Goal: Task Accomplishment & Management: Manage account settings

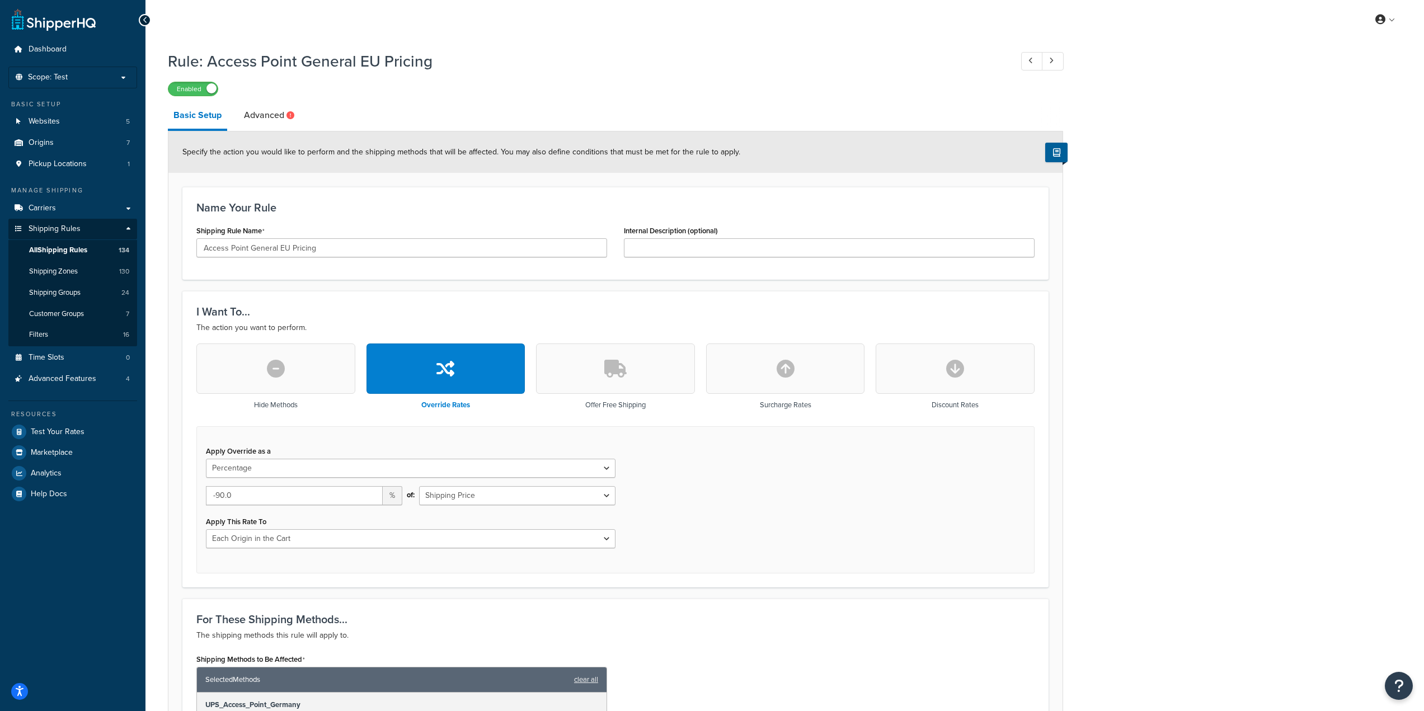
select select "PERCENTAGE"
select select "LOCATION"
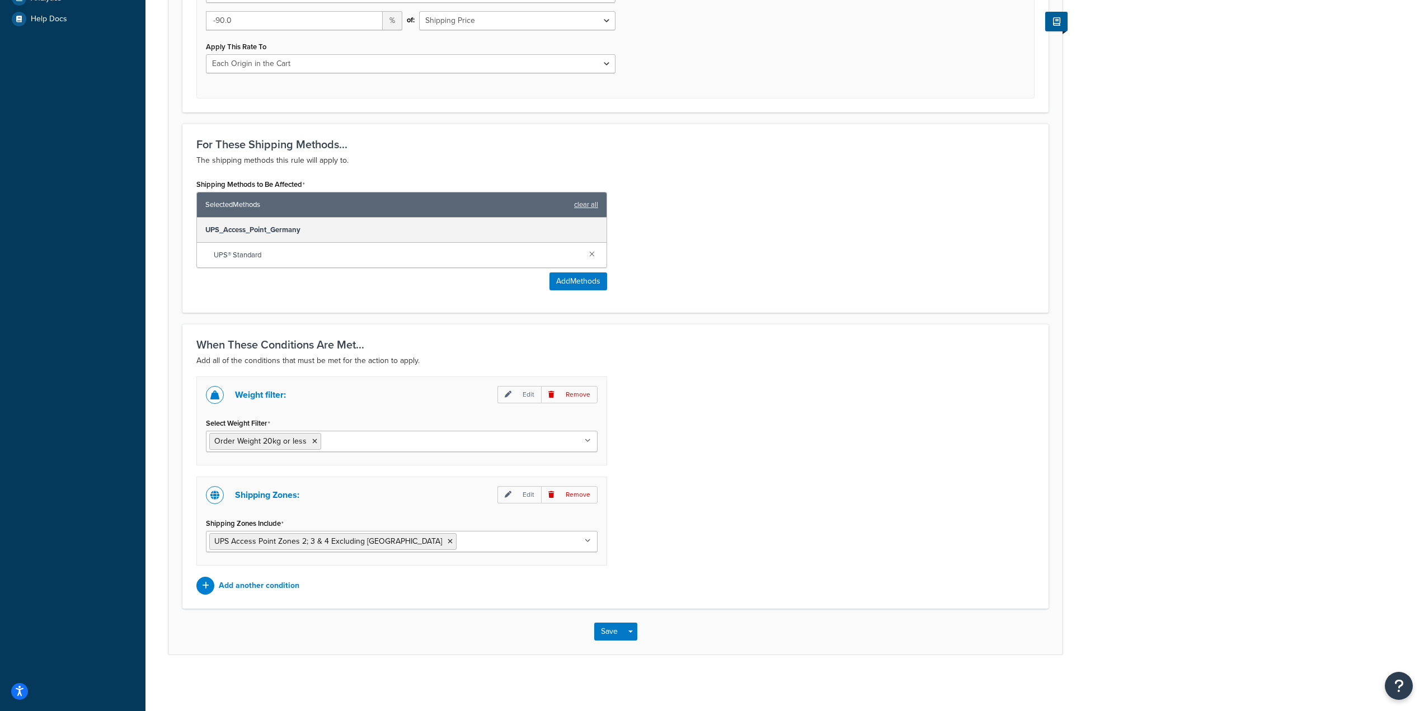
click at [755, 371] on div "When These Conditions Are Met... Add all of the conditions that must be met for…" at bounding box center [615, 466] width 866 height 285
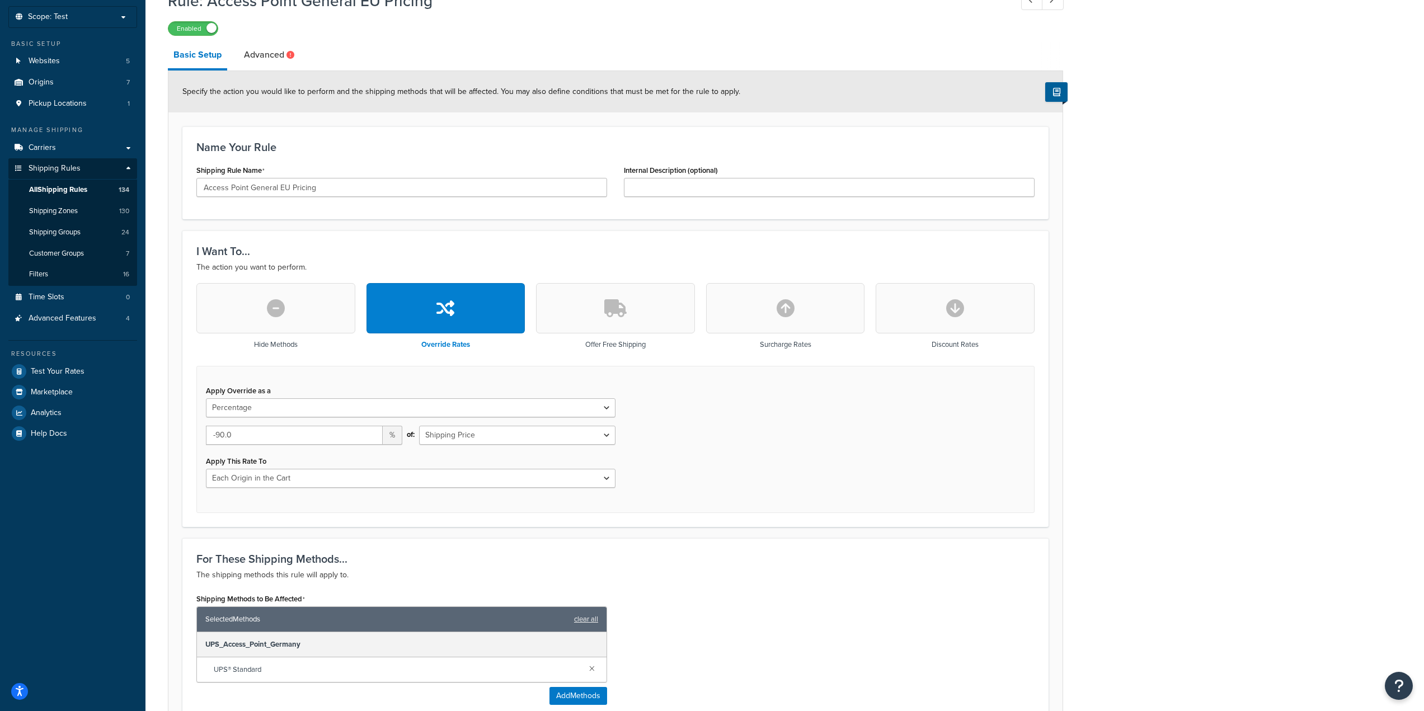
scroll to position [29, 0]
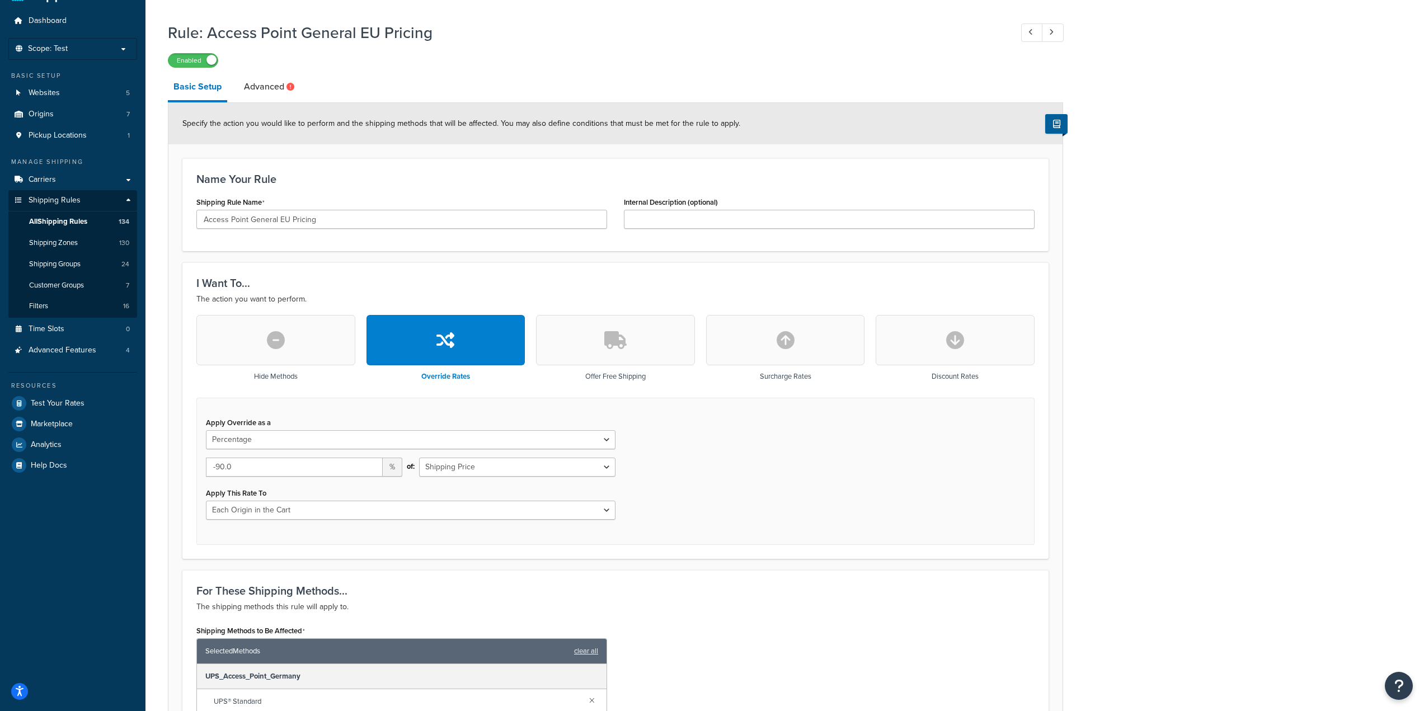
click at [679, 581] on div "For These Shipping Methods... The shipping methods this rule will apply to. Shi…" at bounding box center [615, 664] width 866 height 189
click at [97, 229] on link "All Shipping Rules 134" at bounding box center [72, 222] width 129 height 21
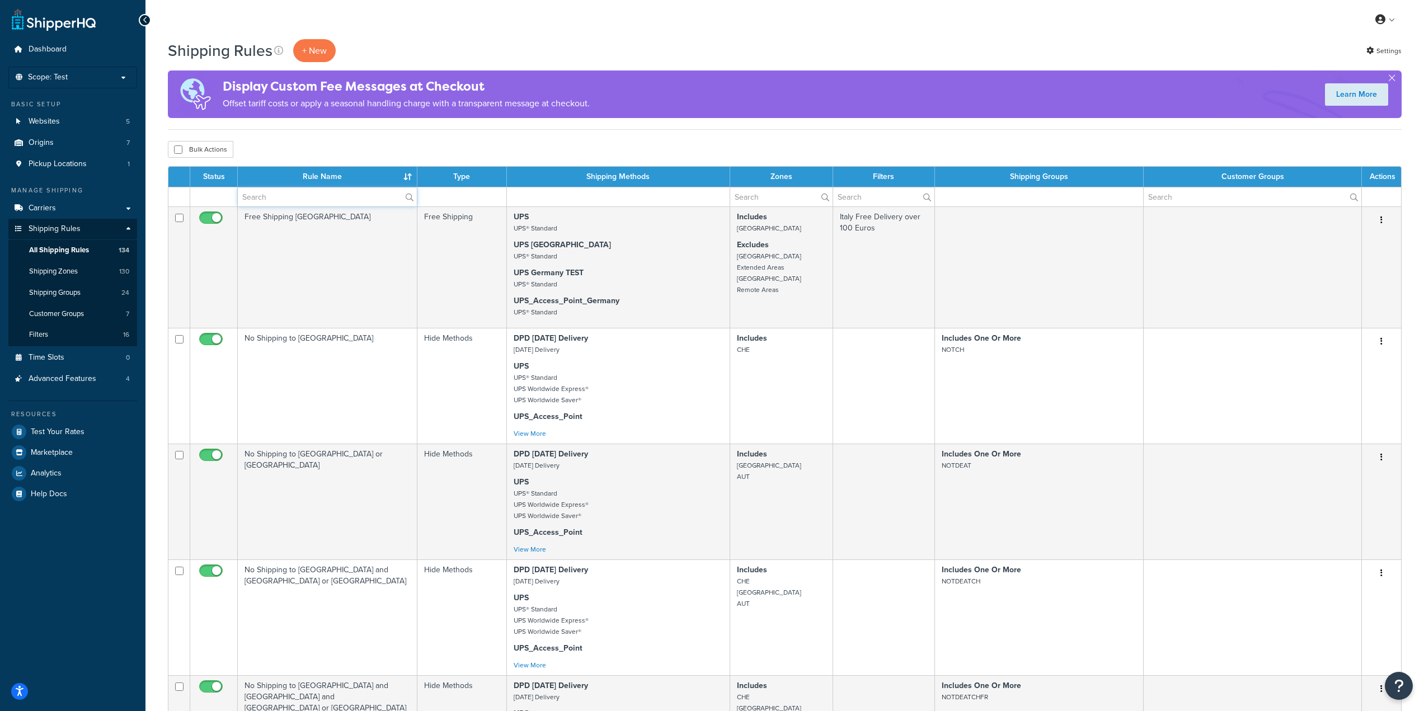
click at [299, 200] on input "text" at bounding box center [327, 196] width 179 height 19
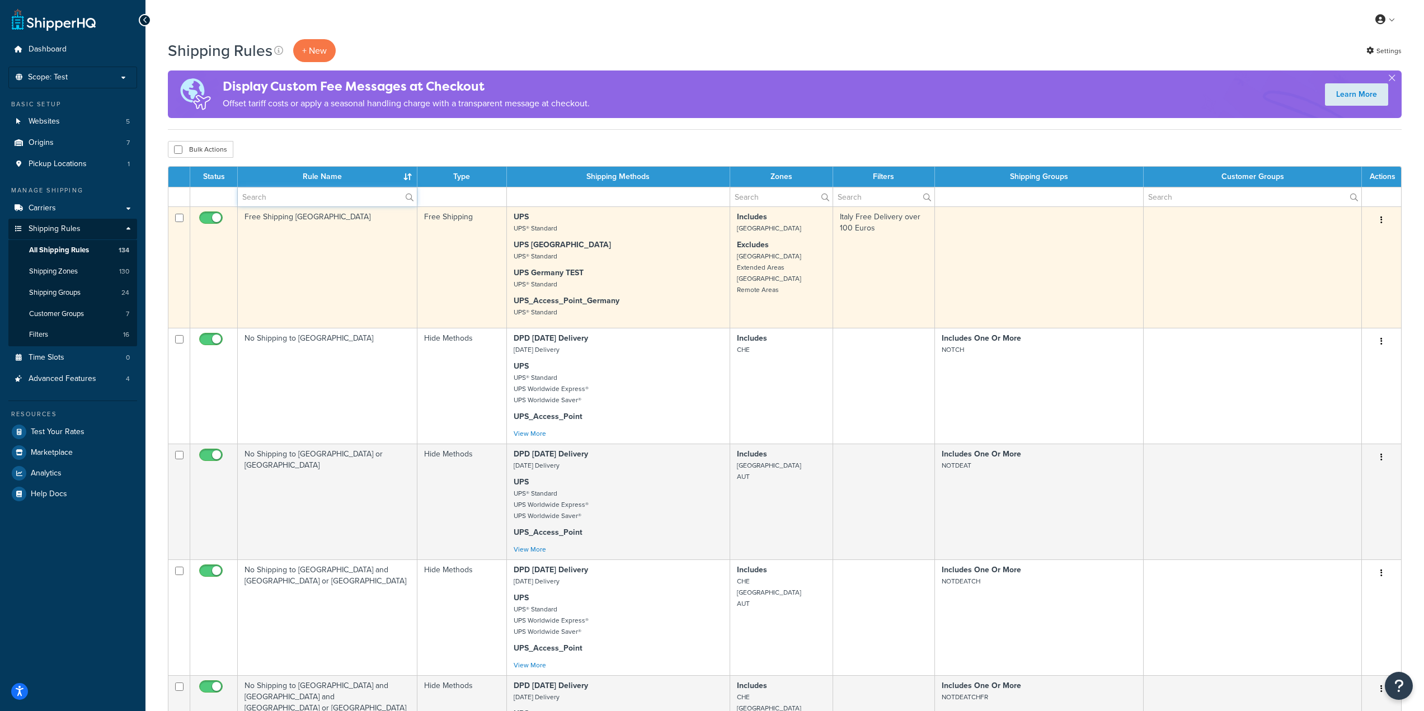
type input "Access Point"
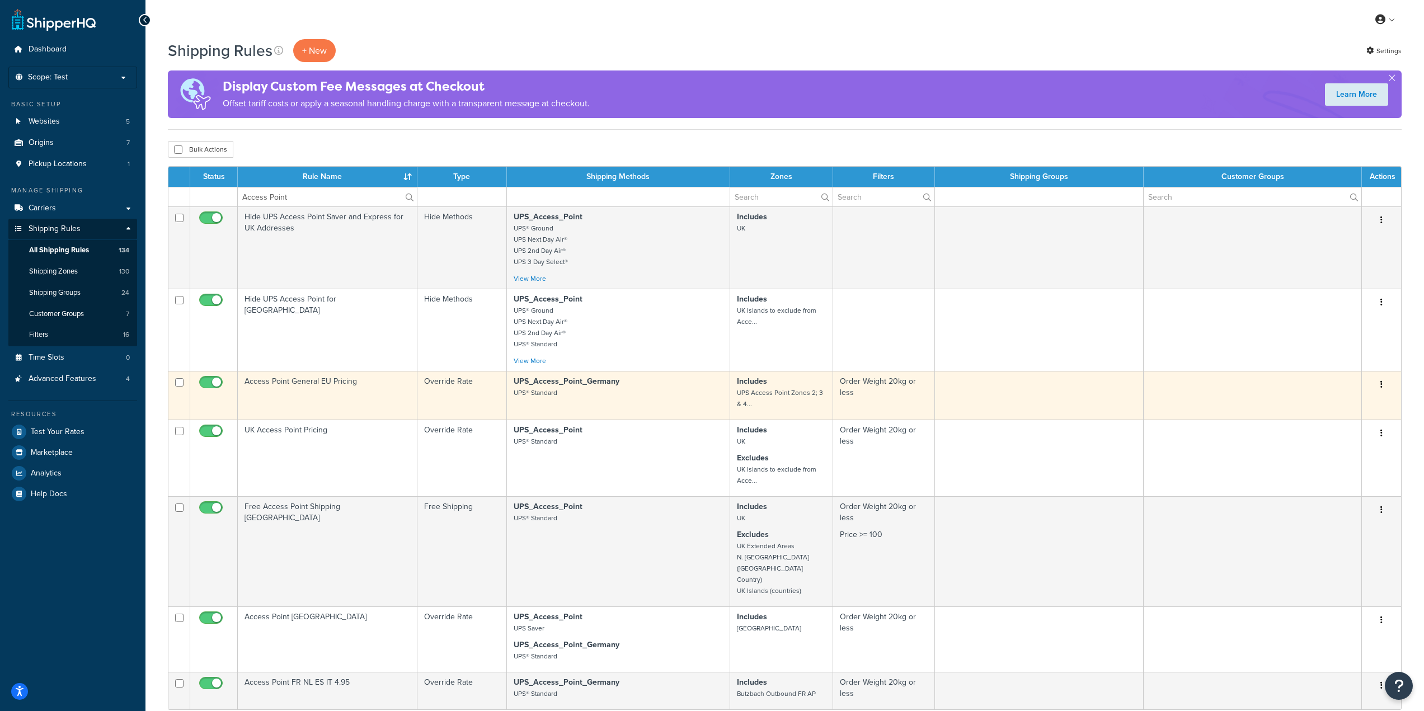
click at [351, 396] on td "Access Point General EU Pricing" at bounding box center [328, 395] width 180 height 49
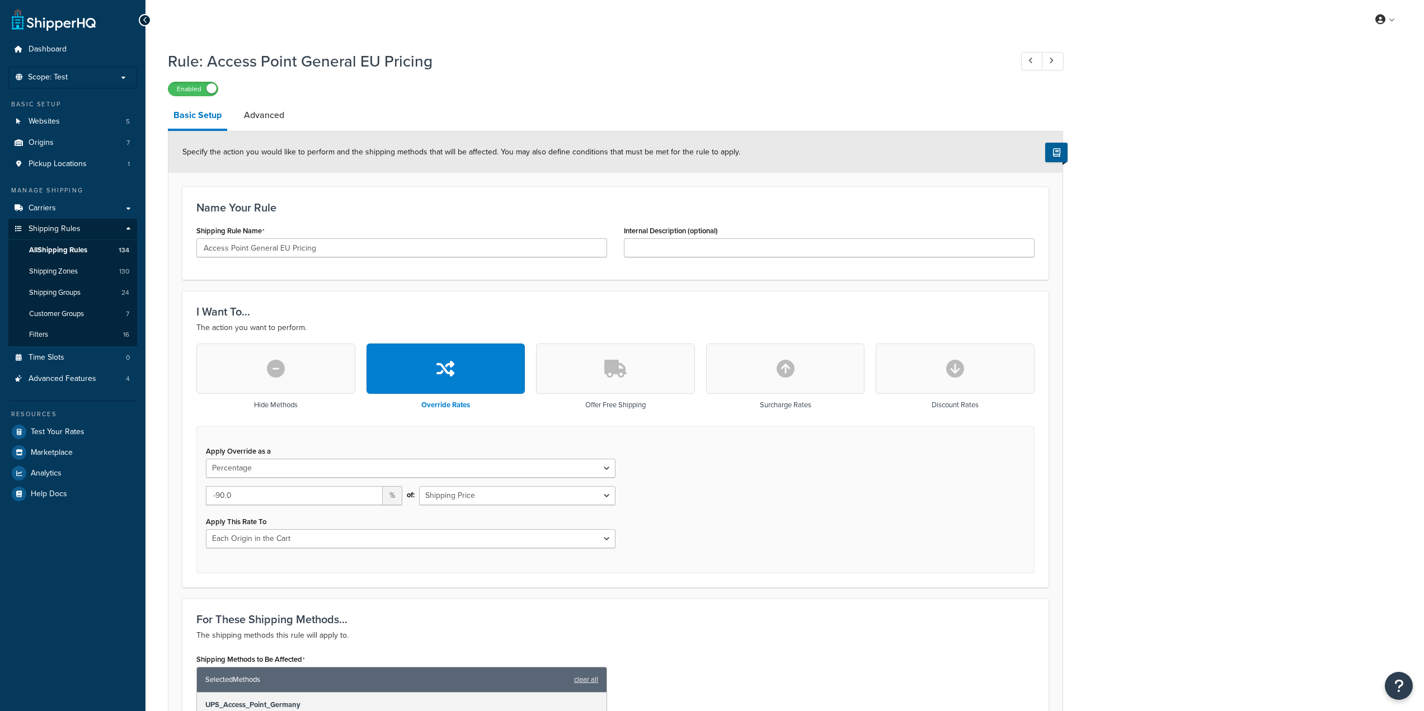
select select "PERCENTAGE"
select select "LOCATION"
click at [68, 243] on link "All Shipping Rules 134" at bounding box center [72, 250] width 129 height 21
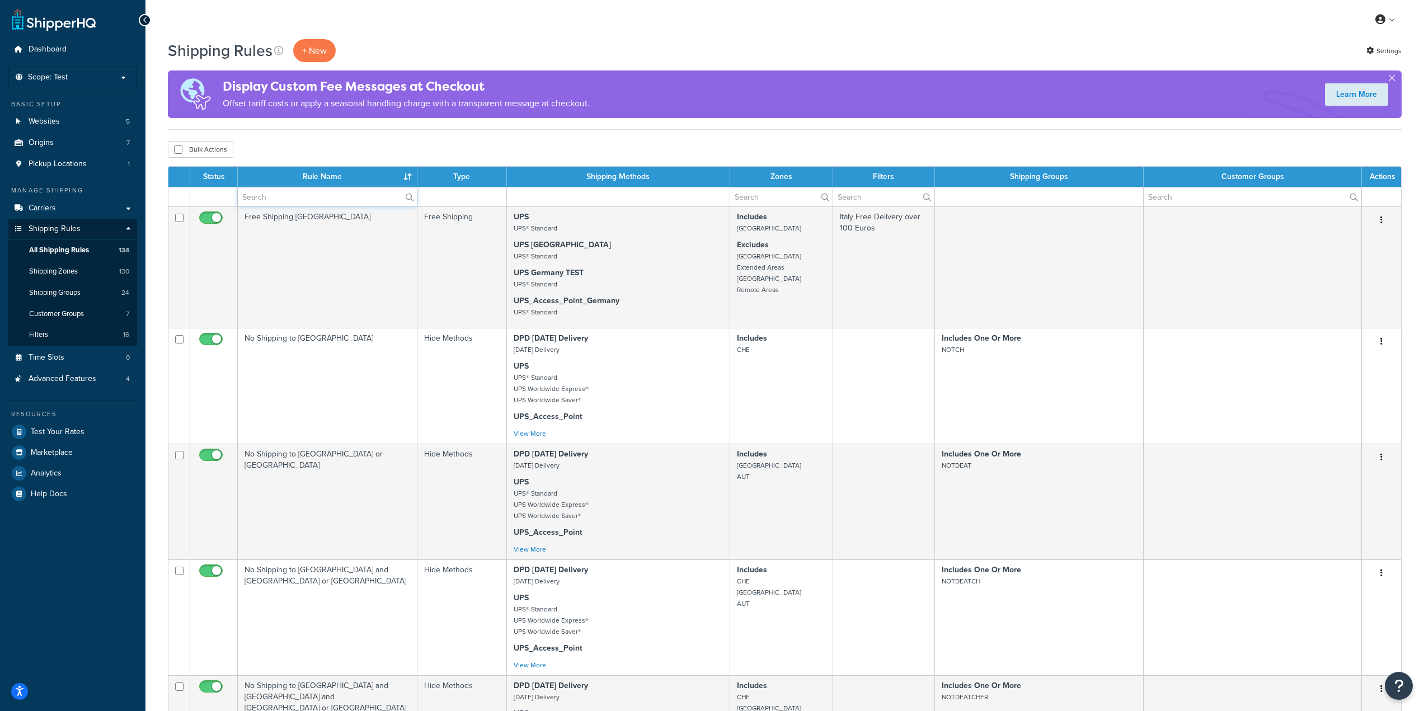
click at [335, 199] on input "text" at bounding box center [327, 196] width 179 height 19
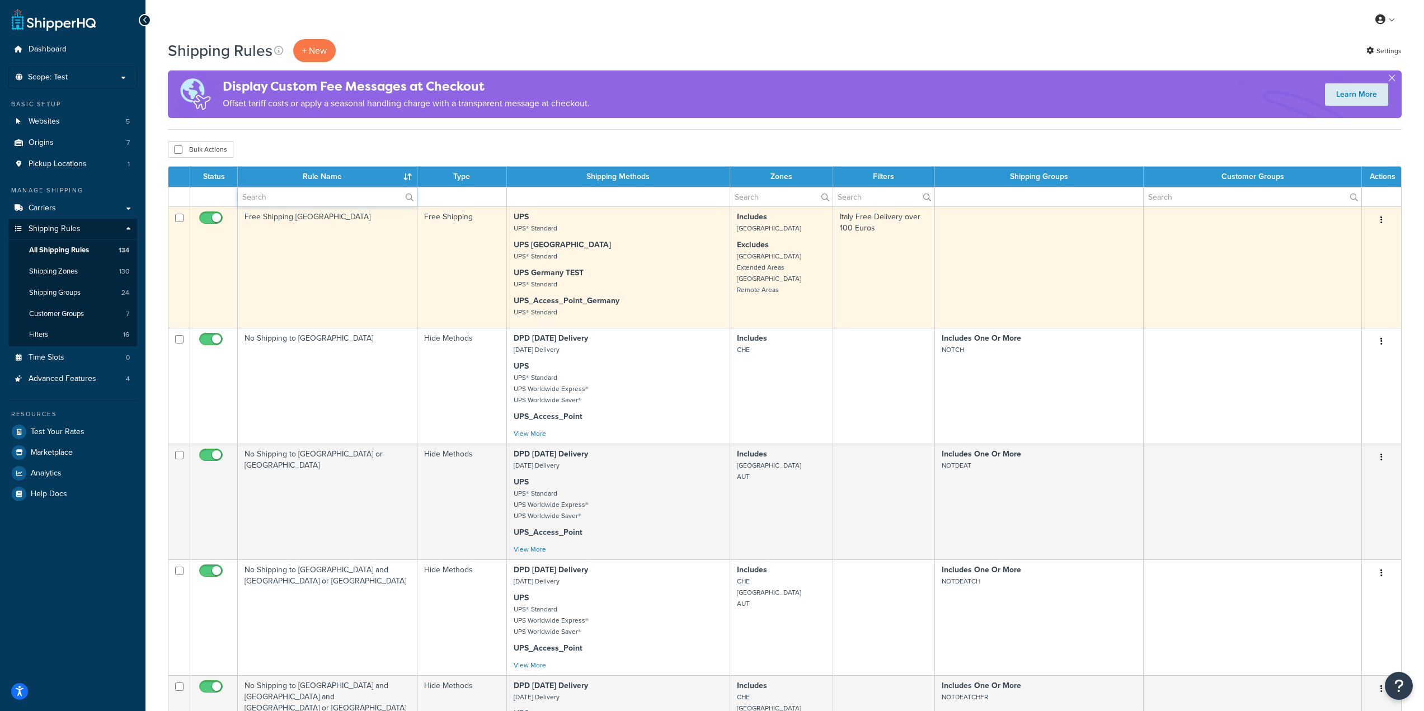
type input "Access Point"
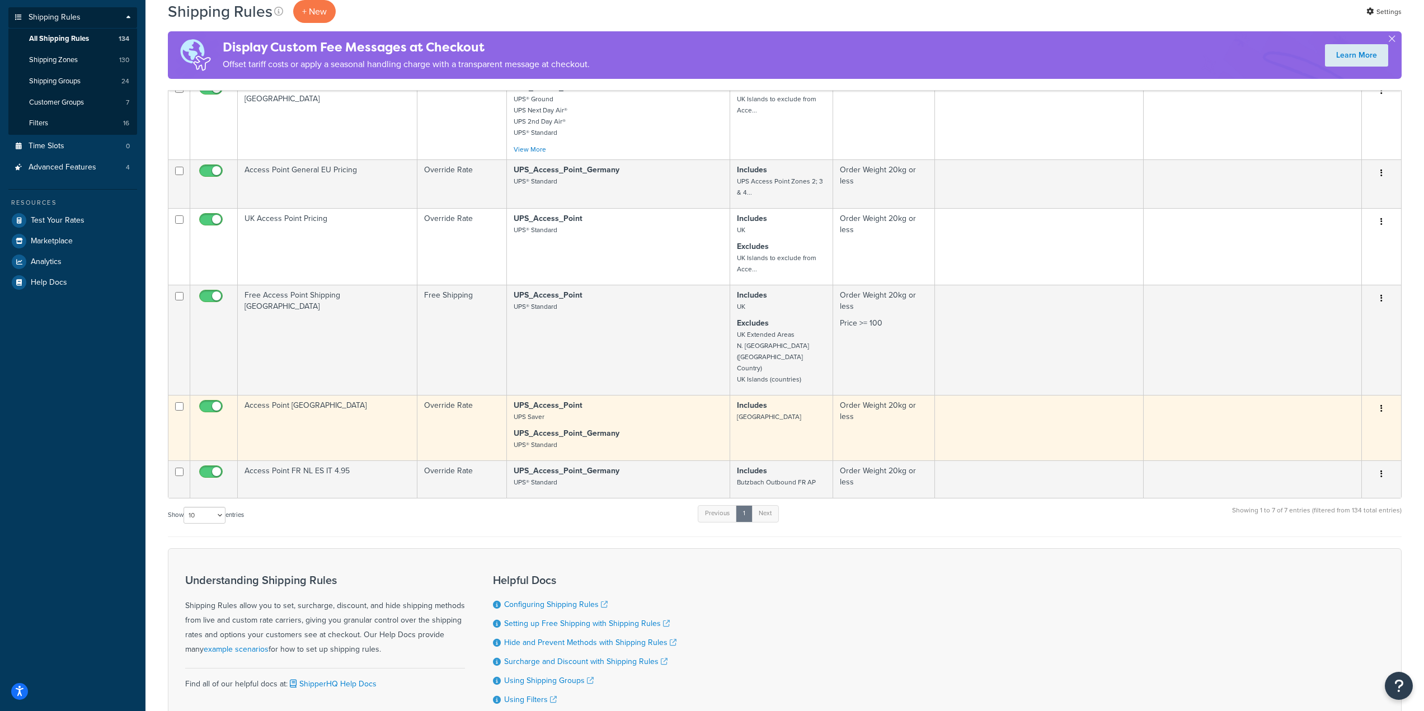
scroll to position [242, 0]
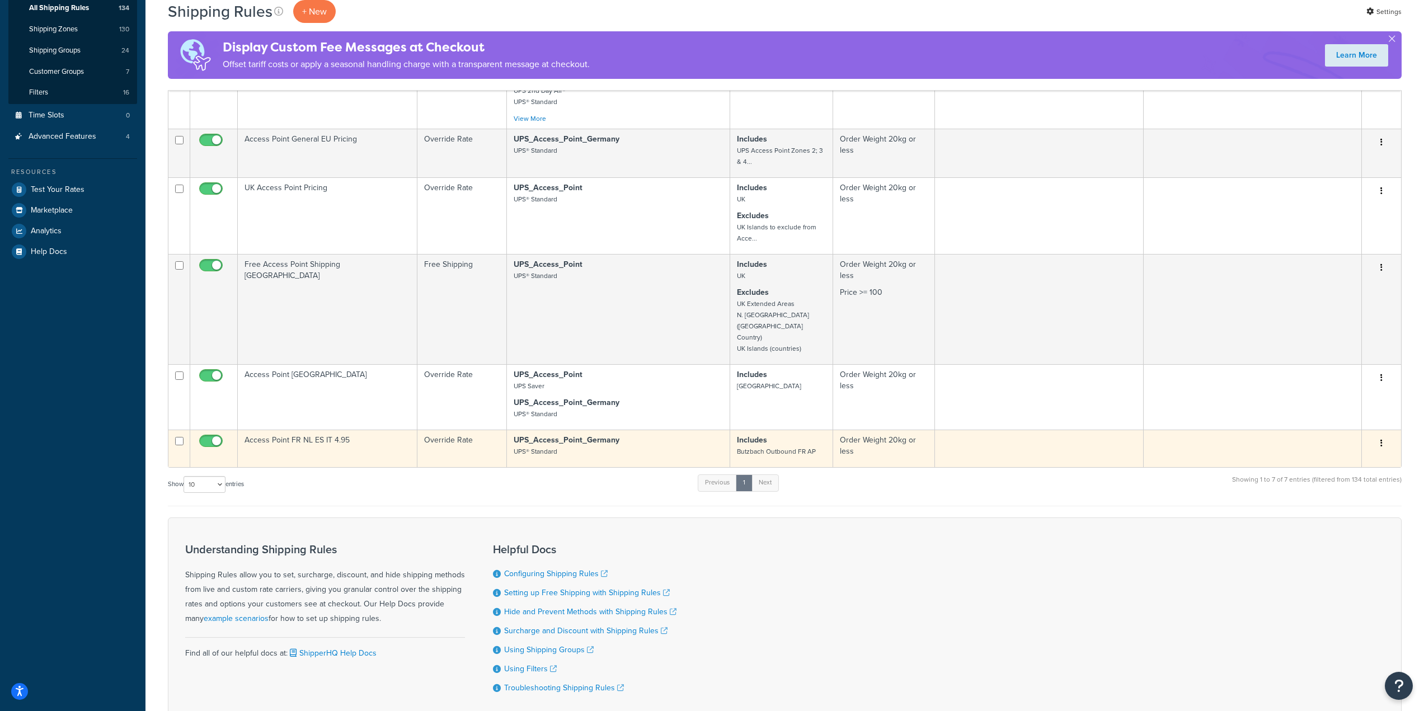
click at [384, 435] on td "Access Point FR NL ES IT 4.95" at bounding box center [328, 448] width 180 height 37
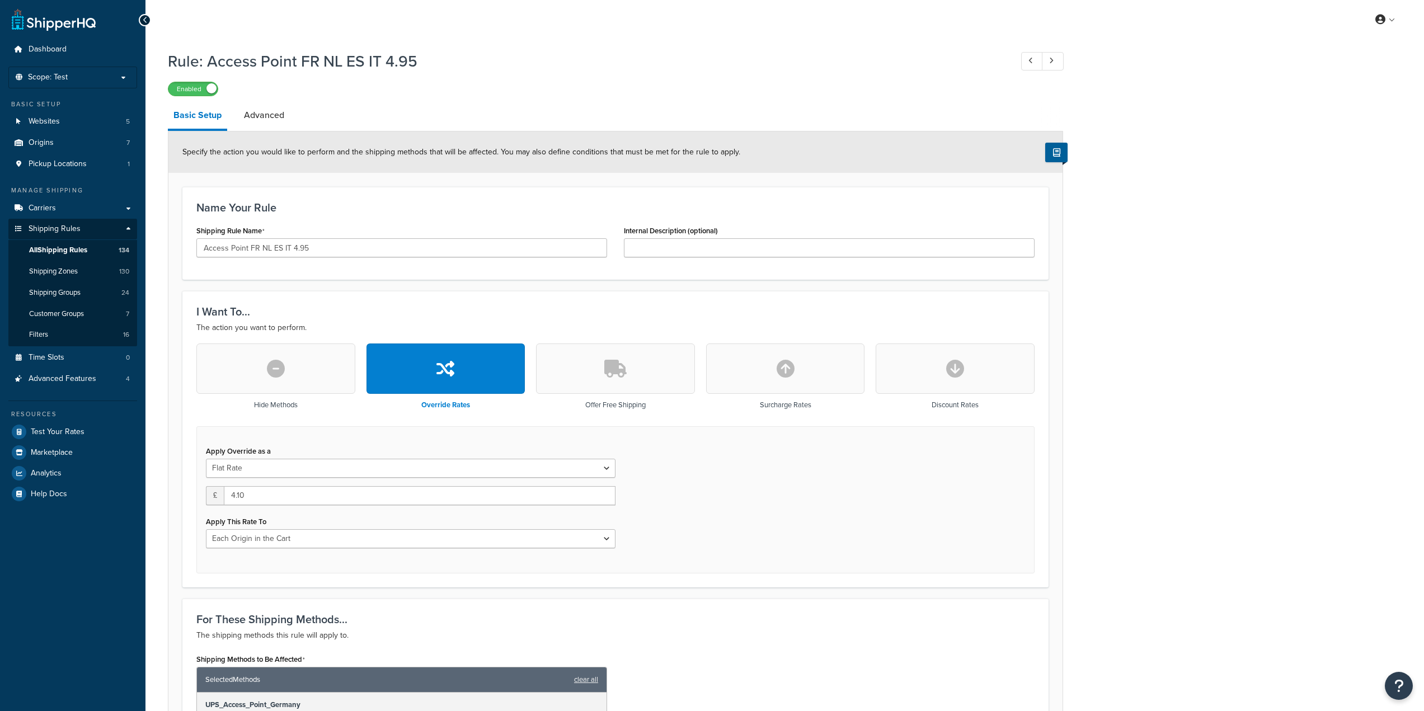
select select "LOCATION"
click at [87, 253] on span "All Shipping Rules" at bounding box center [58, 251] width 58 height 10
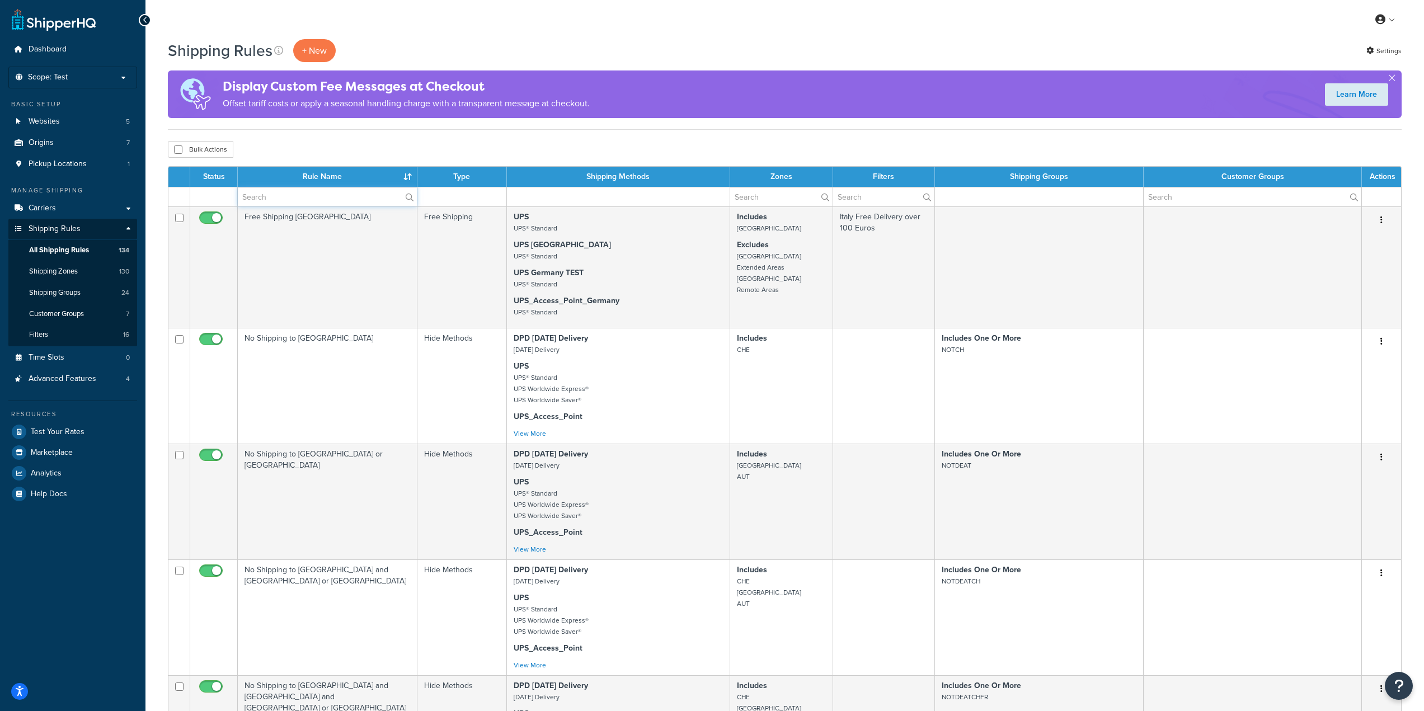
click at [313, 191] on input "text" at bounding box center [327, 196] width 179 height 19
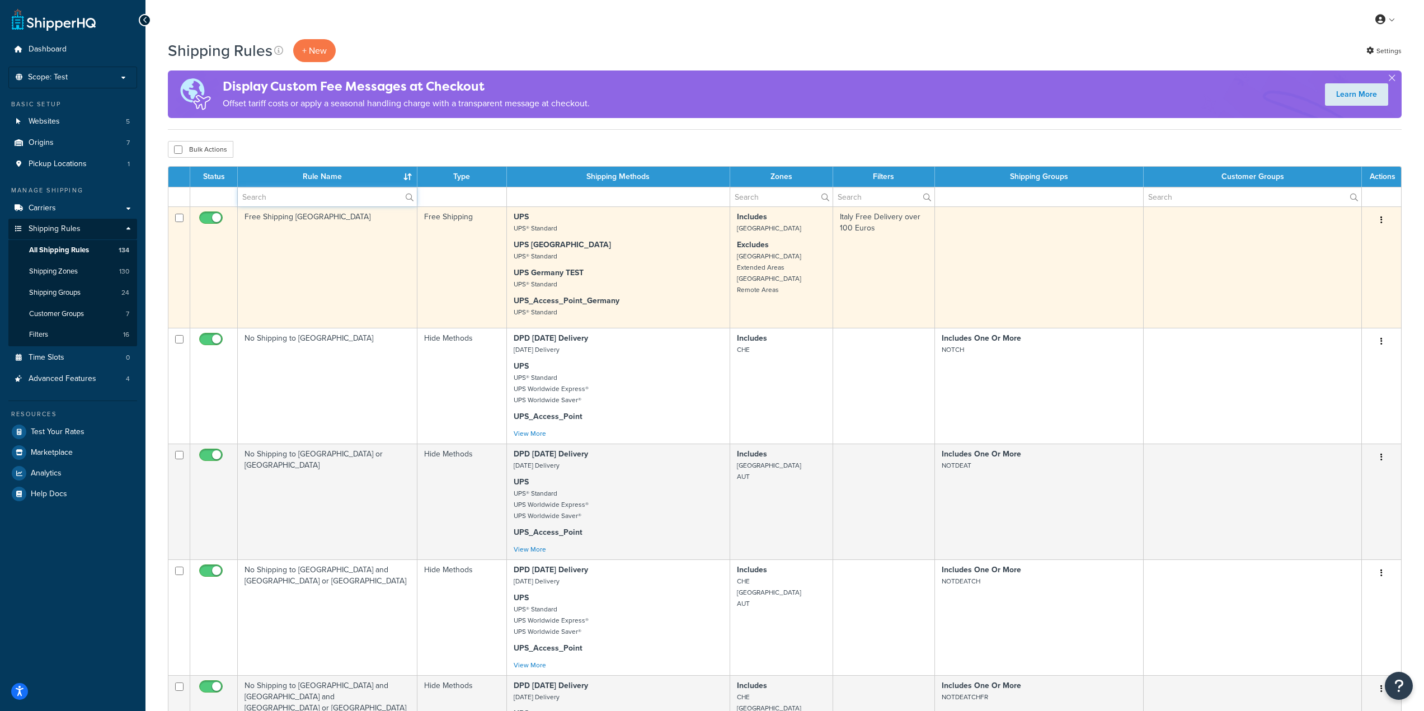
type input "Access Point"
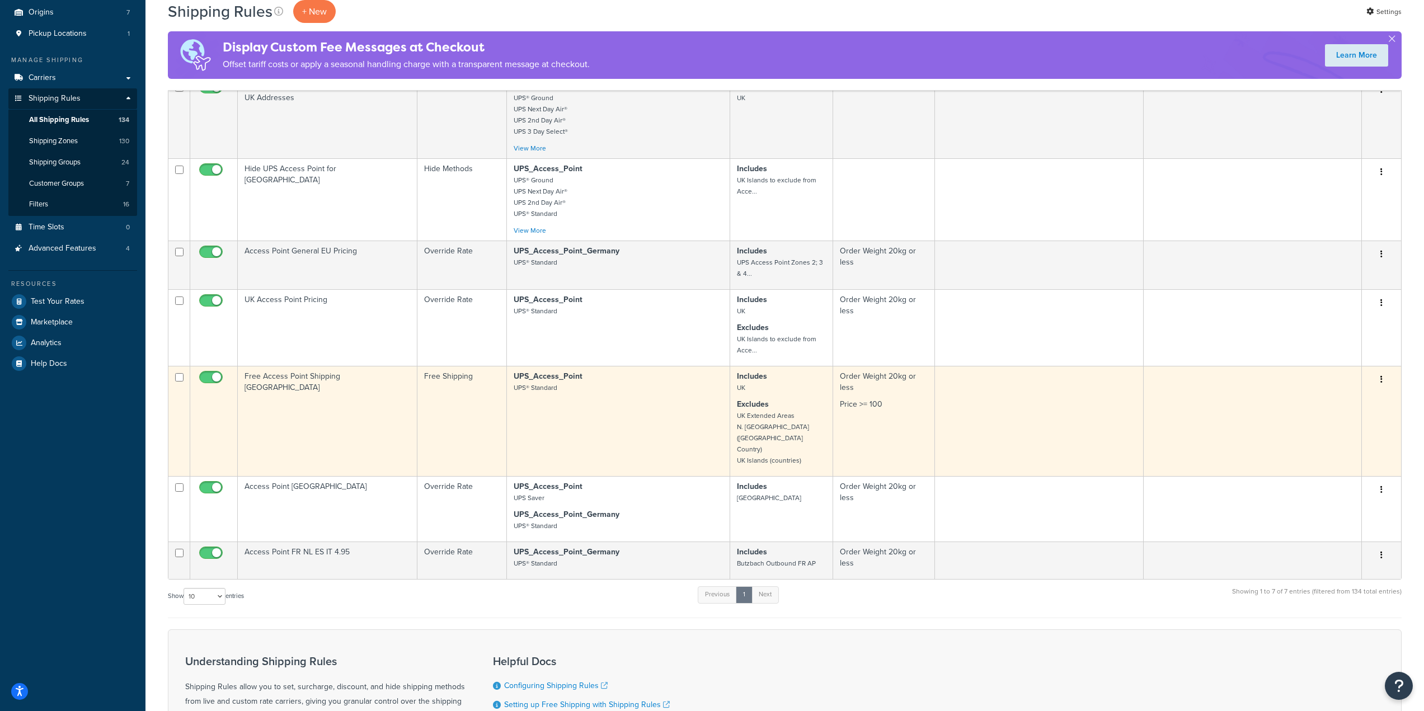
scroll to position [74, 0]
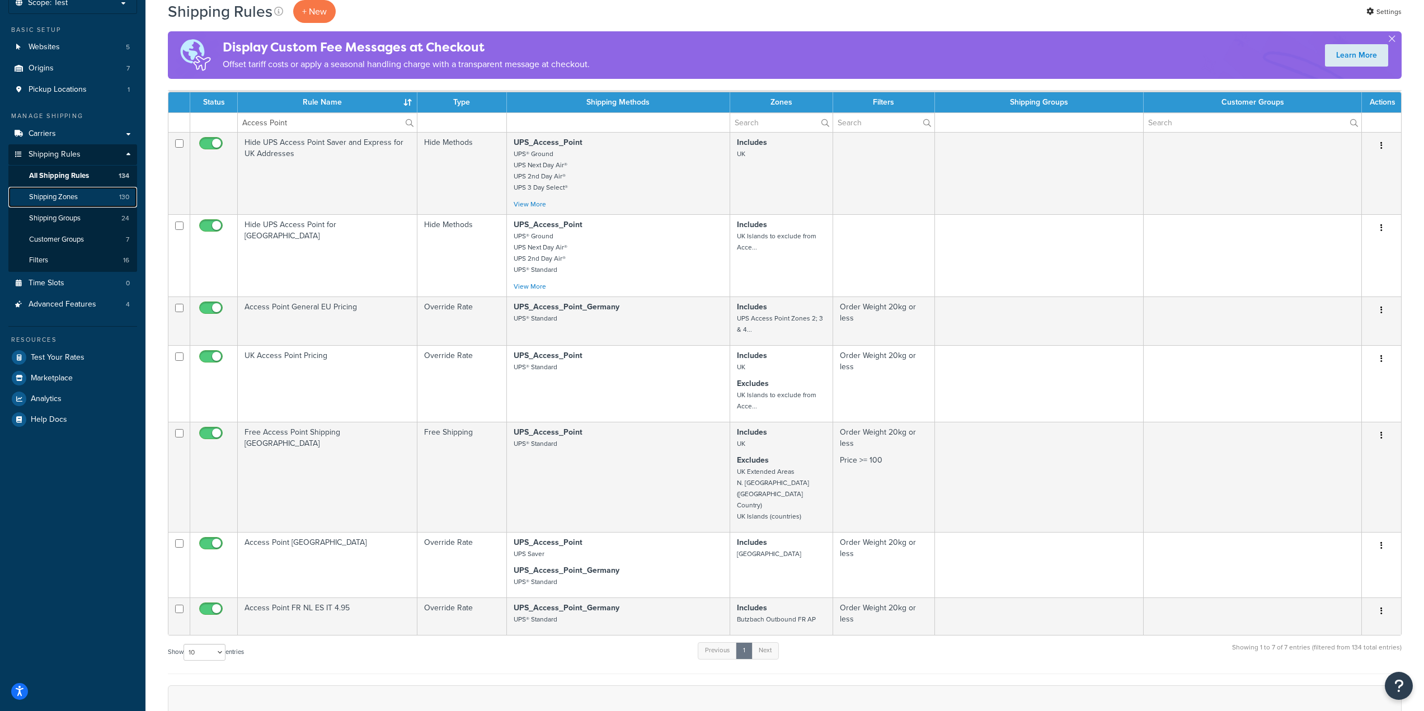
click at [86, 199] on link "Shipping Zones 130" at bounding box center [72, 197] width 129 height 21
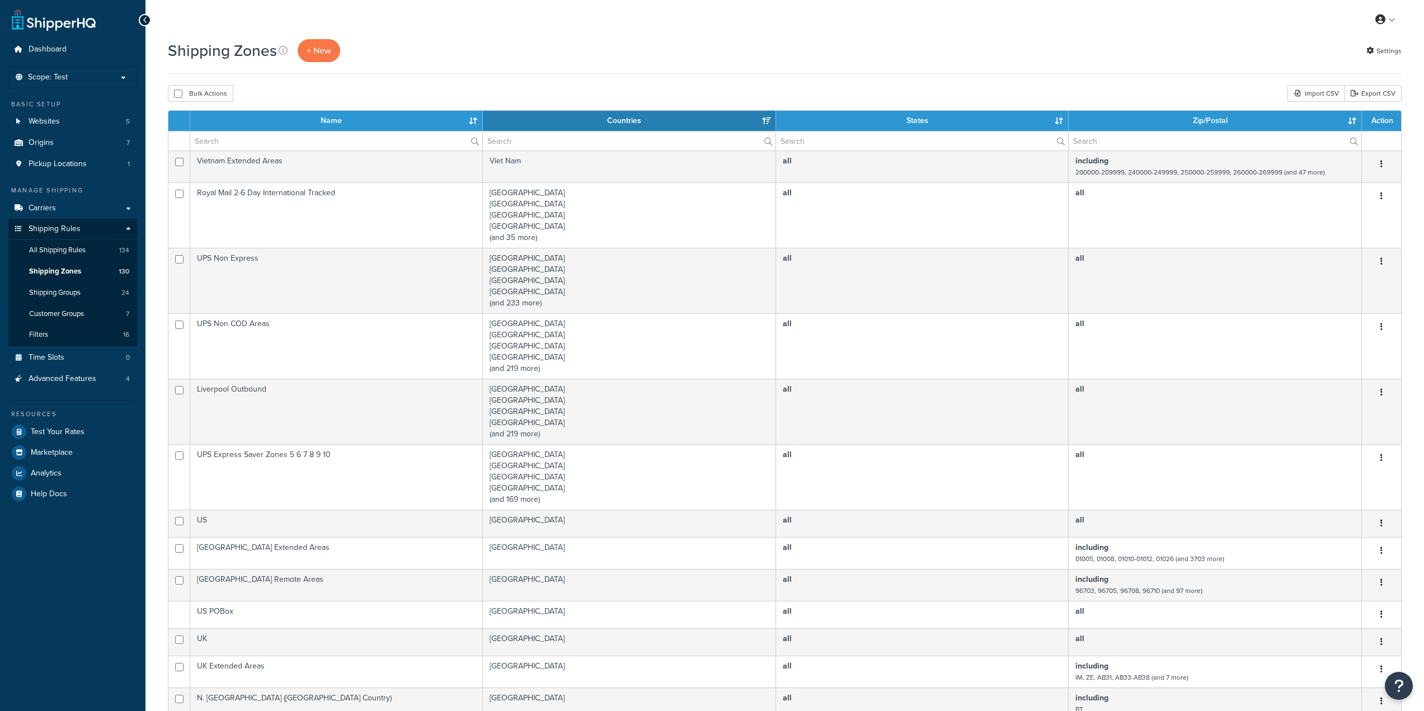
select select "15"
click at [328, 136] on input "text" at bounding box center [336, 141] width 292 height 19
paste input "UPS Access Point Zones 2; 3 & 4 Excluding [GEOGRAPHIC_DATA]"
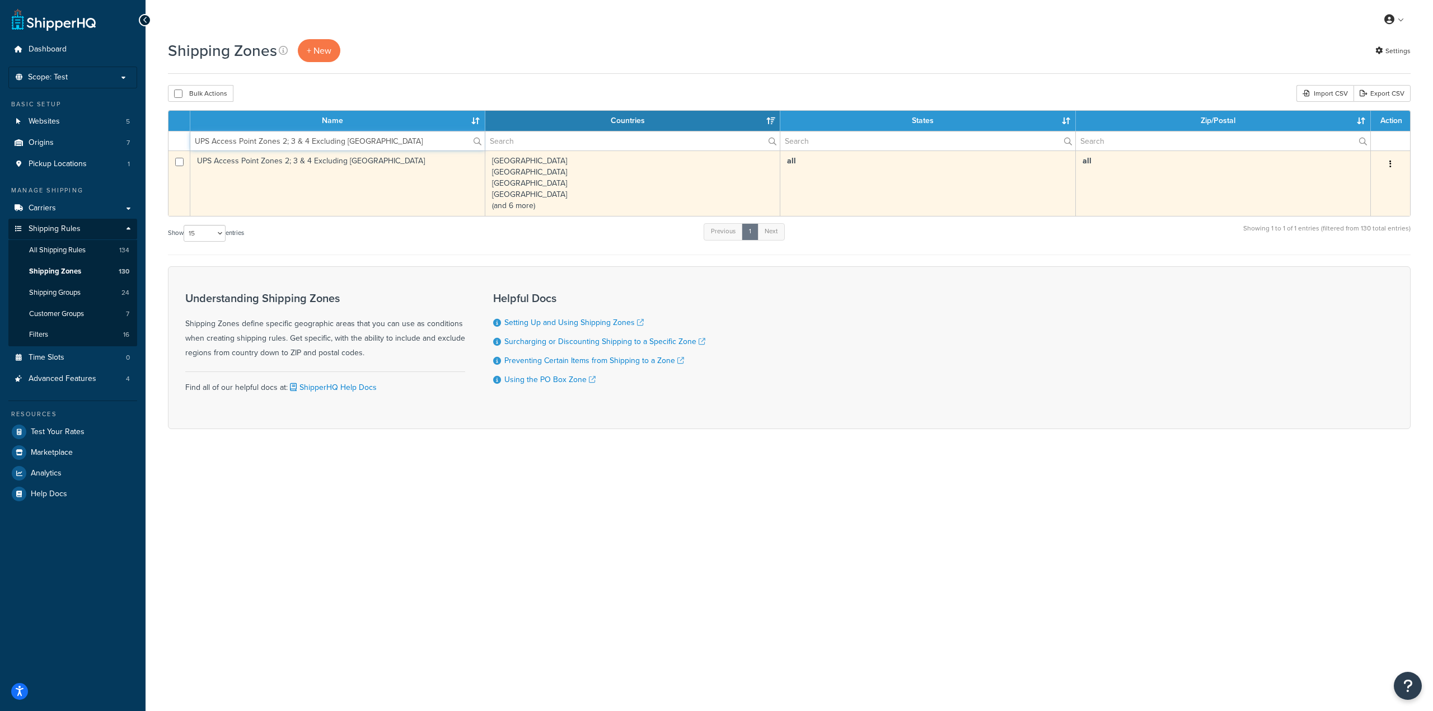
type input "UPS Access Point Zones 2; 3 & 4 Excluding [GEOGRAPHIC_DATA]"
click at [335, 175] on td "UPS Access Point Zones 2; 3 & 4 Excluding [GEOGRAPHIC_DATA]" at bounding box center [337, 183] width 295 height 65
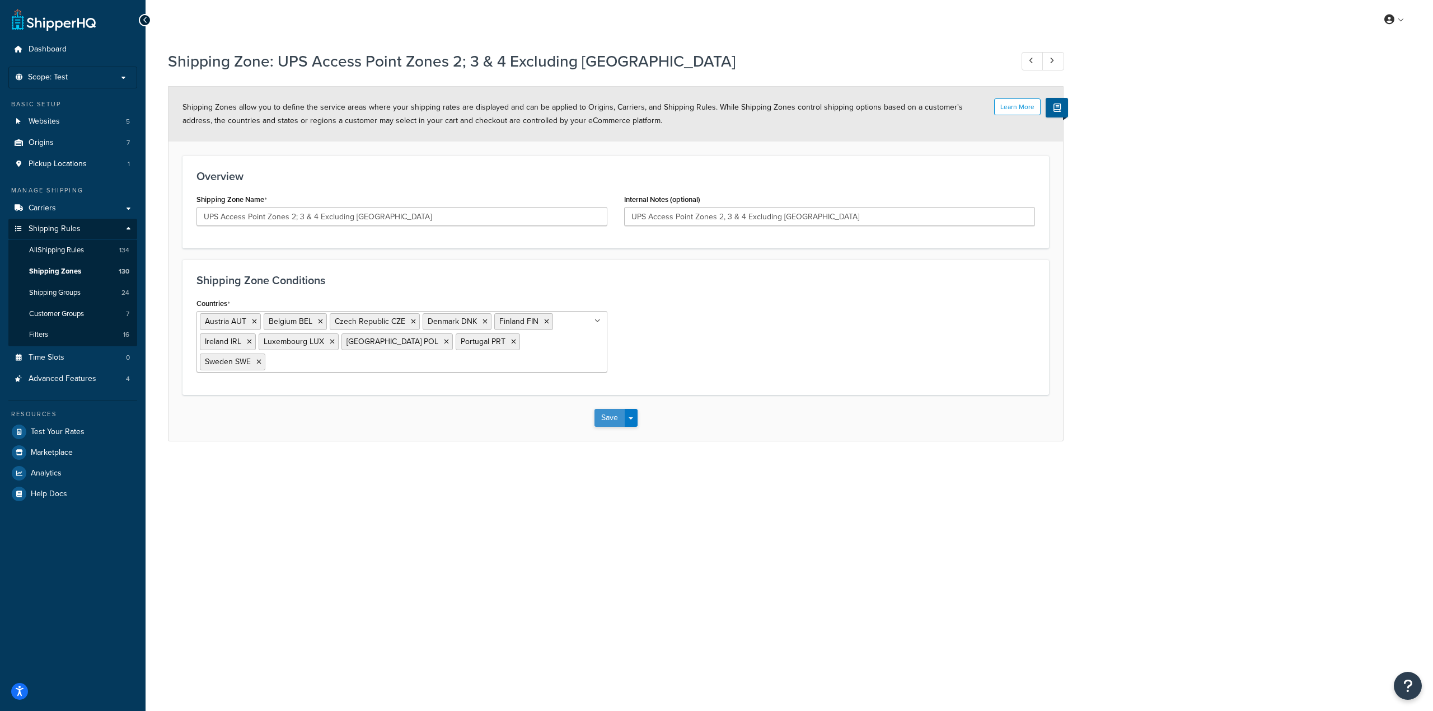
click at [607, 419] on button "Save" at bounding box center [609, 418] width 30 height 18
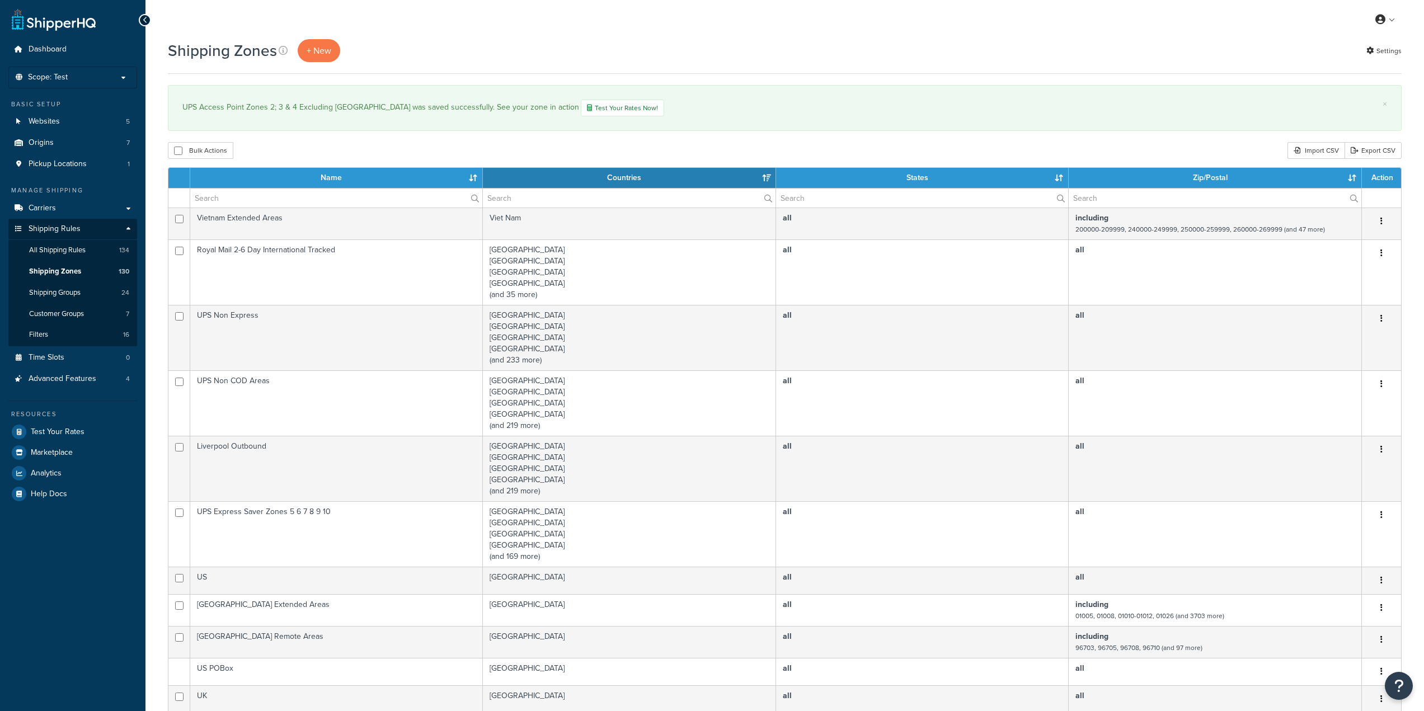
select select "15"
click at [311, 194] on input "text" at bounding box center [336, 198] width 292 height 19
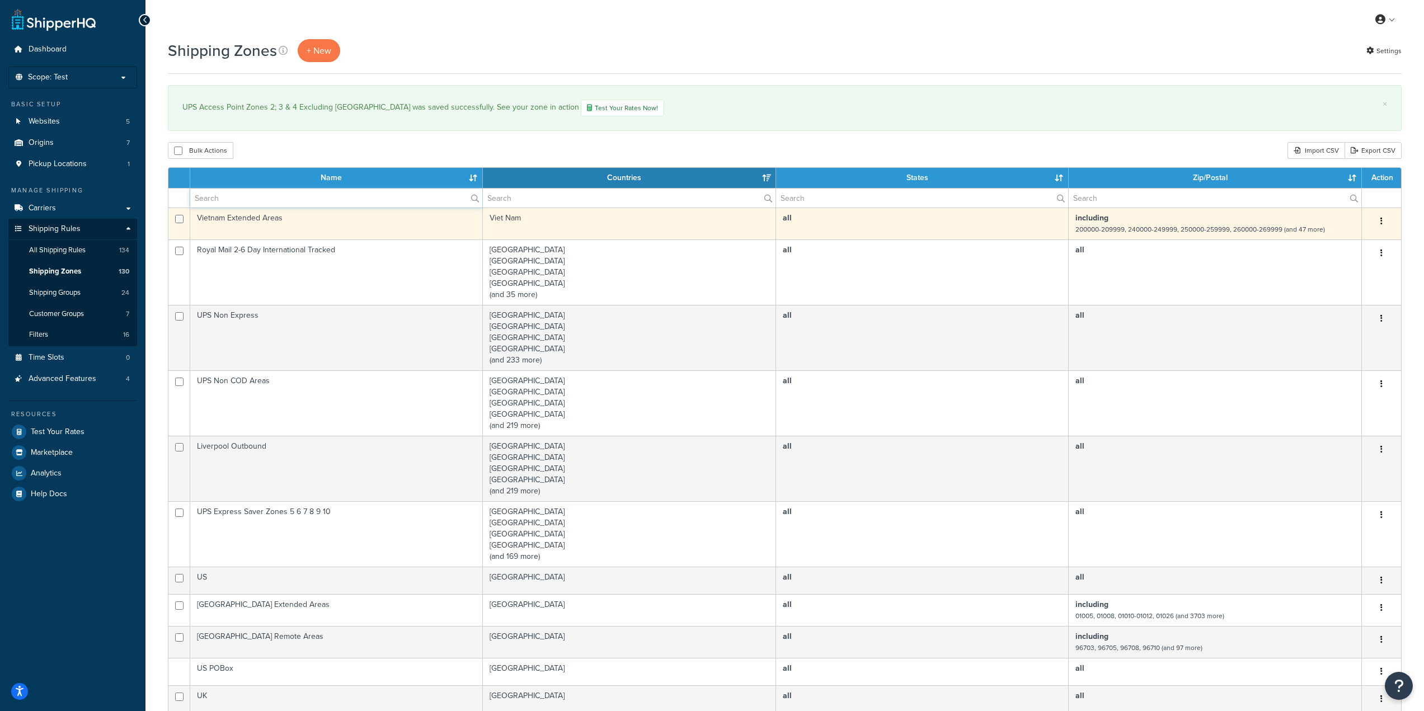
type input "outbound AP"
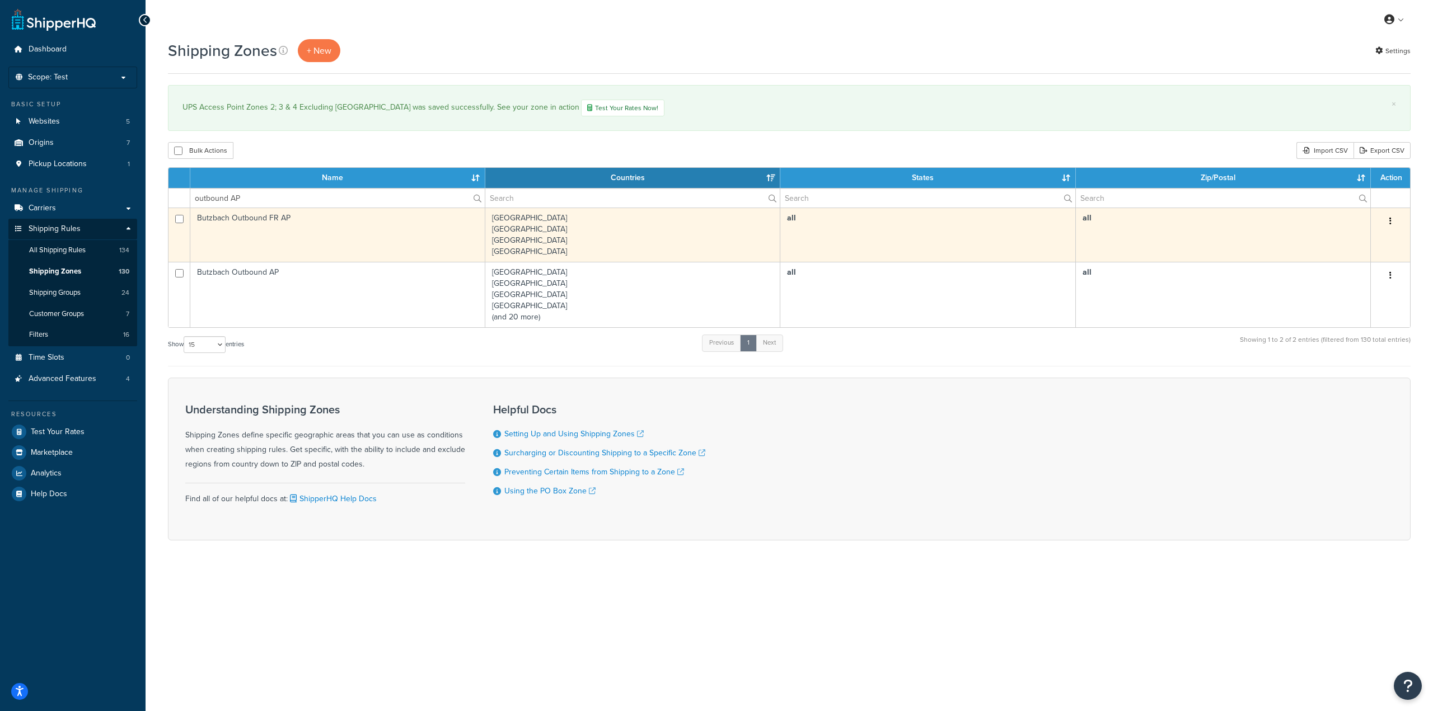
click at [388, 246] on td "Butzbach Outbound FR AP" at bounding box center [337, 235] width 295 height 54
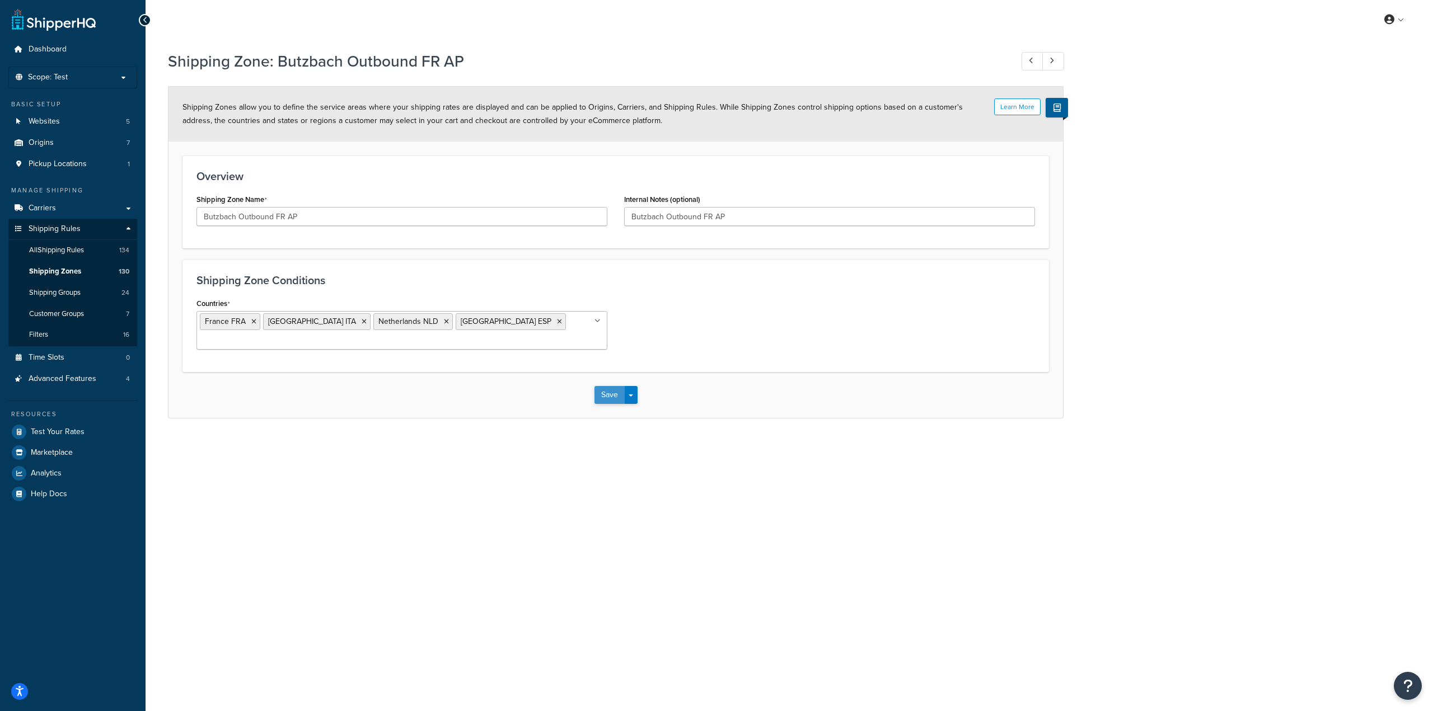
click at [600, 386] on button "Save" at bounding box center [609, 395] width 30 height 18
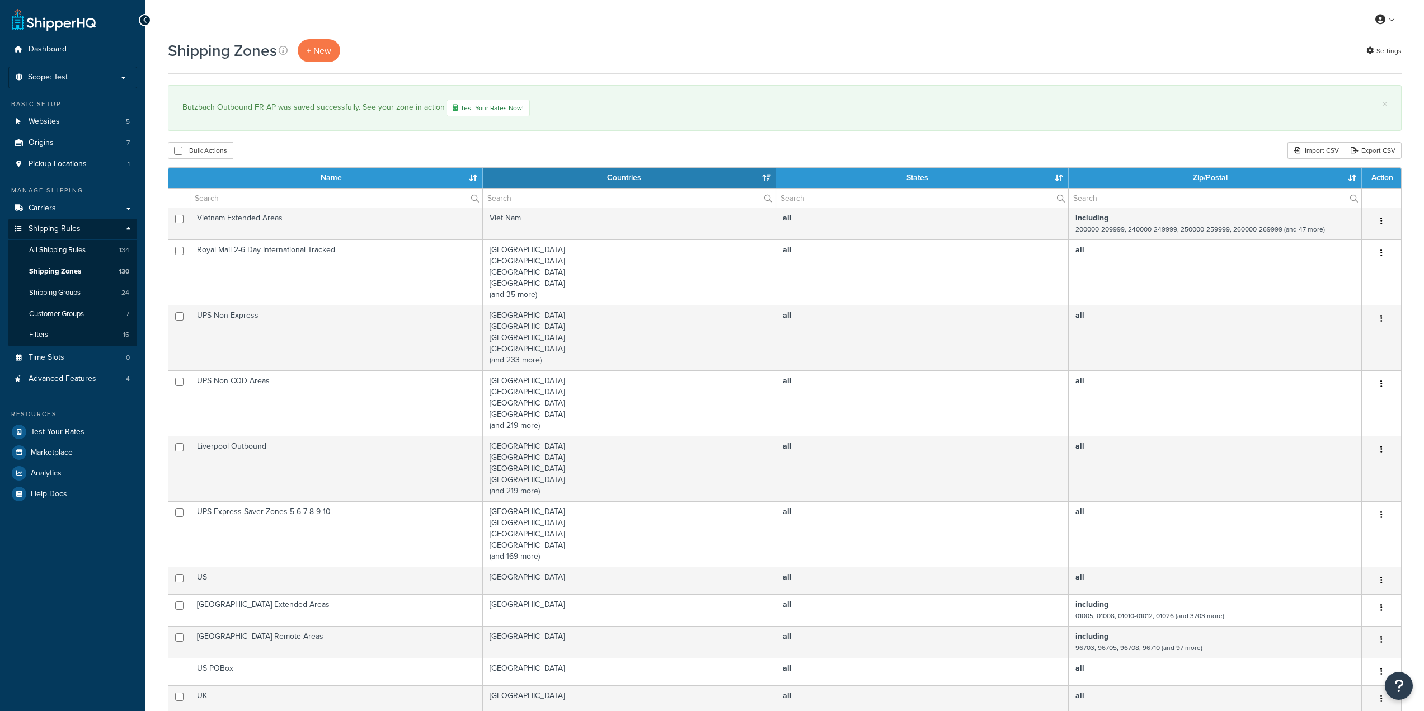
select select "15"
click at [78, 292] on span "Shipping Groups" at bounding box center [54, 293] width 51 height 10
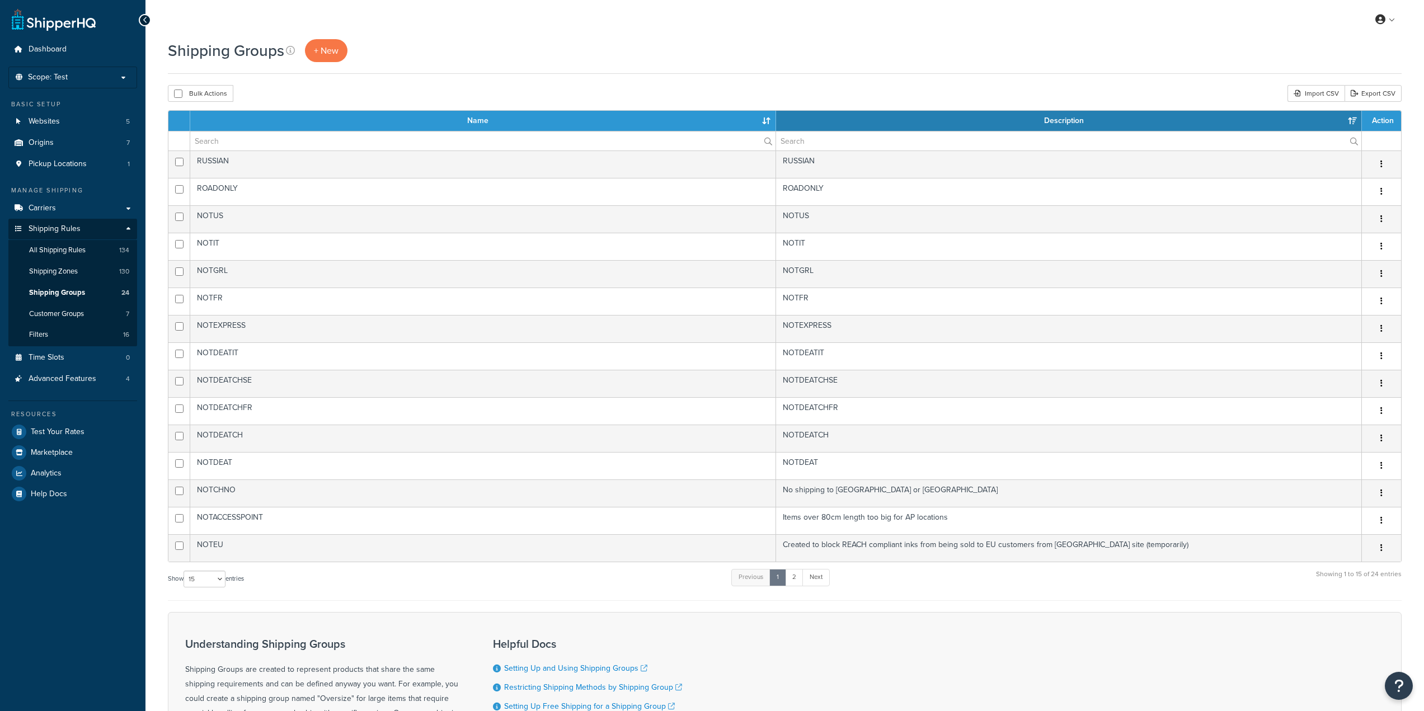
select select "15"
click at [804, 581] on link "2" at bounding box center [794, 577] width 18 height 17
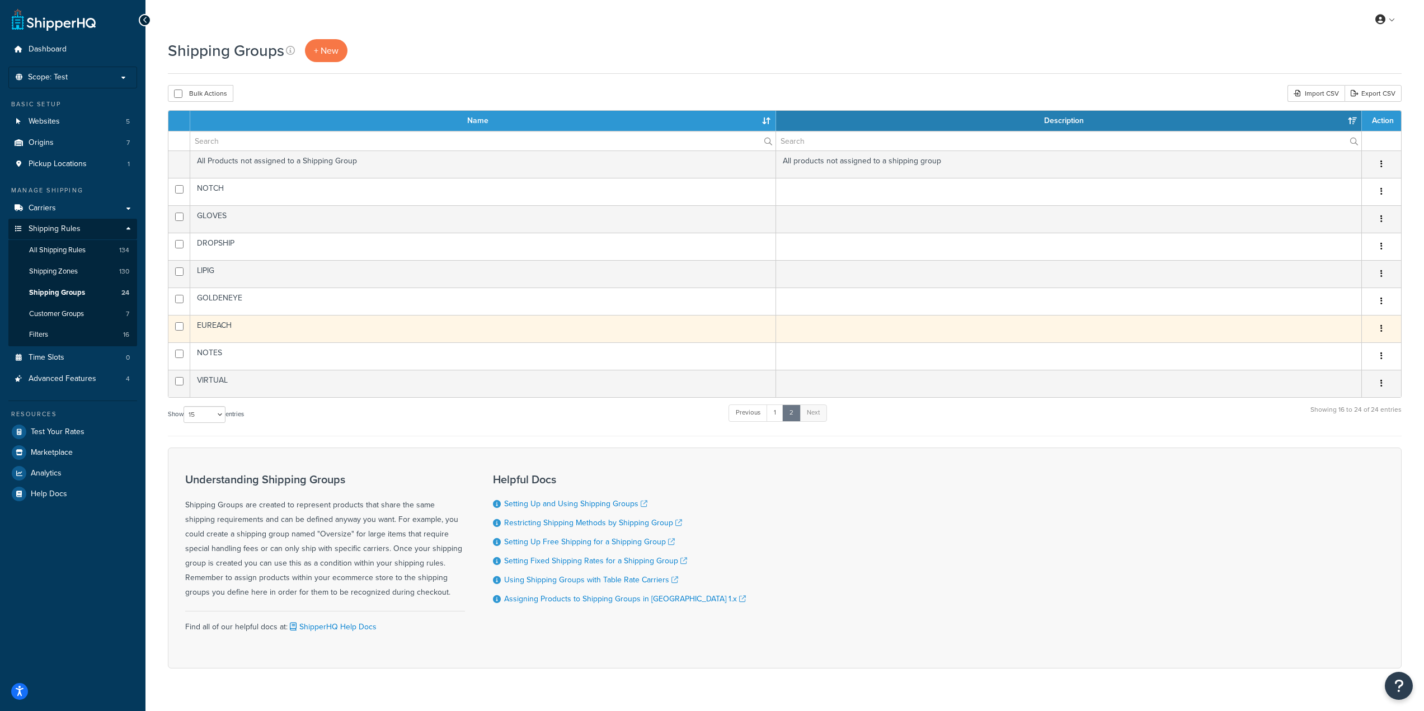
click at [275, 323] on td "EUREACH" at bounding box center [483, 328] width 586 height 27
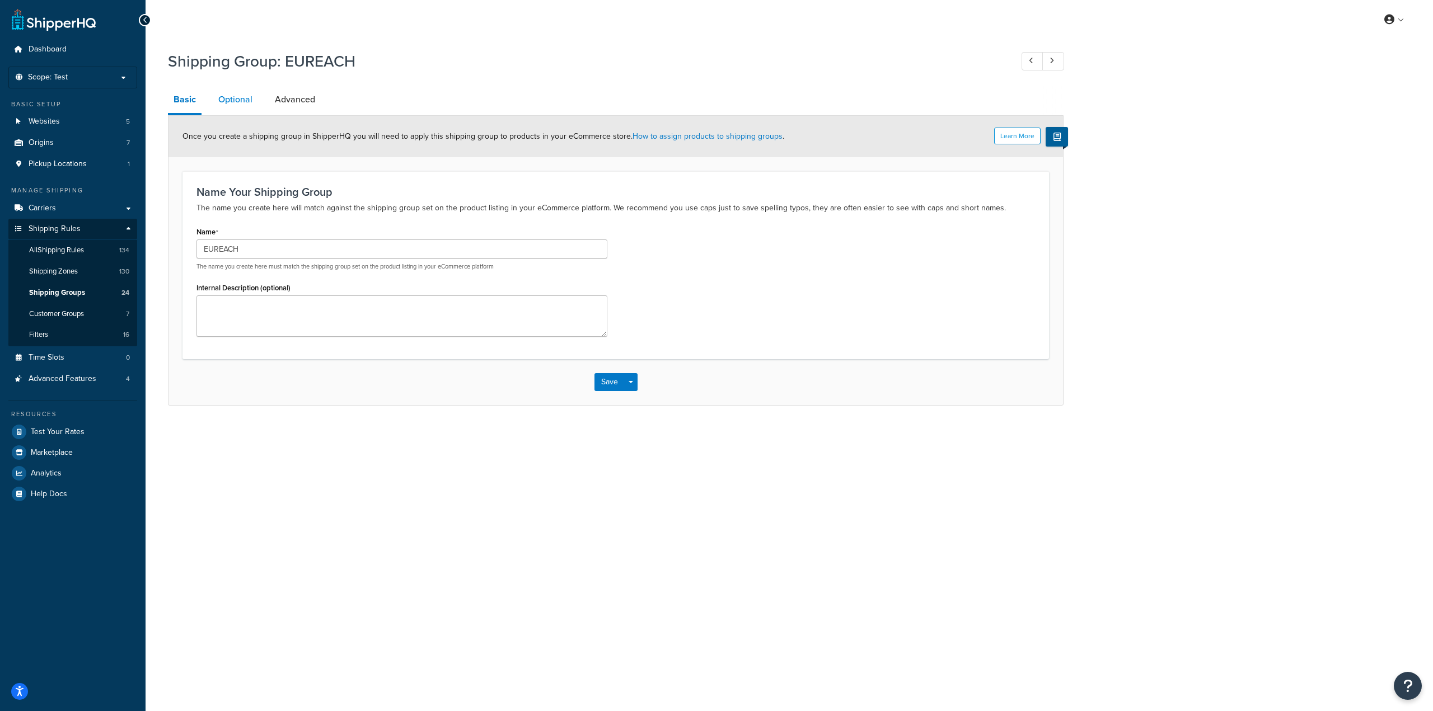
click at [227, 96] on link "Optional" at bounding box center [235, 99] width 45 height 27
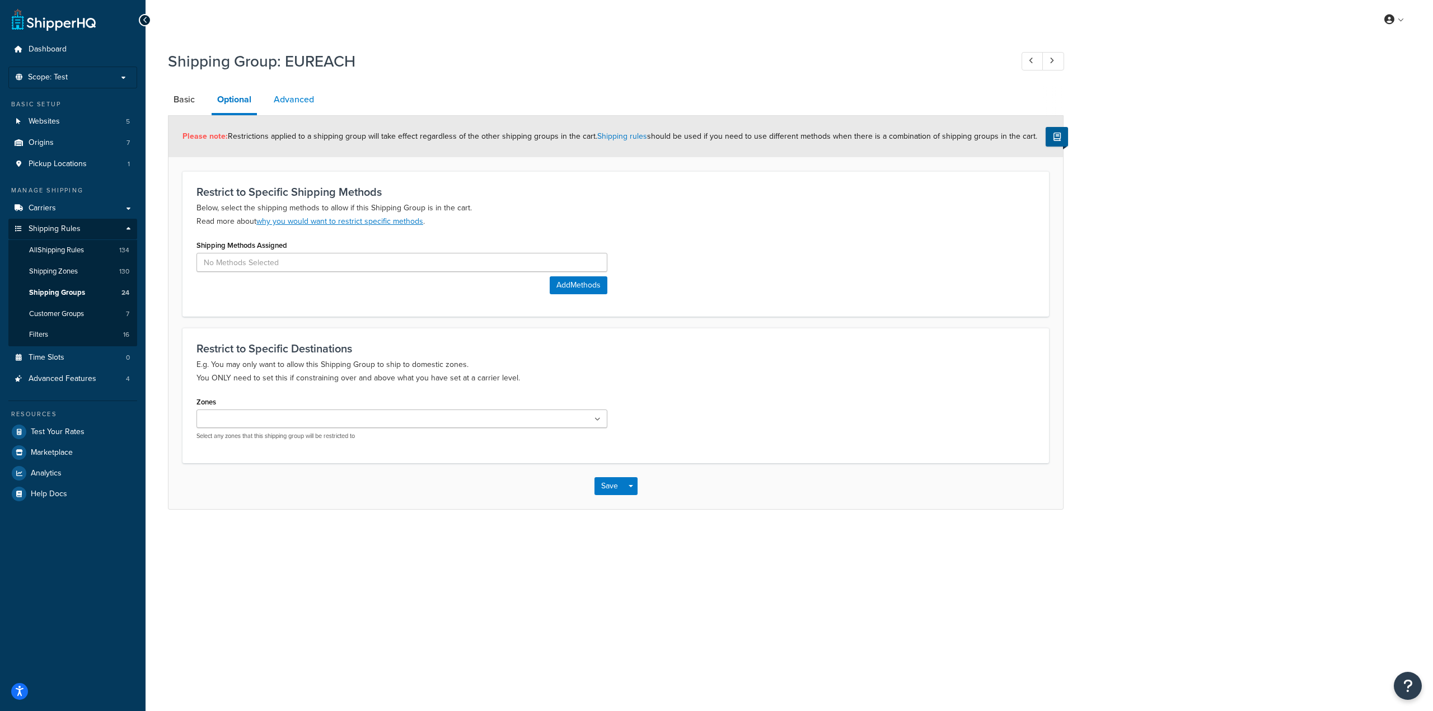
click at [288, 100] on link "Advanced" at bounding box center [293, 99] width 51 height 27
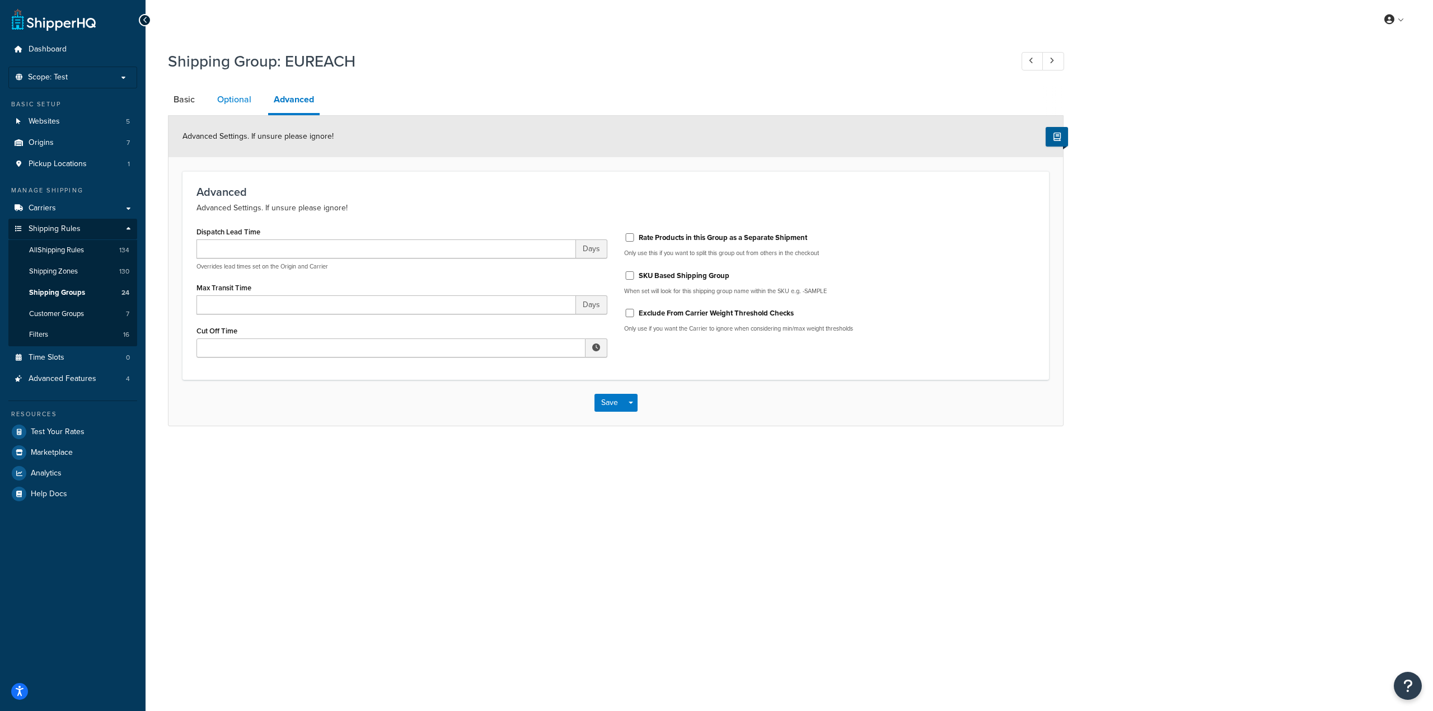
click at [229, 101] on link "Optional" at bounding box center [234, 99] width 45 height 27
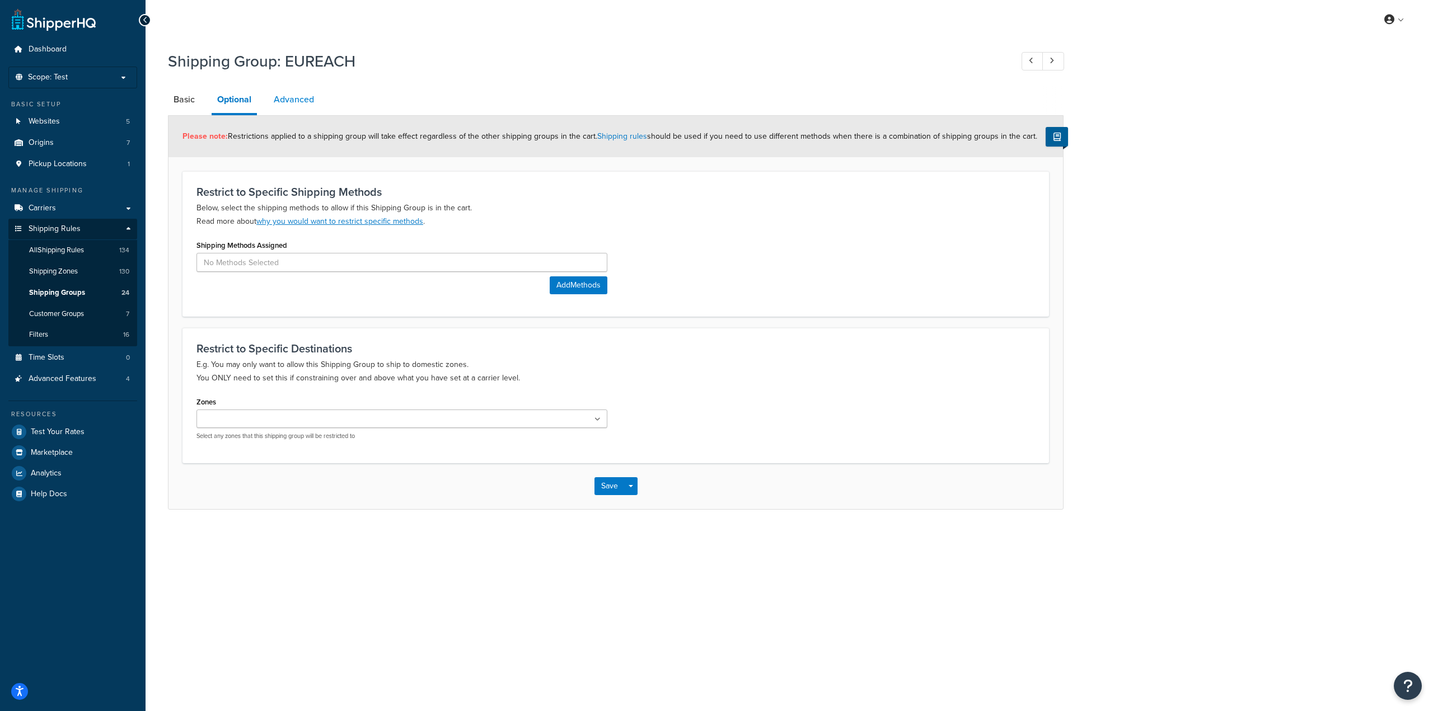
click at [278, 105] on link "Advanced" at bounding box center [293, 99] width 51 height 27
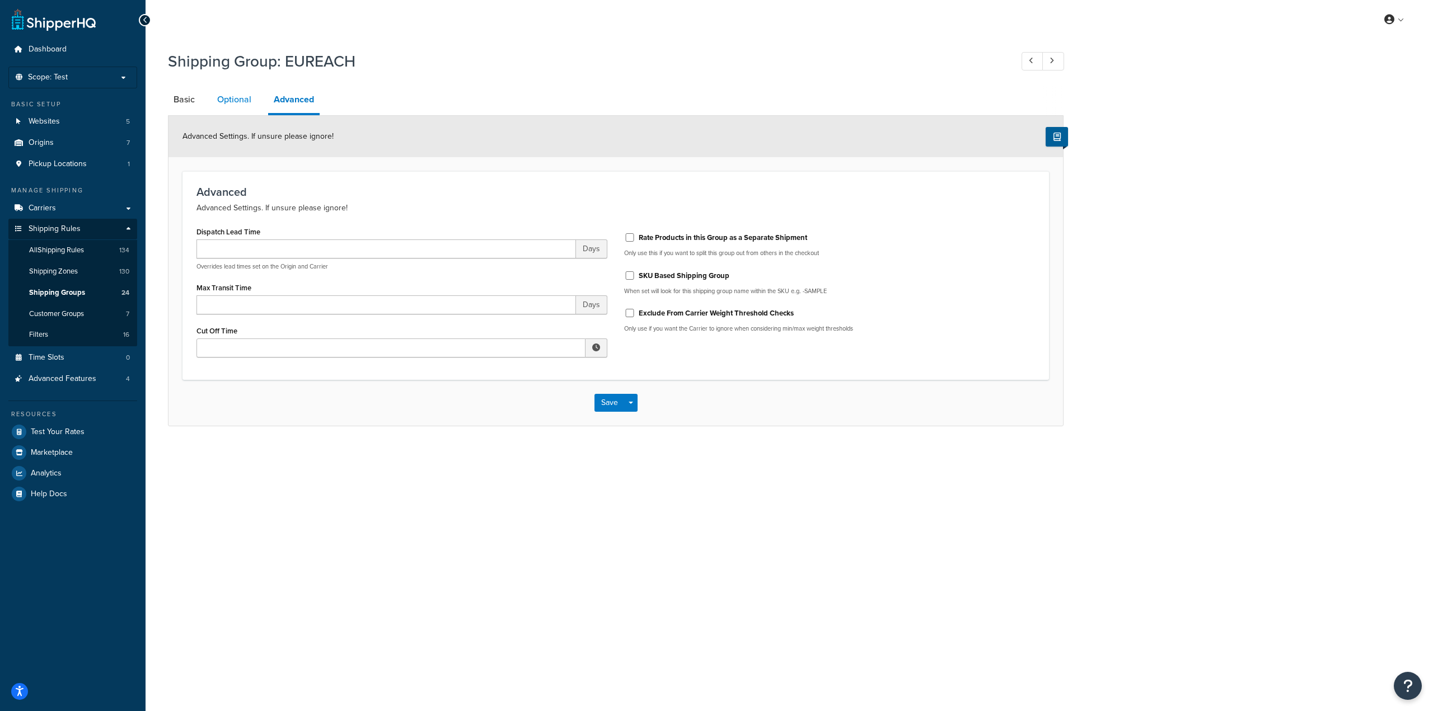
click at [232, 100] on link "Optional" at bounding box center [234, 99] width 45 height 27
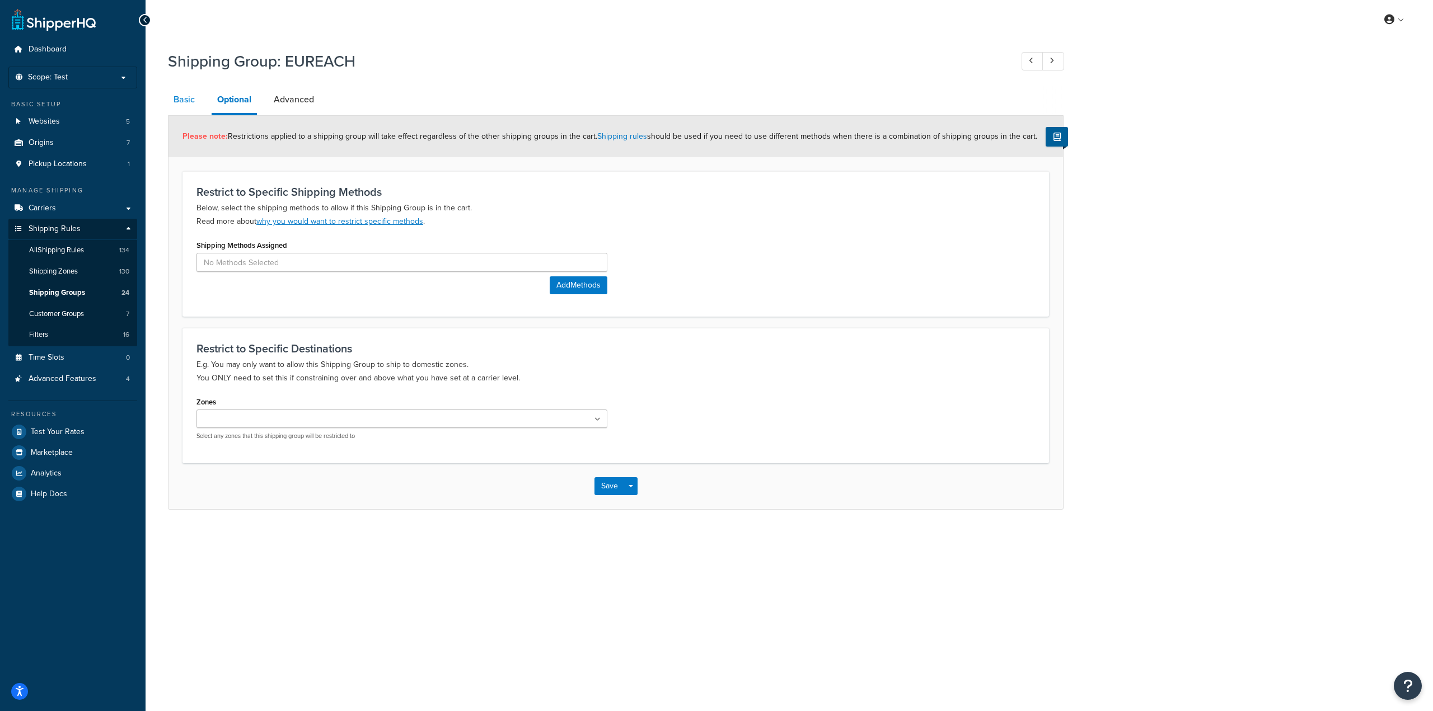
click at [168, 105] on link "Basic" at bounding box center [184, 99] width 32 height 27
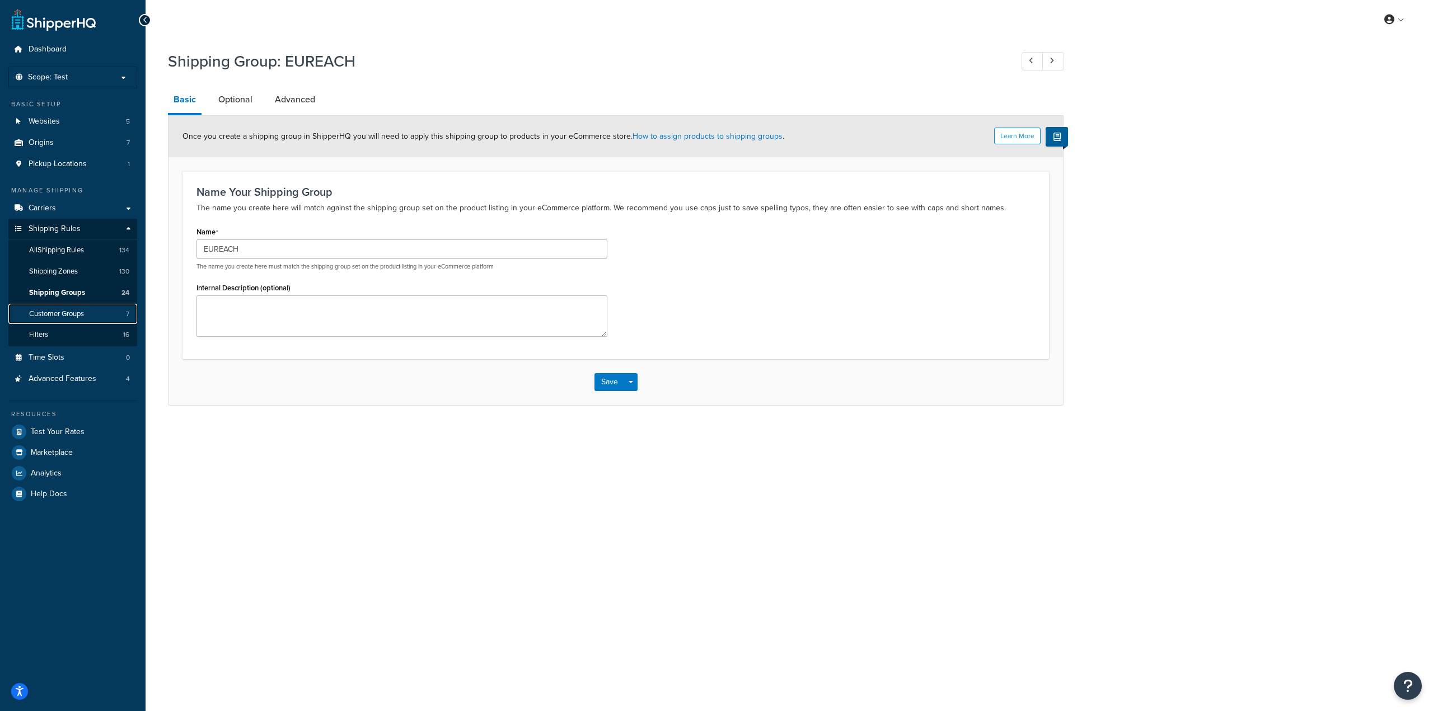
click at [77, 314] on span "Customer Groups" at bounding box center [56, 314] width 55 height 10
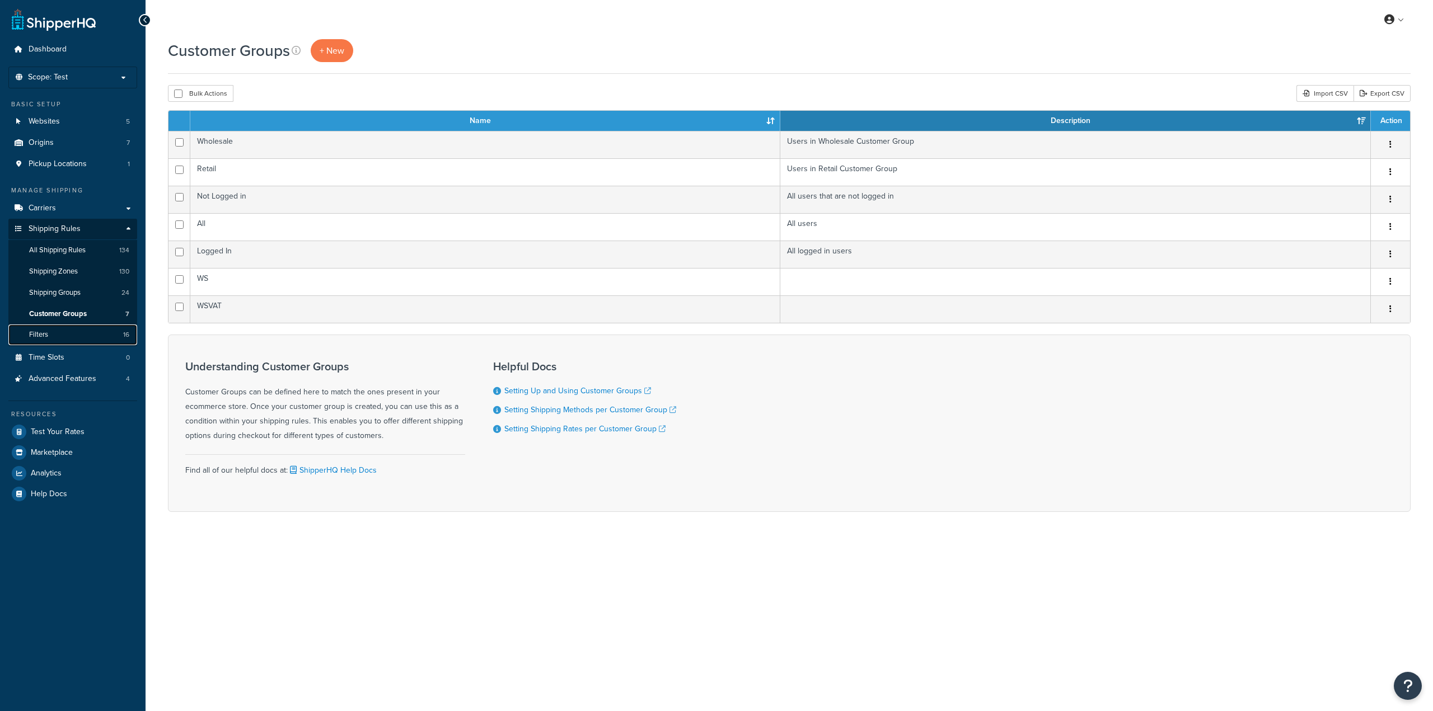
click at [74, 340] on link "Filters 16" at bounding box center [72, 335] width 129 height 21
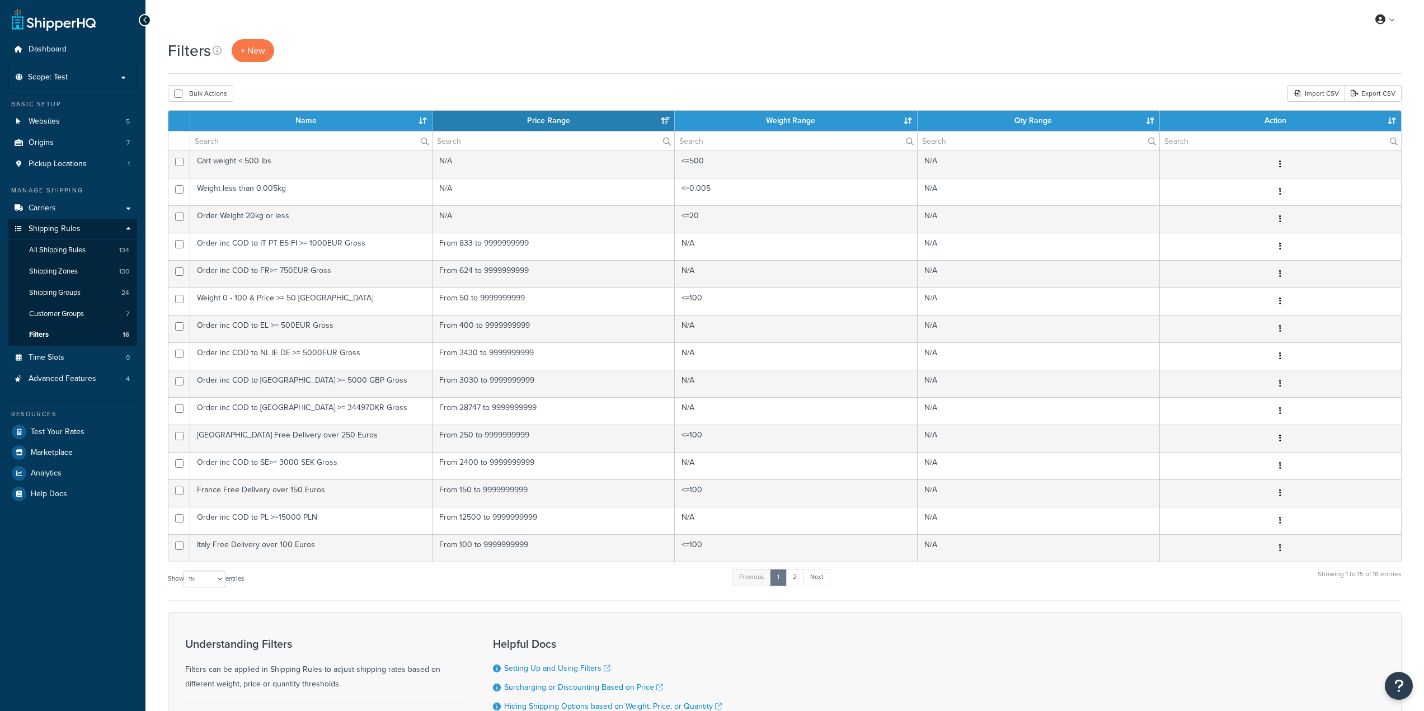
select select "15"
click at [97, 149] on link "Origins 7" at bounding box center [72, 143] width 129 height 21
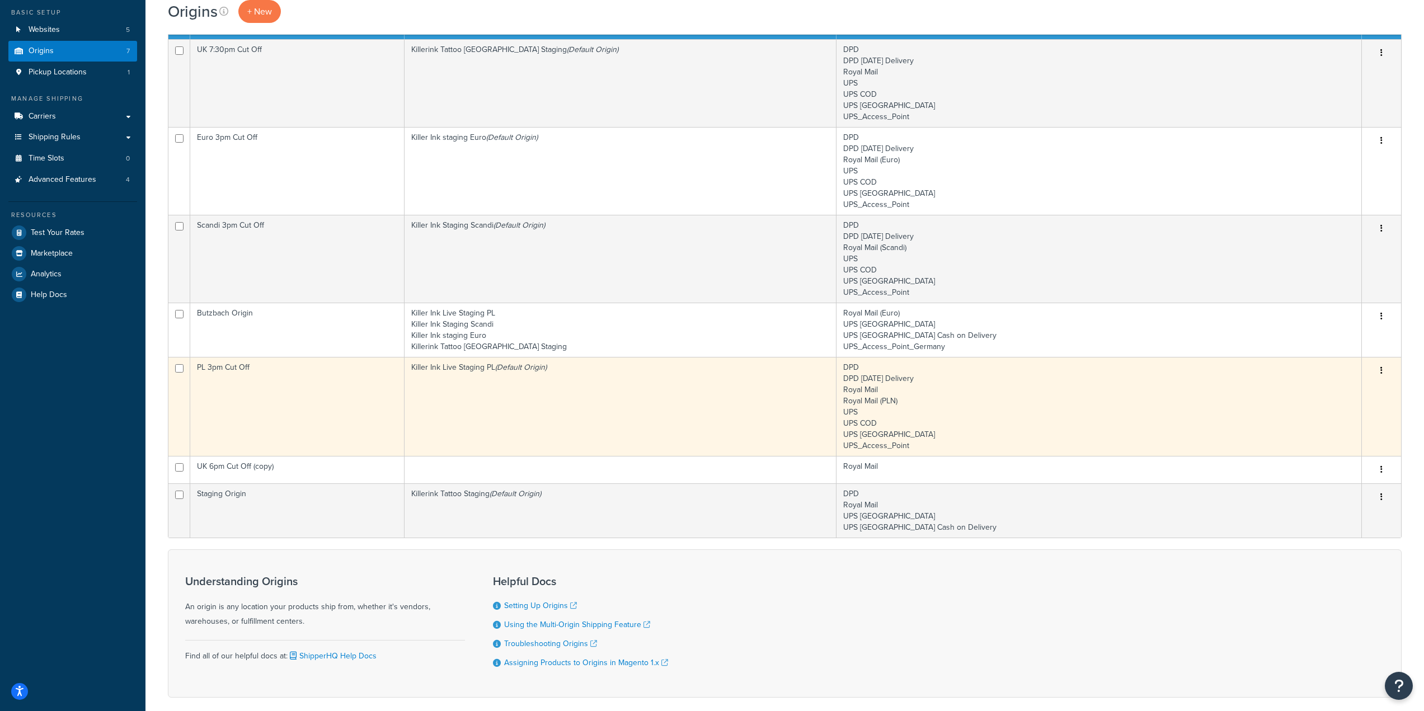
scroll to position [90, 0]
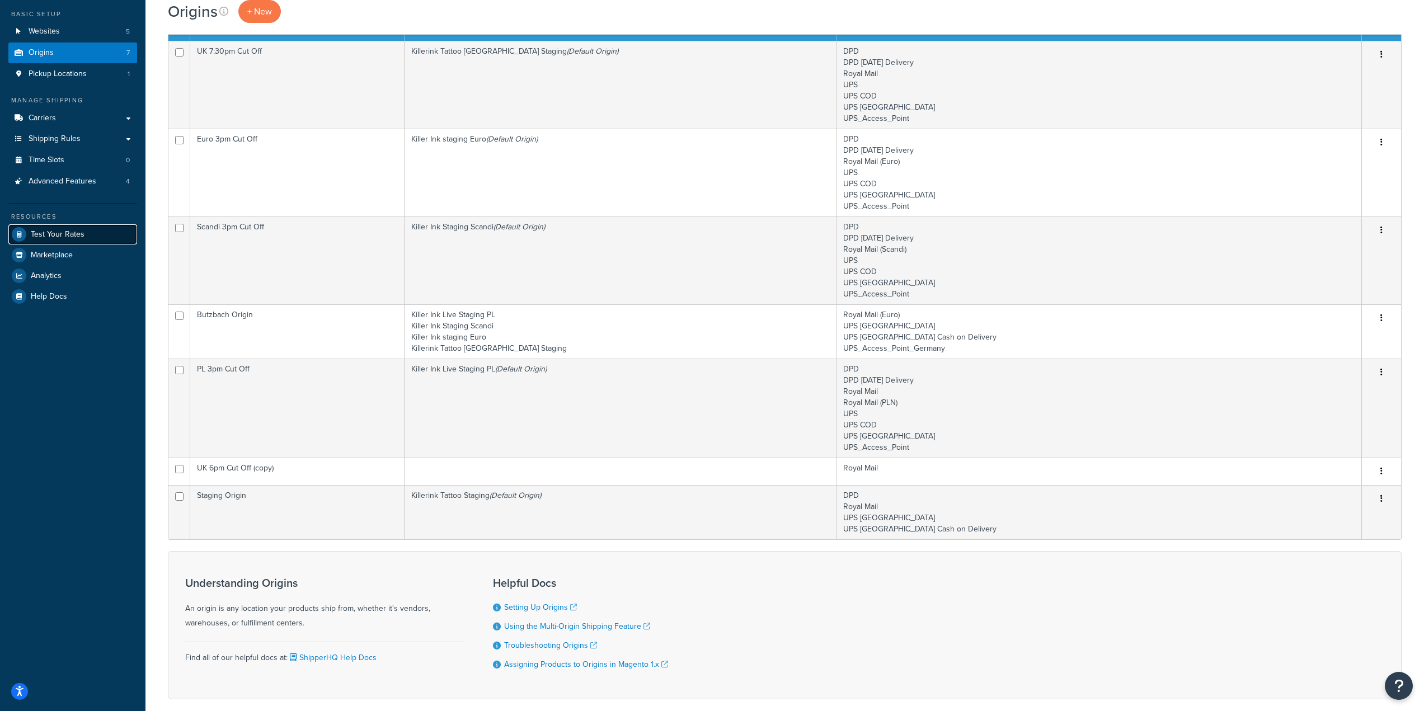
click at [64, 230] on span "Test Your Rates" at bounding box center [58, 235] width 54 height 10
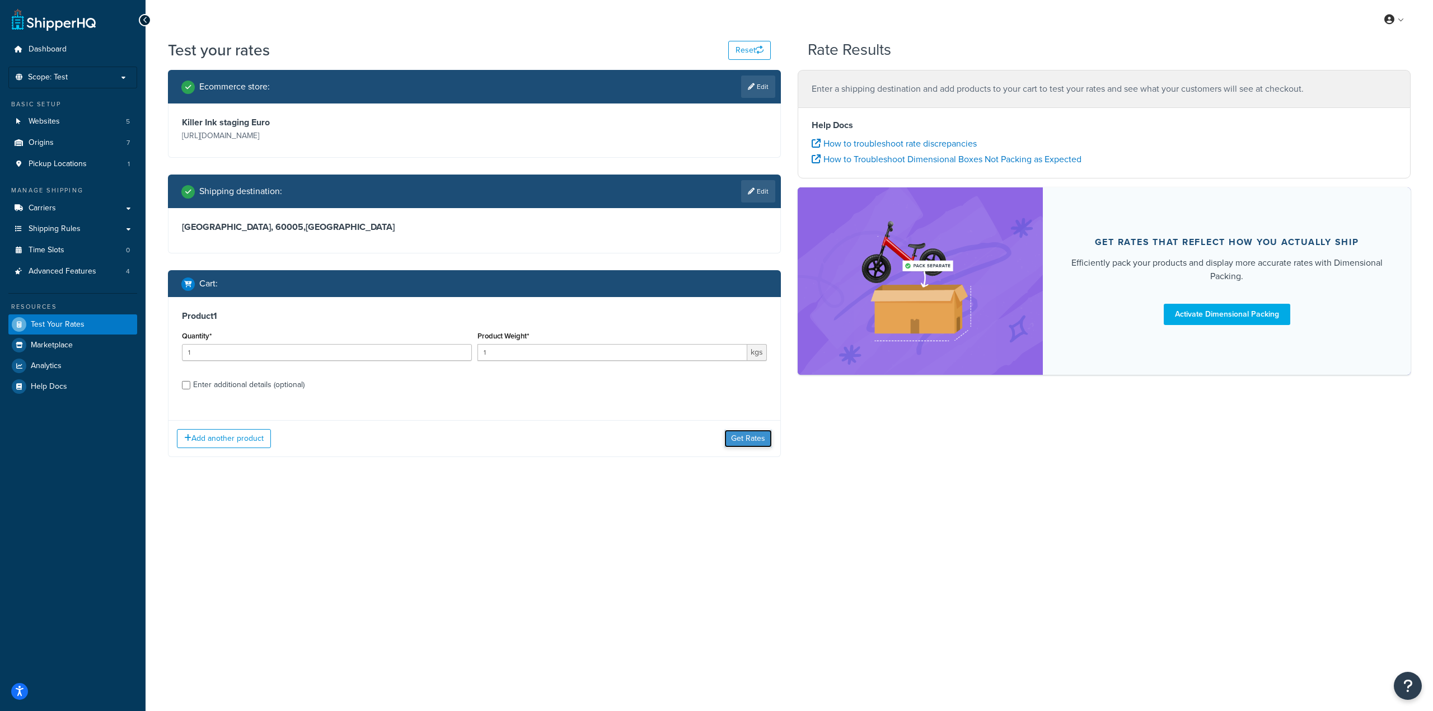
click at [741, 442] on button "Get Rates" at bounding box center [748, 439] width 48 height 18
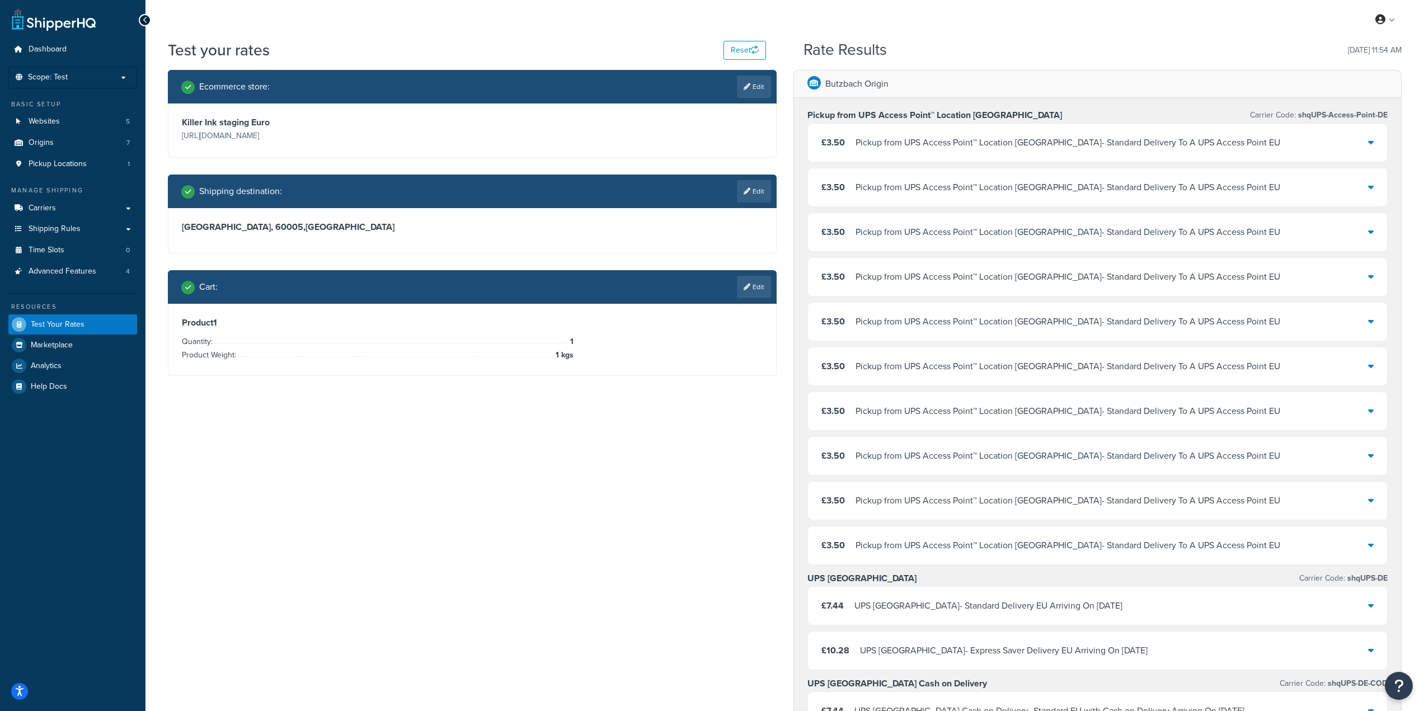
click at [542, 444] on div "Ecommerce store : Edit Killer Ink staging Euro https://stagingm2.killerinktatto…" at bounding box center [784, 641] width 1251 height 1142
click at [1355, 145] on div "£3.50 Pickup from UPS Access Point™ Location Germany - Standard Delivery To A U…" at bounding box center [1098, 143] width 580 height 38
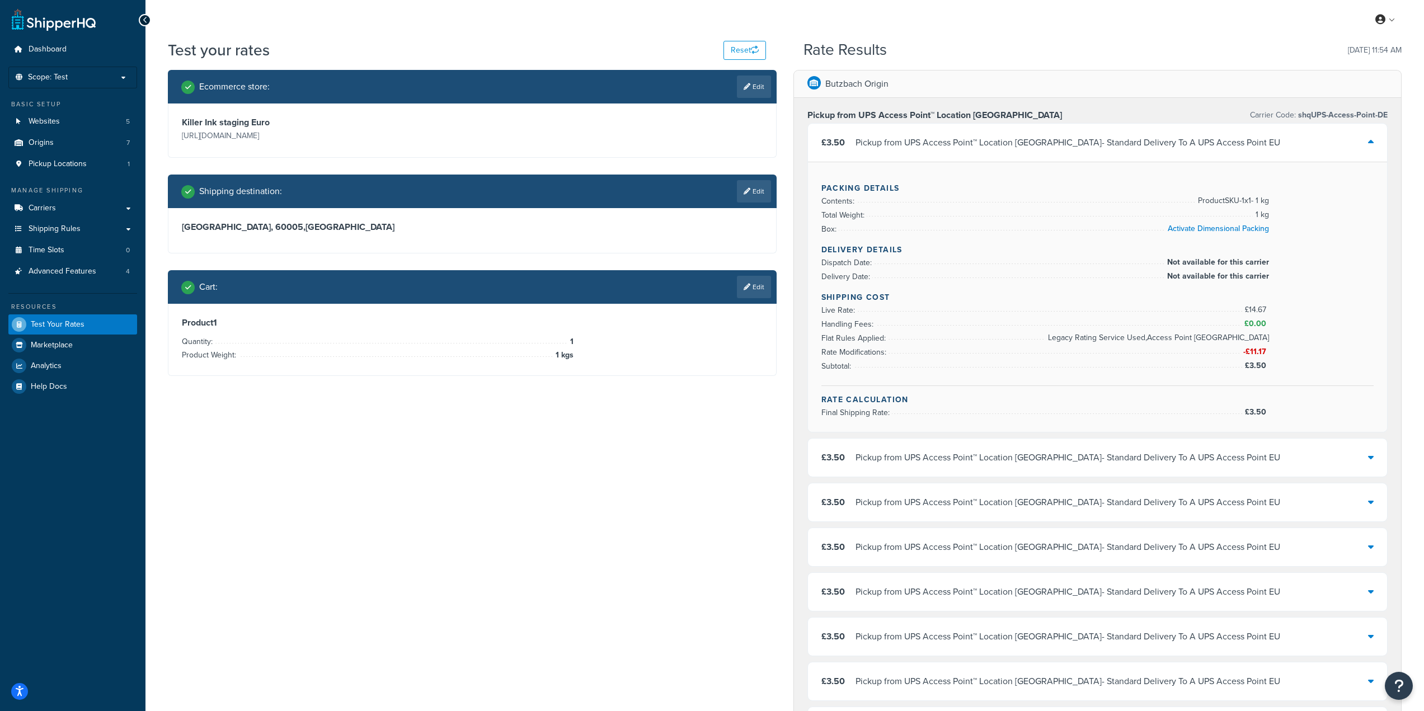
click at [1363, 144] on div "£3.50 Pickup from UPS Access Point™ Location Germany - Standard Delivery To A U…" at bounding box center [1098, 143] width 580 height 38
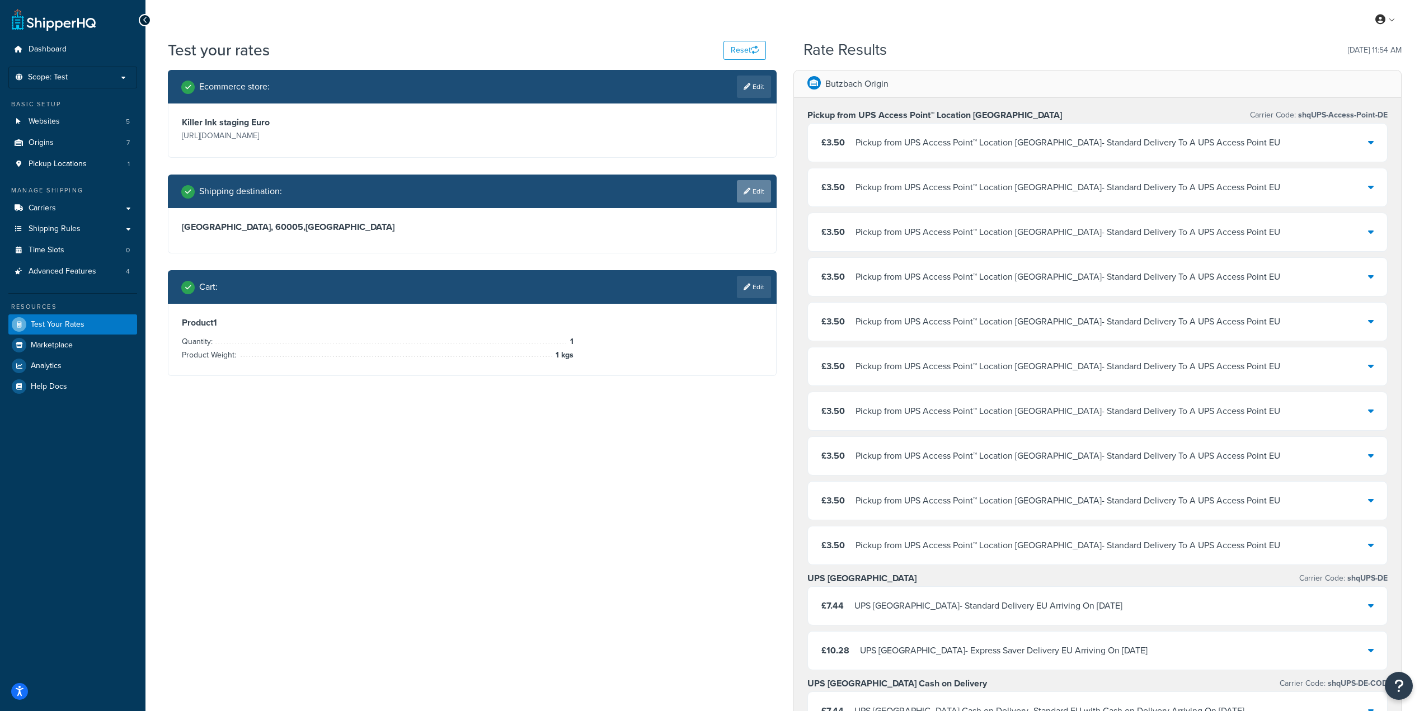
click at [755, 195] on link "Edit" at bounding box center [754, 191] width 34 height 22
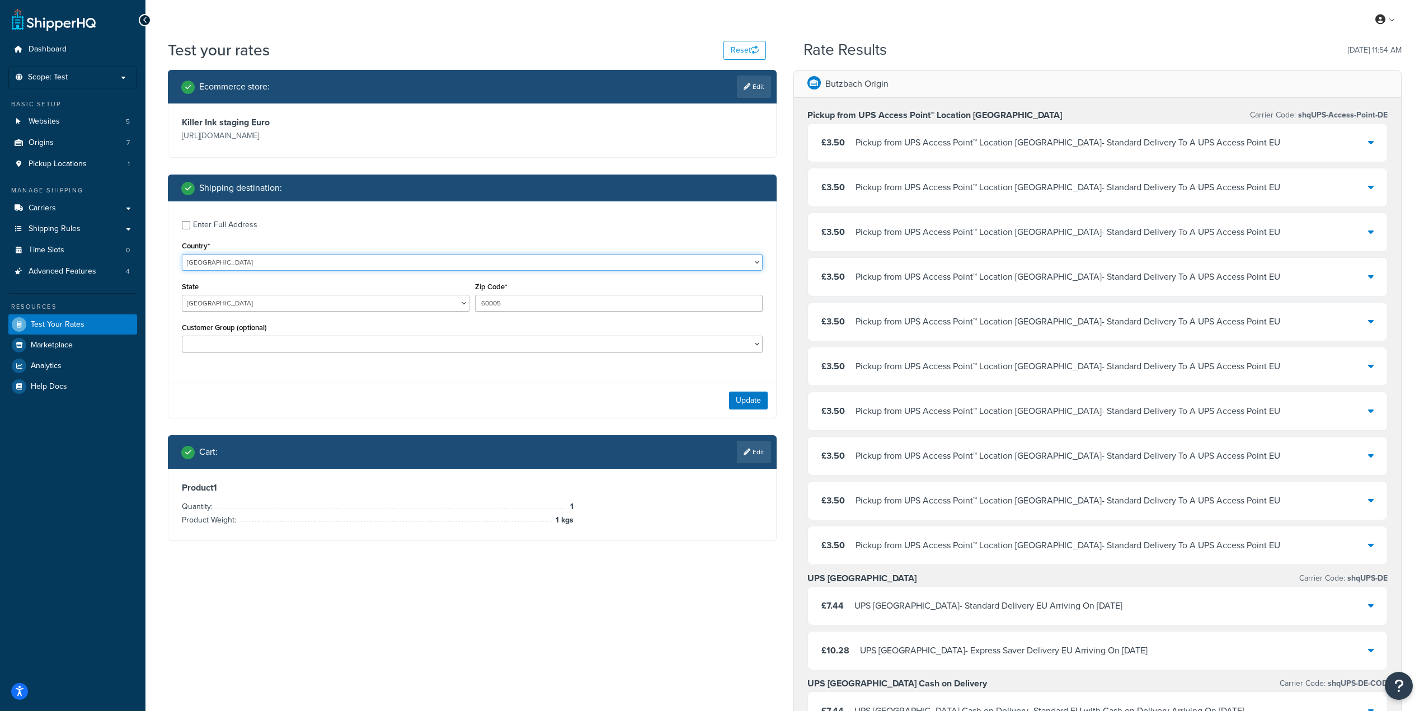
click at [282, 262] on select "United States United Kingdom Afghanistan Åland Islands Albania Algeria American…" at bounding box center [472, 262] width 581 height 17
select select "ES"
click at [182, 254] on select "United States United Kingdom Afghanistan Åland Islands Albania Algeria American…" at bounding box center [472, 262] width 581 height 17
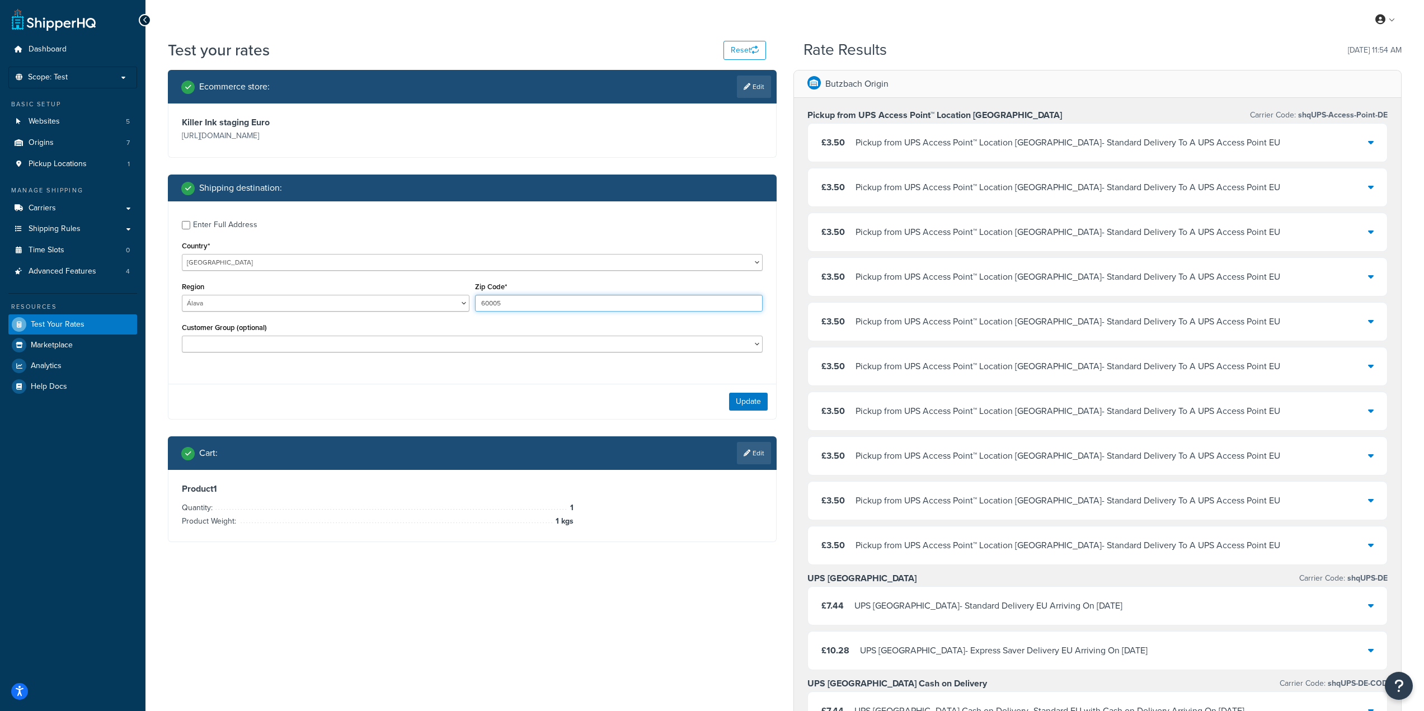
drag, startPoint x: 506, startPoint y: 304, endPoint x: 467, endPoint y: 307, distance: 39.3
click at [468, 307] on div "Region Álava Albacete Alicante Almería Asturias Ávila Badajoz Baleares Barcelon…" at bounding box center [472, 299] width 586 height 41
paste input "75000"
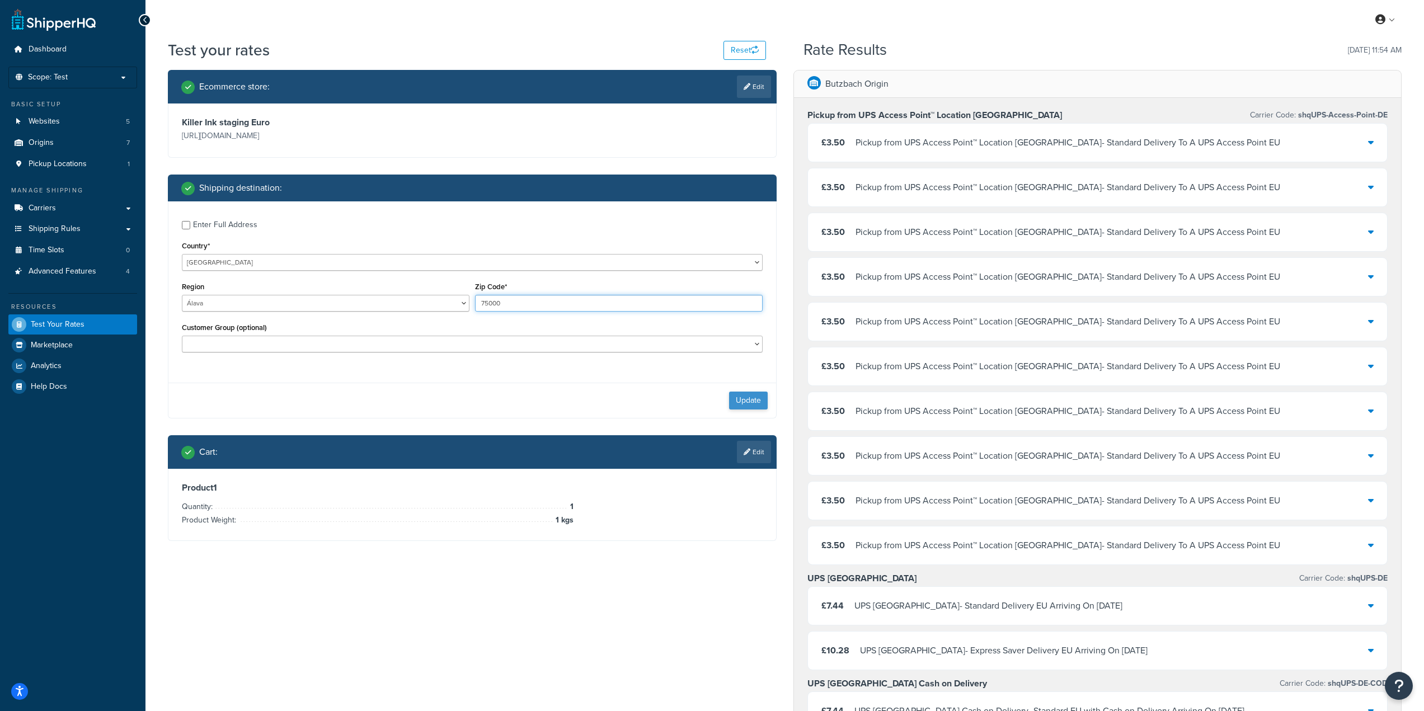
type input "75000"
click at [755, 402] on button "Update" at bounding box center [748, 401] width 39 height 18
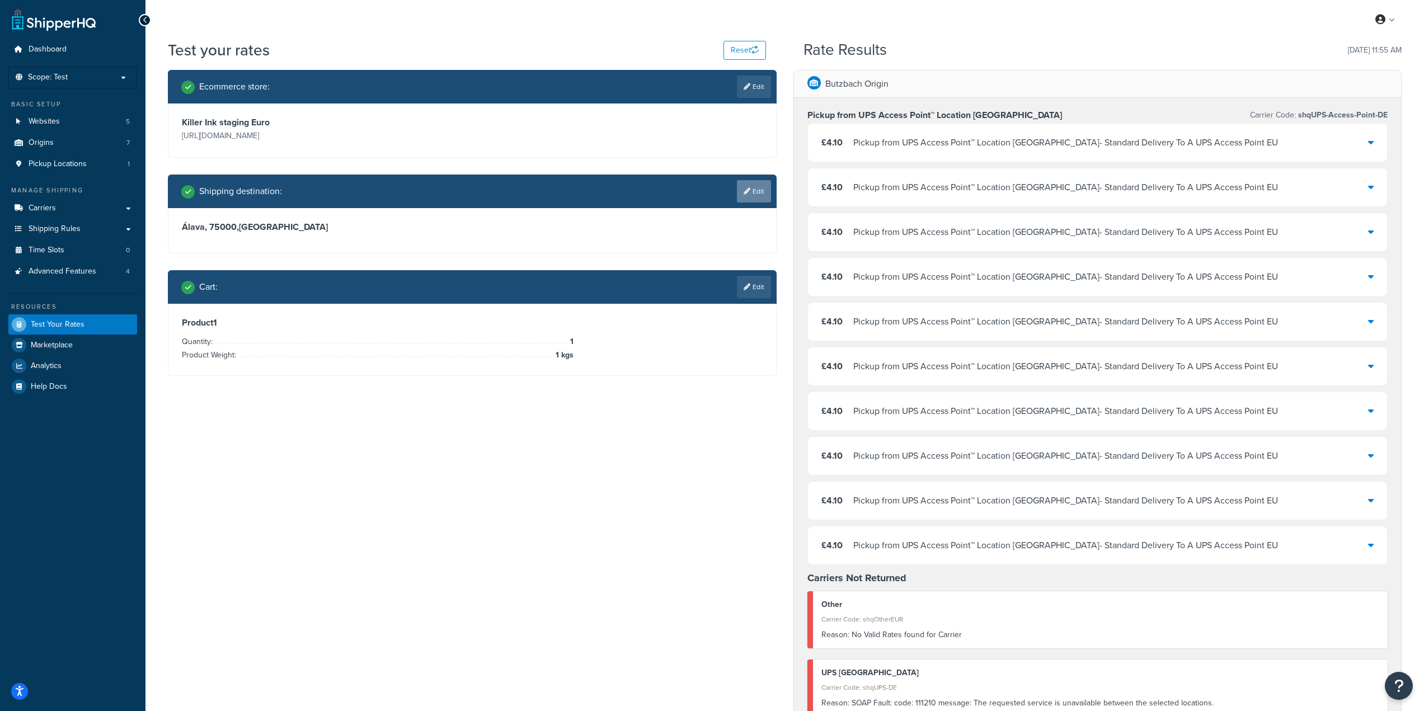
click at [755, 191] on link "Edit" at bounding box center [754, 191] width 34 height 22
select select "ES"
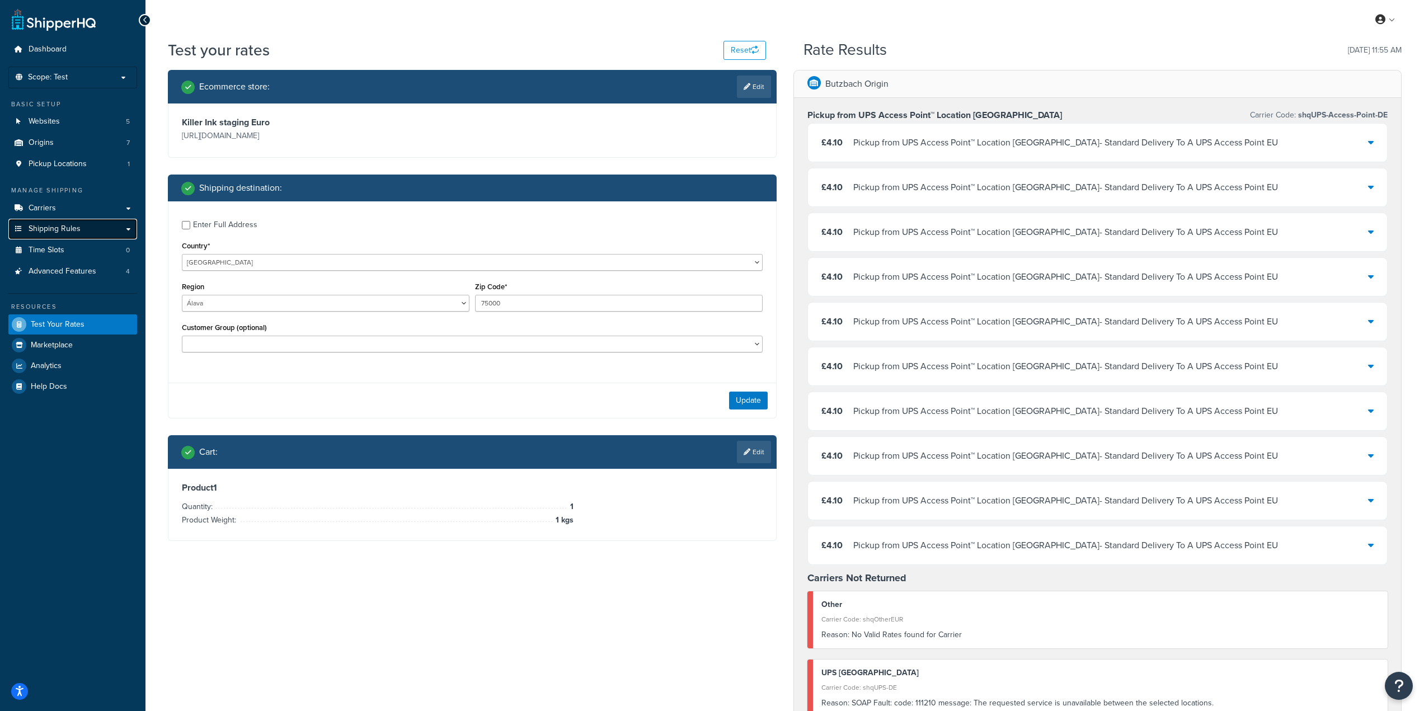
click at [62, 224] on span "Shipping Rules" at bounding box center [55, 229] width 52 height 10
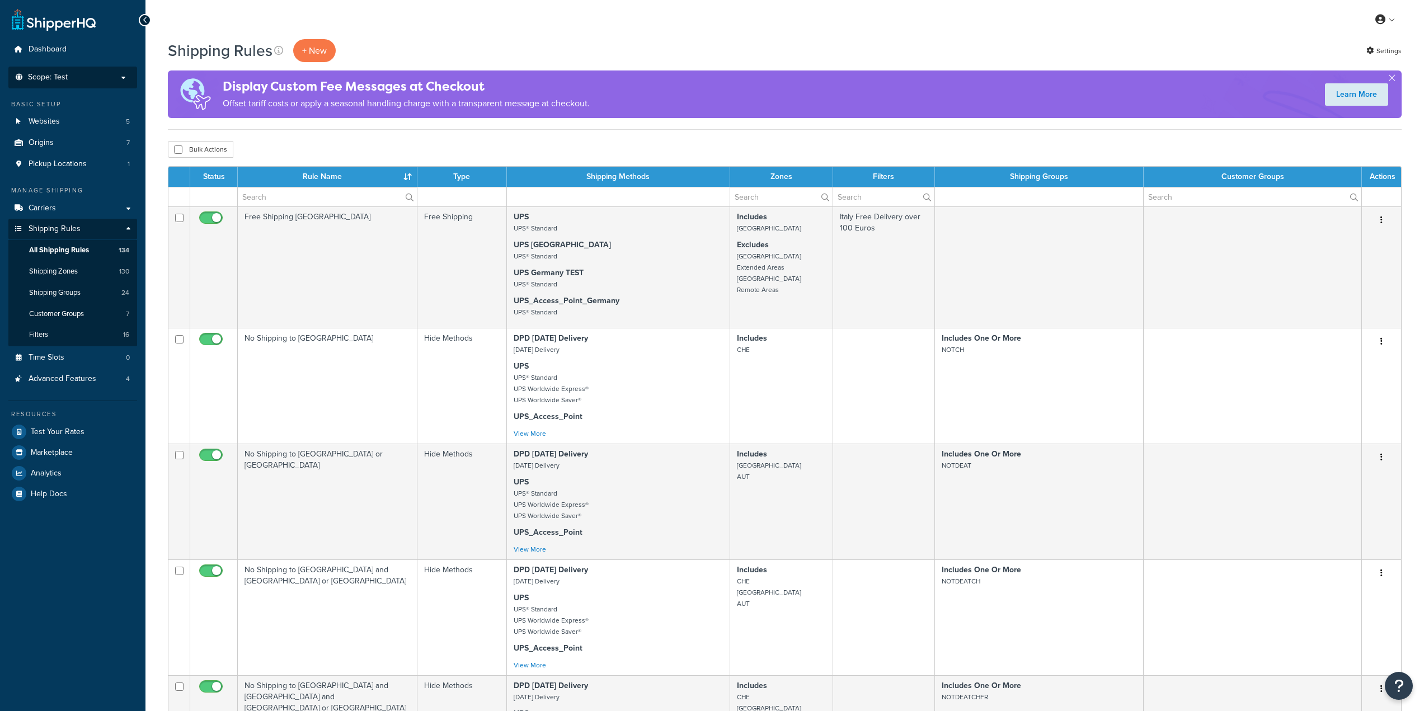
click at [111, 71] on li "Scope: Test Live Development Integration" at bounding box center [72, 78] width 129 height 22
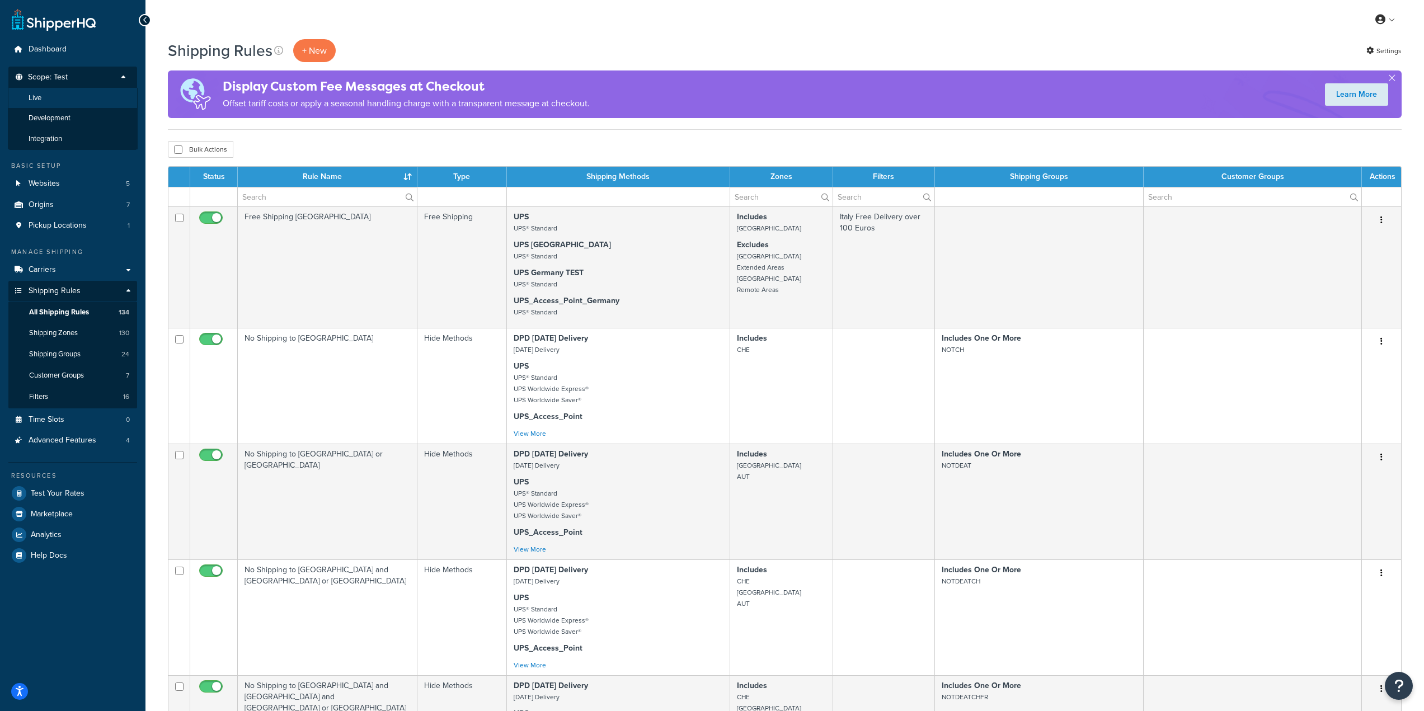
click at [82, 101] on li "Live" at bounding box center [73, 98] width 130 height 21
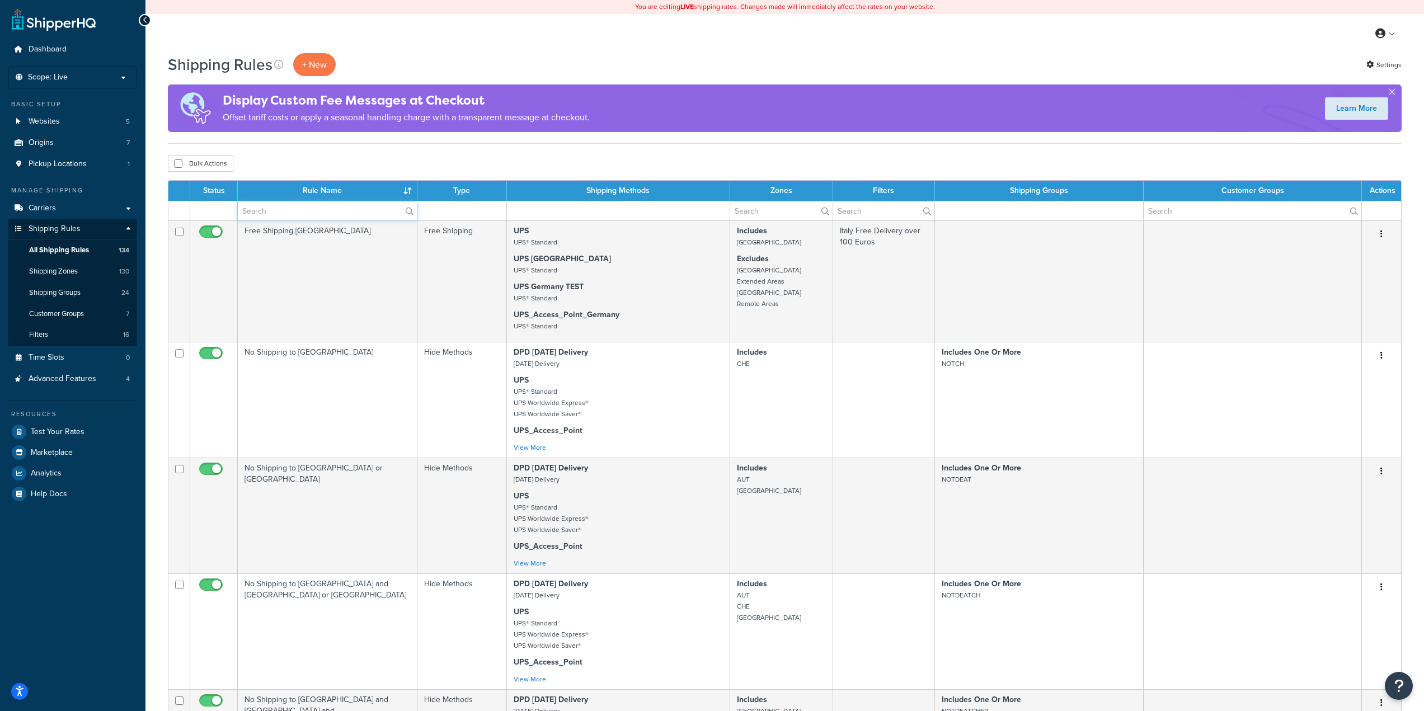
click at [346, 208] on input "text" at bounding box center [327, 210] width 179 height 19
type input "free"
click at [449, 161] on div "Bulk Actions Duplicate [GEOGRAPHIC_DATA]" at bounding box center [785, 163] width 1234 height 17
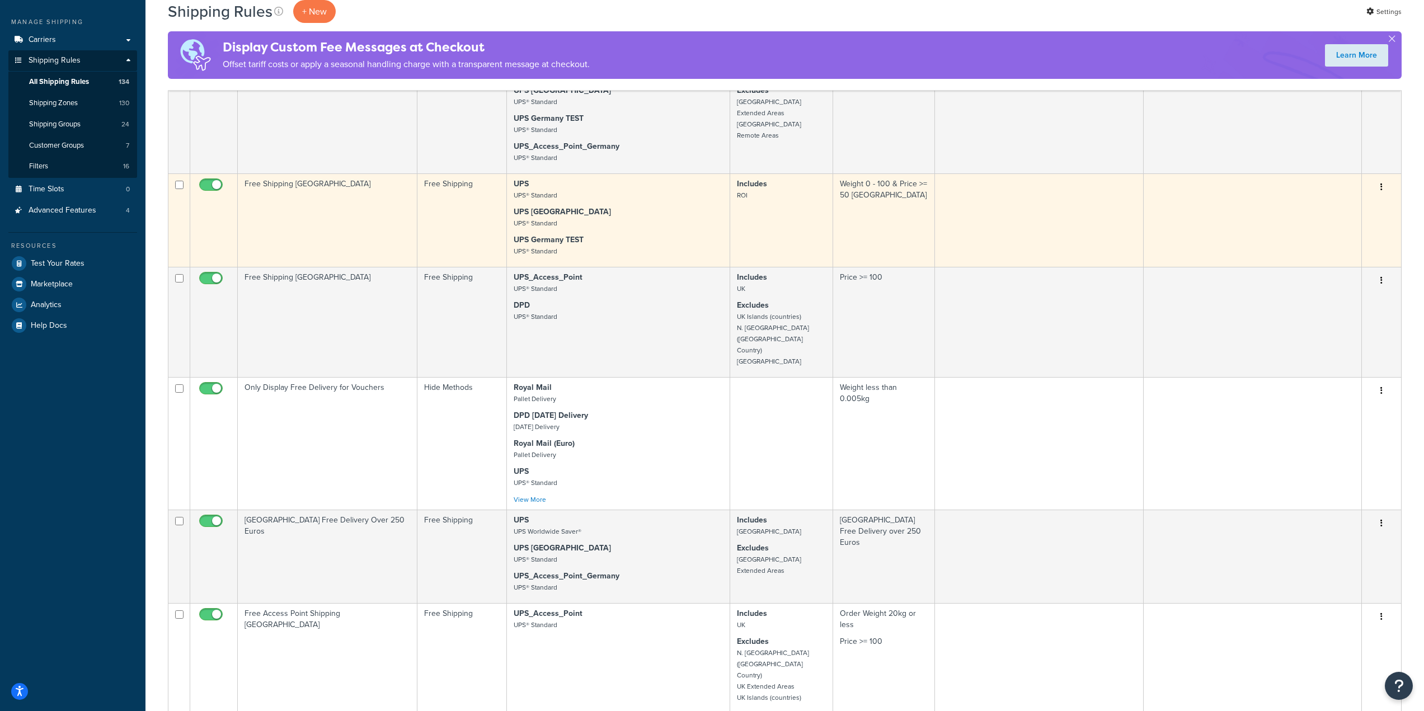
scroll to position [168, 0]
click at [344, 228] on td "Free Shipping [GEOGRAPHIC_DATA]" at bounding box center [328, 220] width 180 height 93
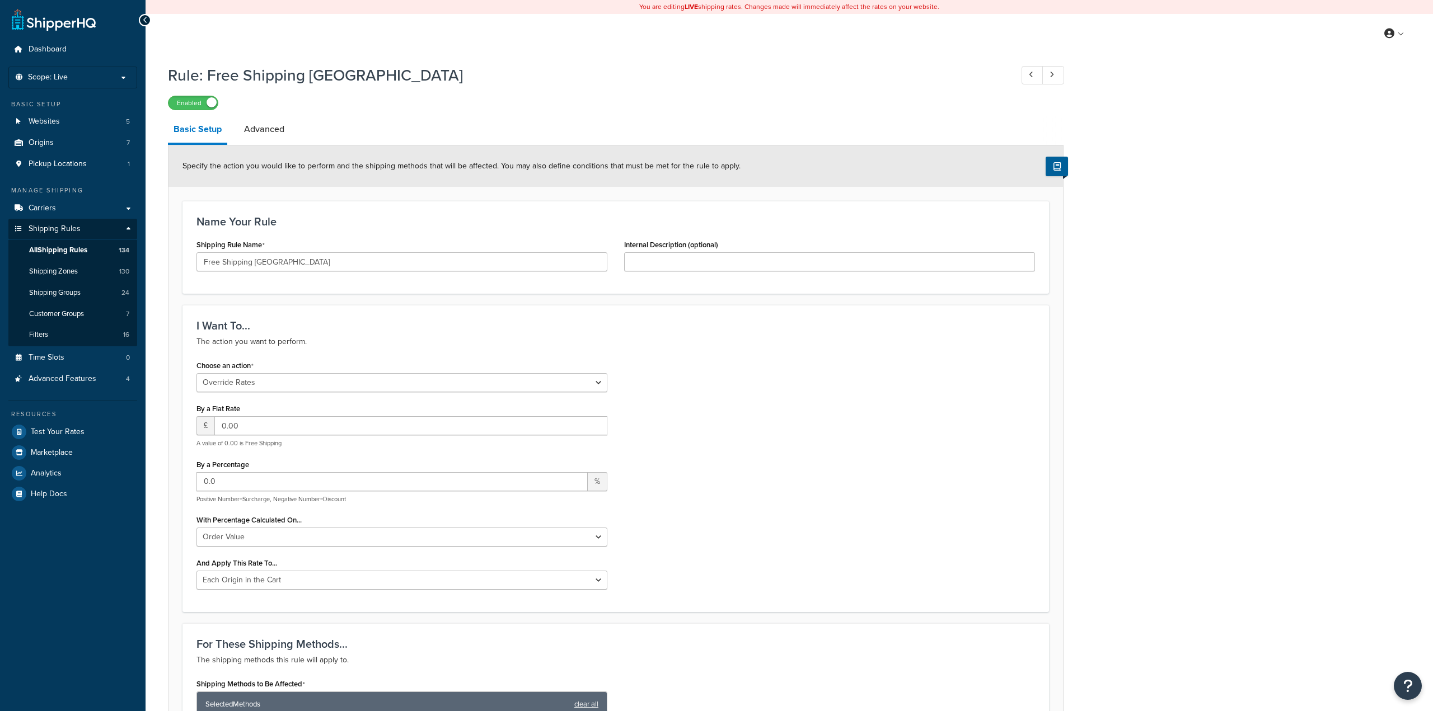
select select "OVERRIDE"
select select "LOCATION"
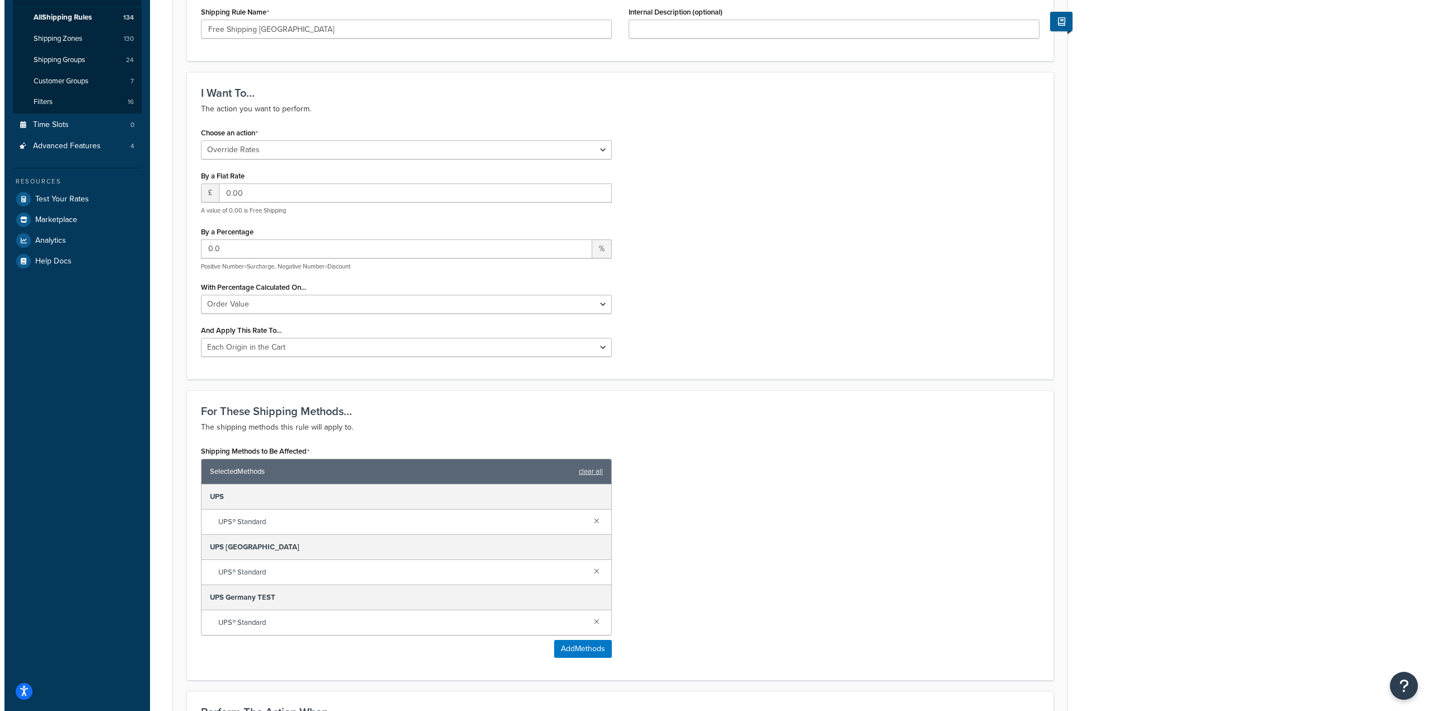
scroll to position [504, 0]
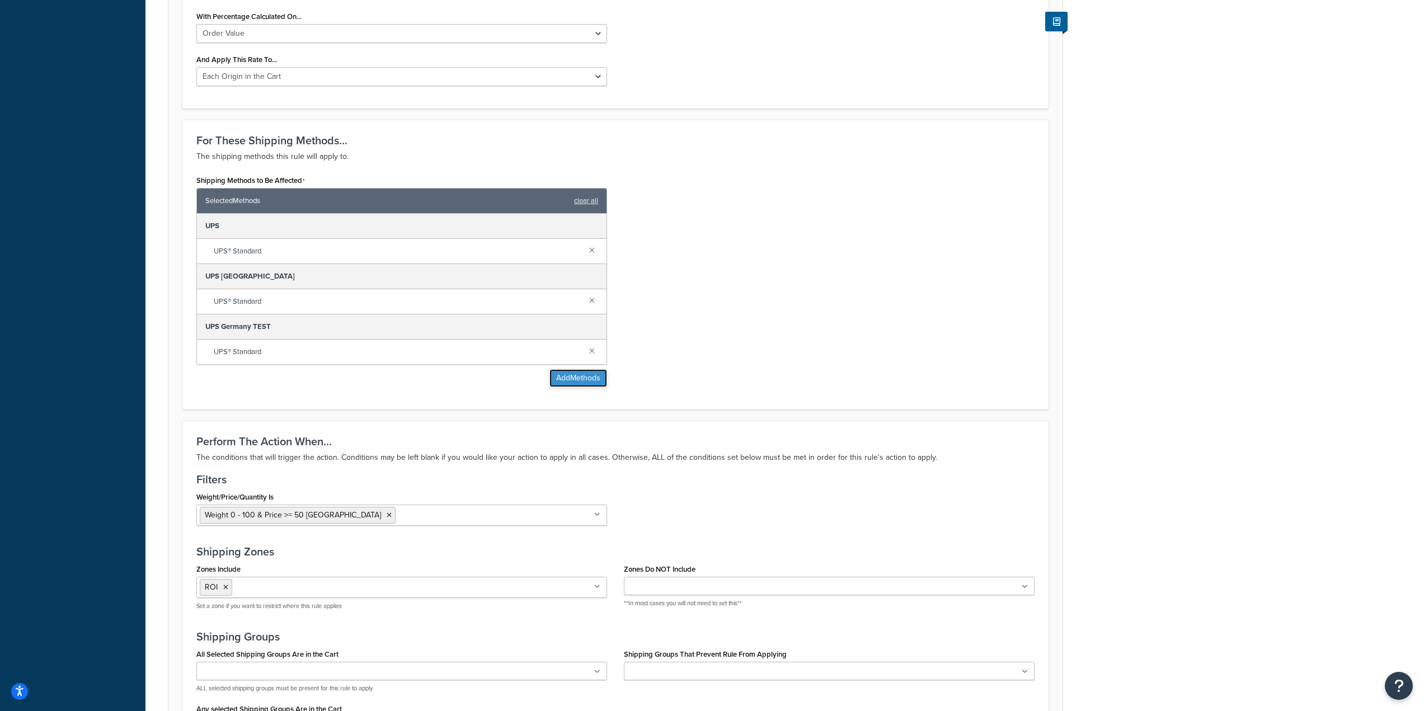
click at [594, 373] on button "Add Methods" at bounding box center [579, 378] width 58 height 18
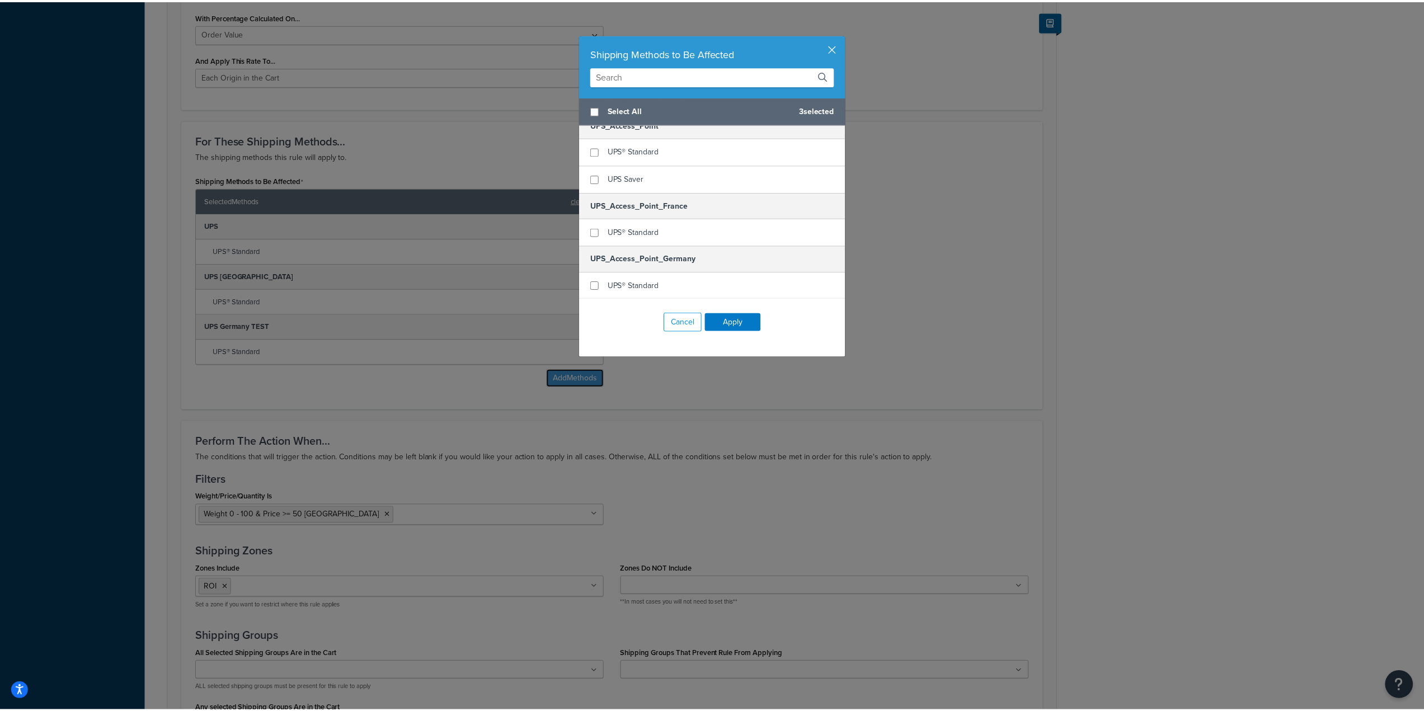
scroll to position [2291, 0]
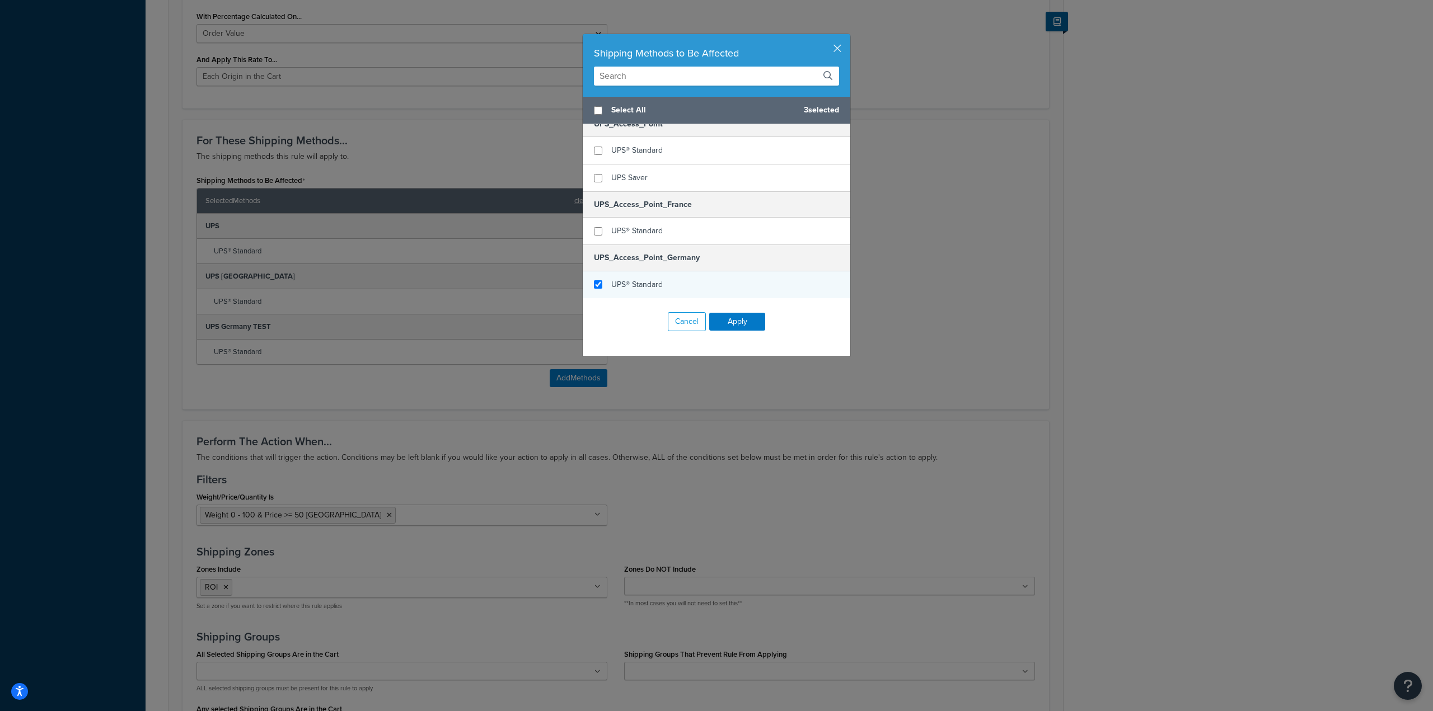
checkbox input "true"
click at [709, 277] on div "UPS® Standard" at bounding box center [716, 284] width 267 height 27
click at [745, 319] on button "Apply" at bounding box center [737, 322] width 56 height 18
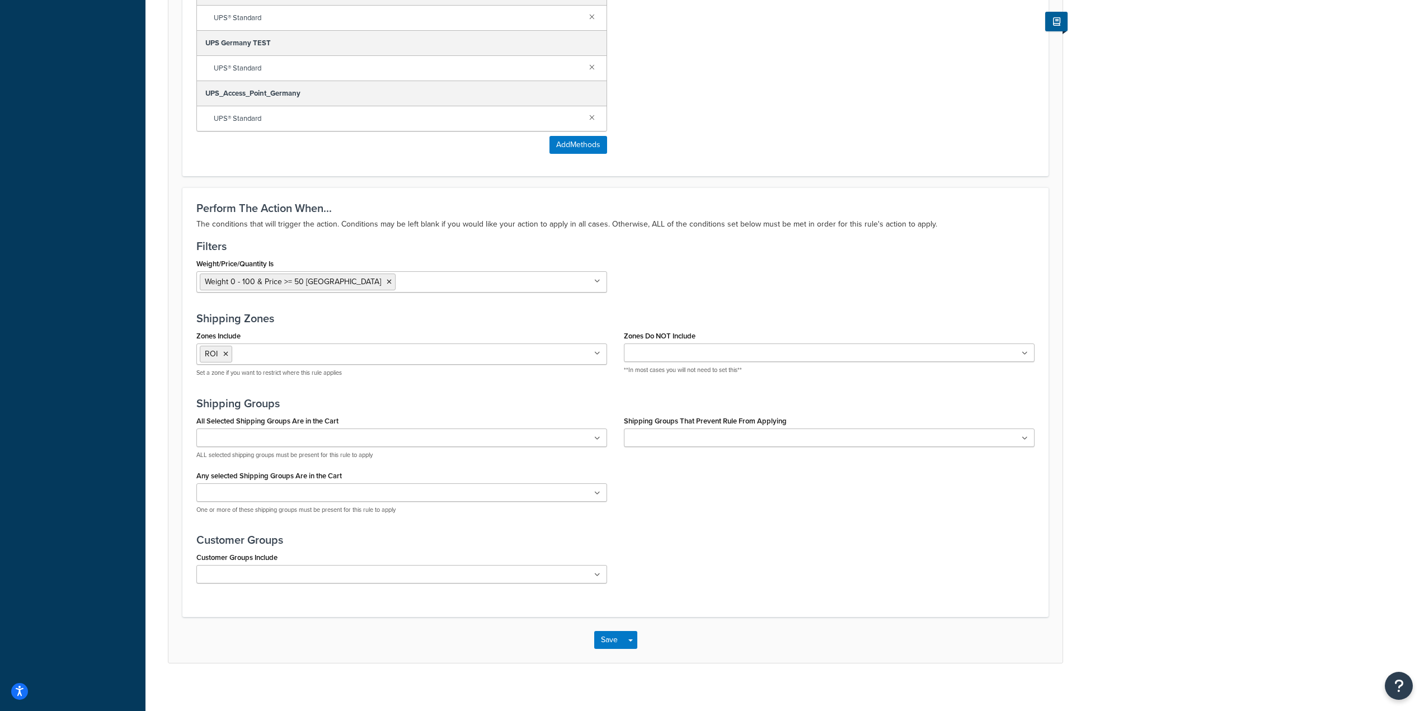
scroll to position [797, 0]
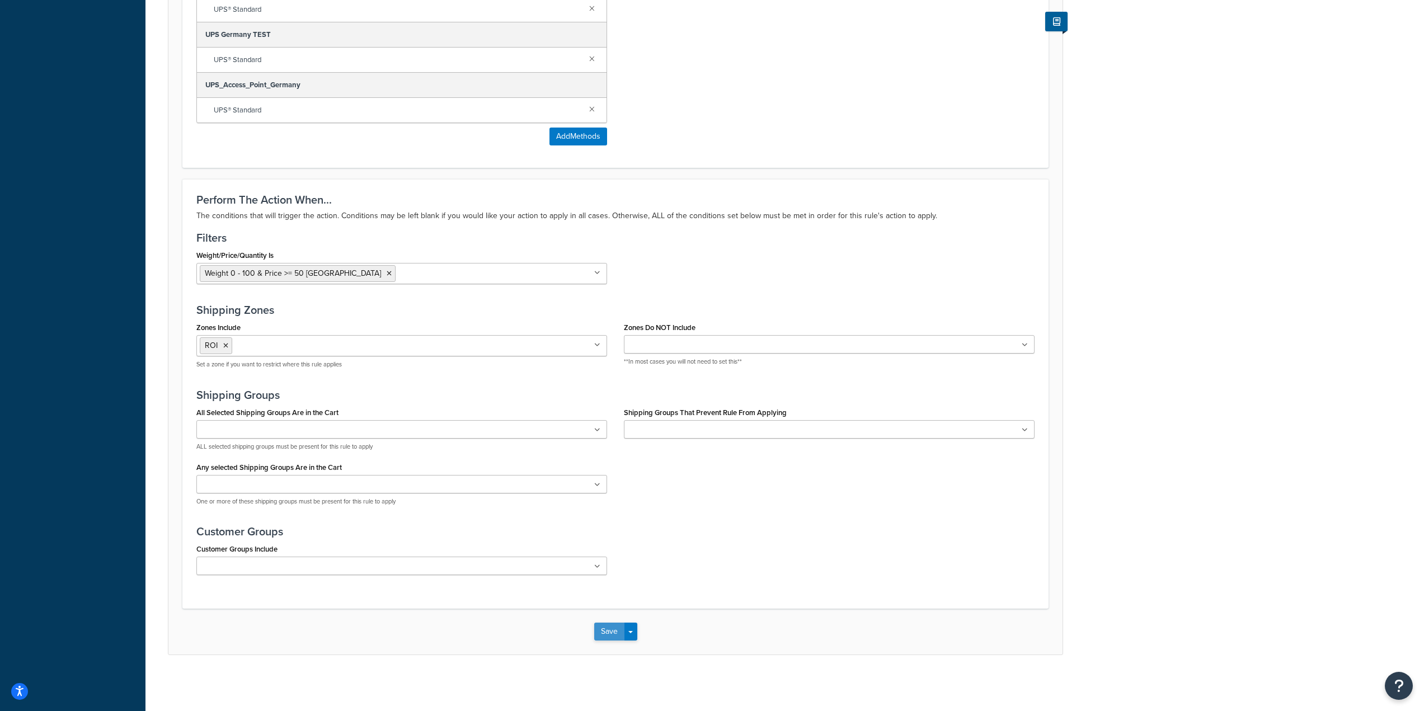
click at [611, 631] on button "Save" at bounding box center [609, 632] width 30 height 18
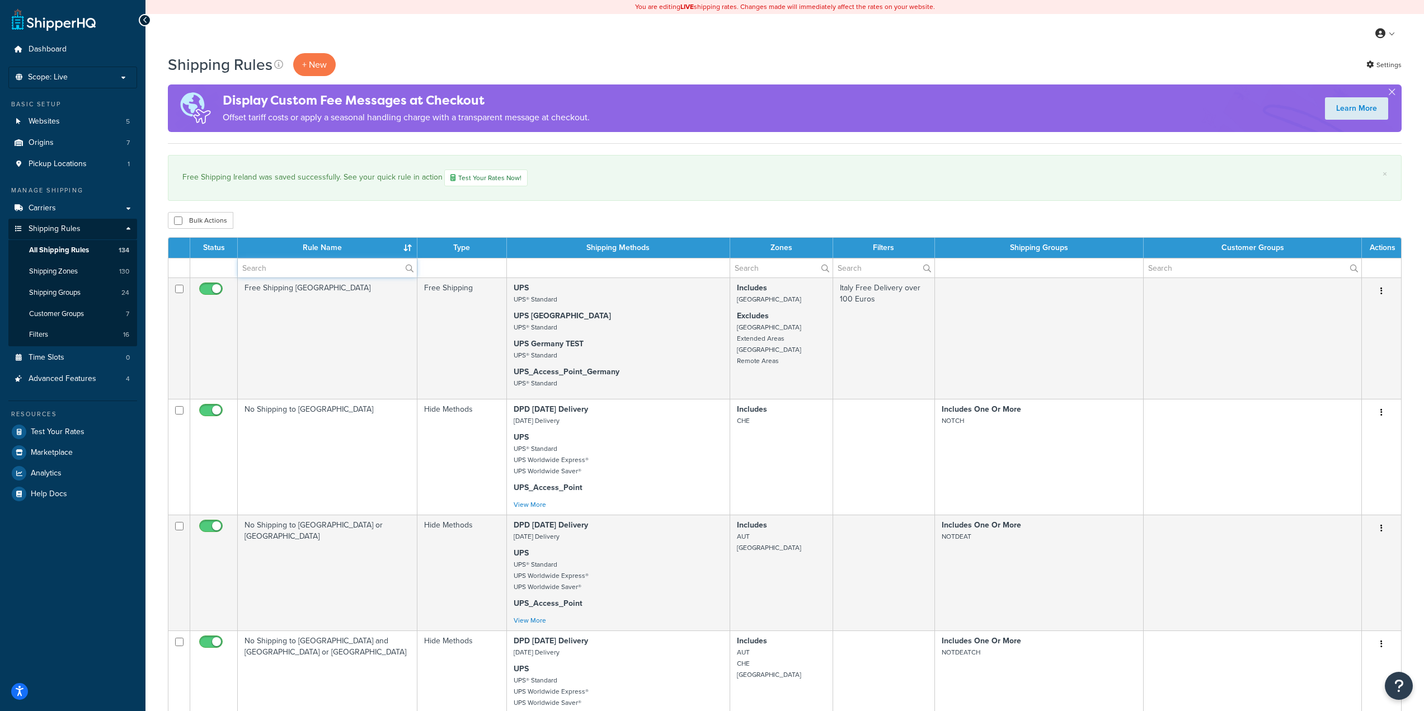
click at [280, 267] on input "text" at bounding box center [327, 268] width 179 height 19
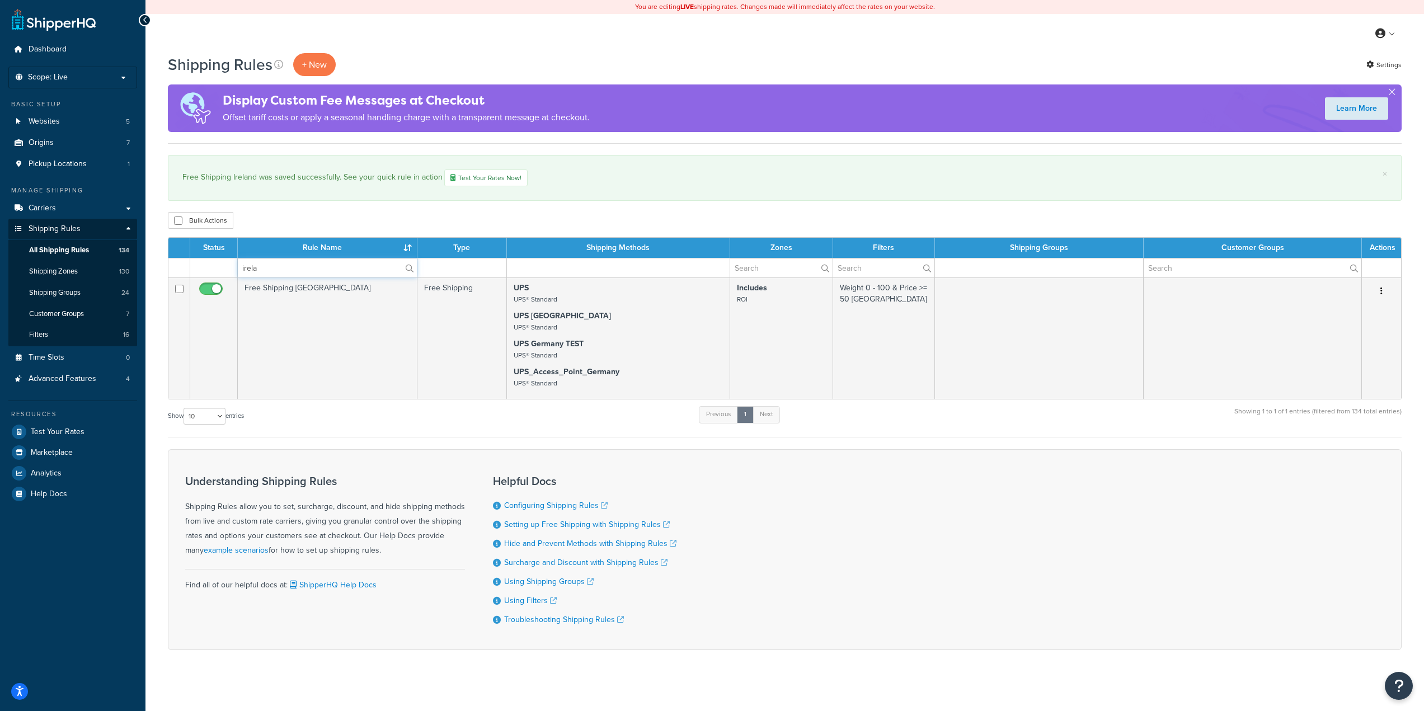
click at [280, 265] on input "irela" at bounding box center [327, 268] width 179 height 19
type input "IE"
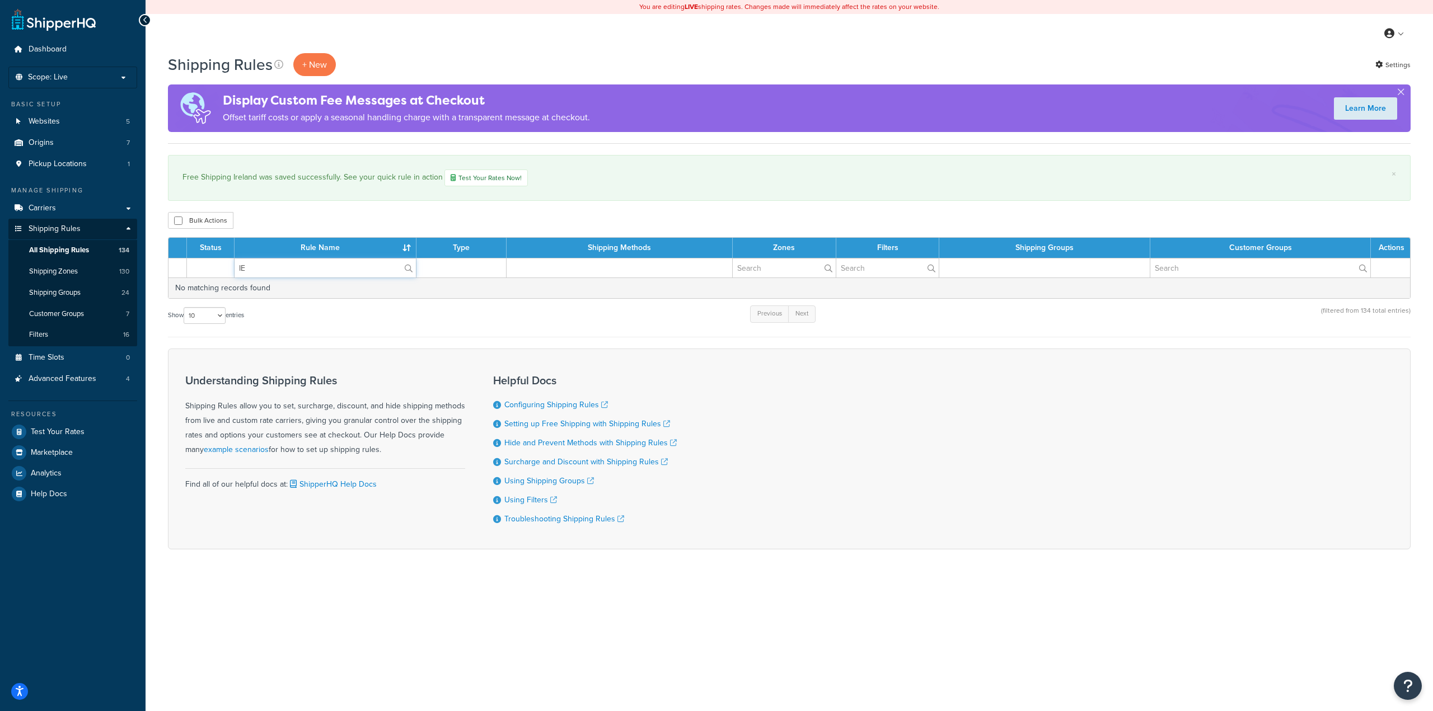
click at [284, 265] on input "IE" at bounding box center [324, 268] width 181 height 19
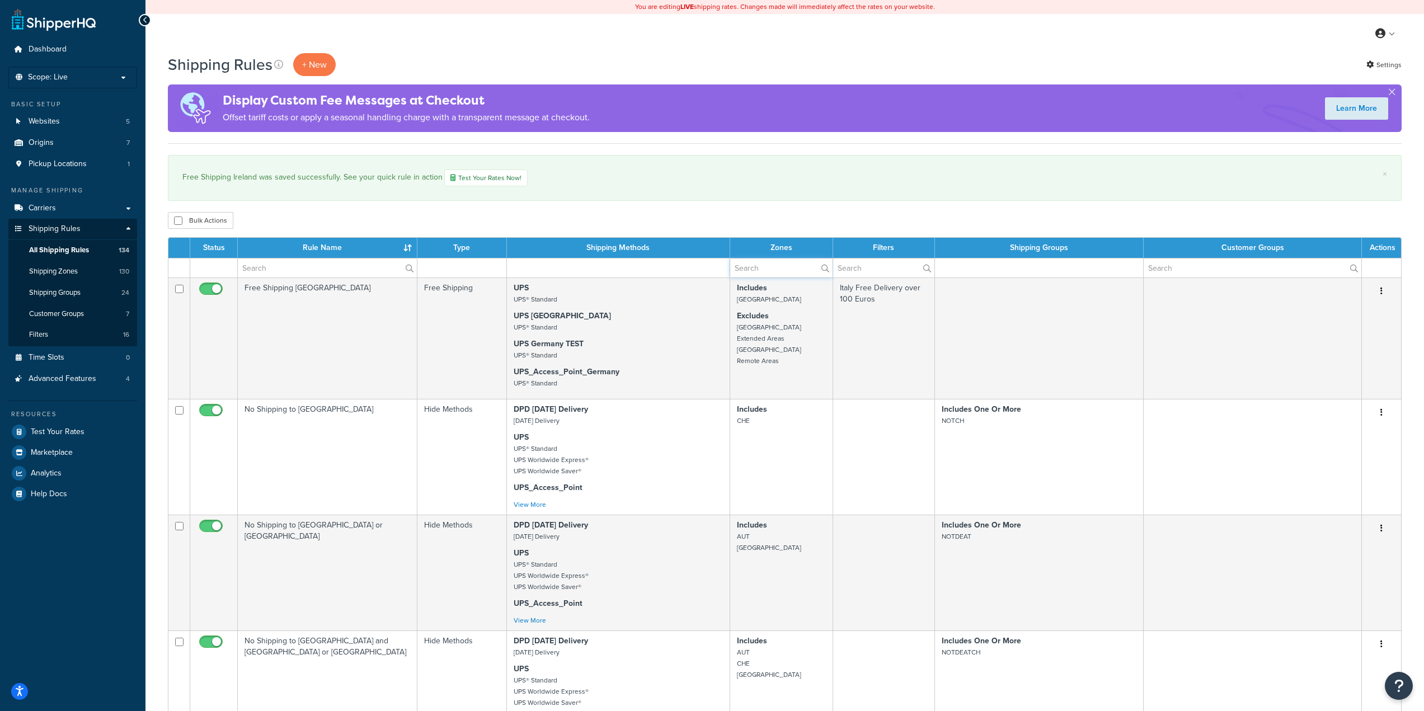
click at [780, 267] on input "text" at bounding box center [781, 268] width 102 height 19
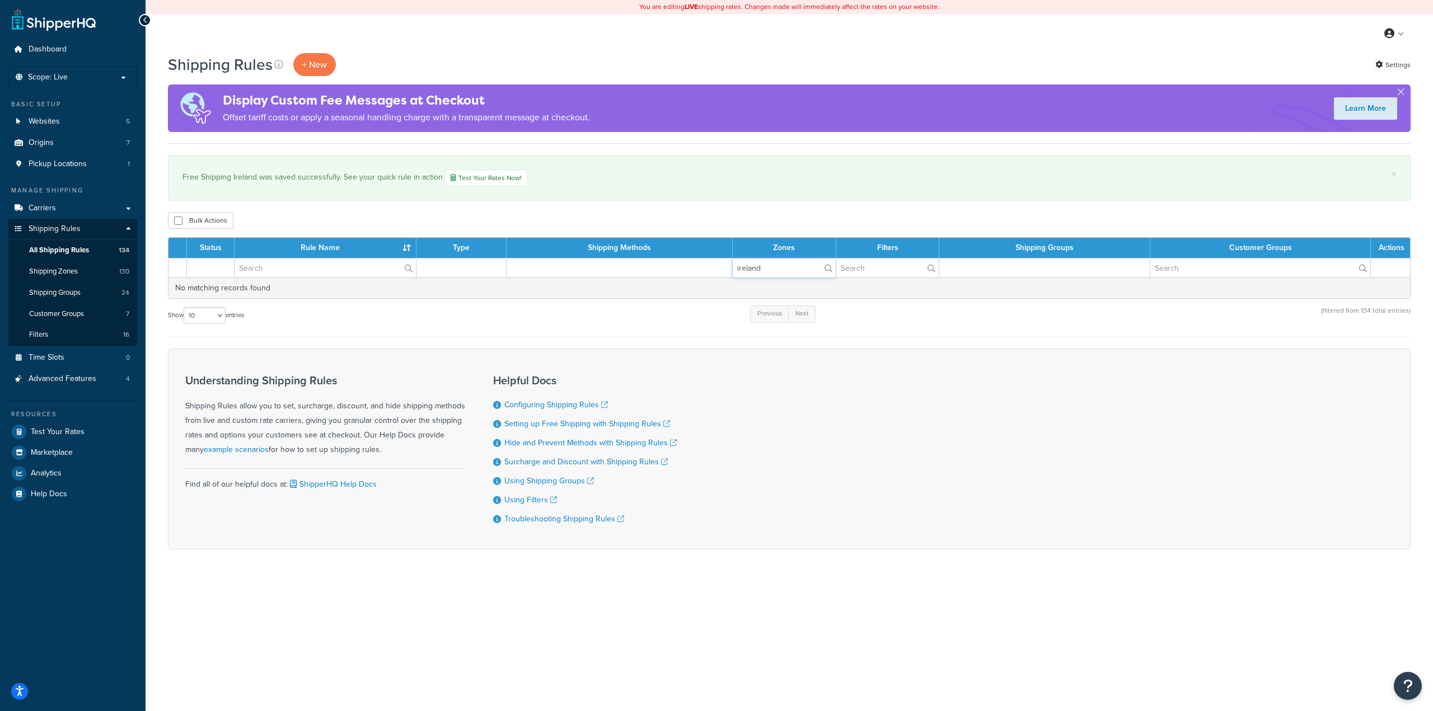
type input "ireland"
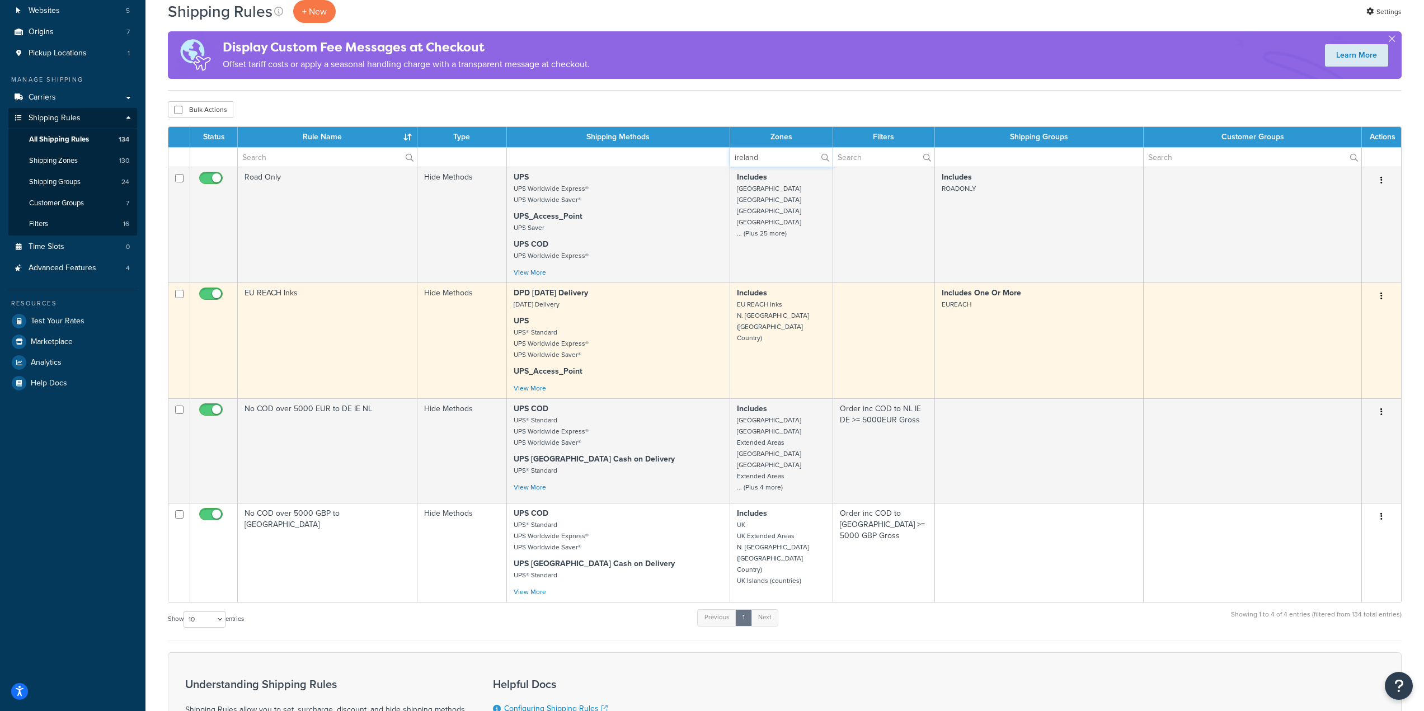
scroll to position [112, 0]
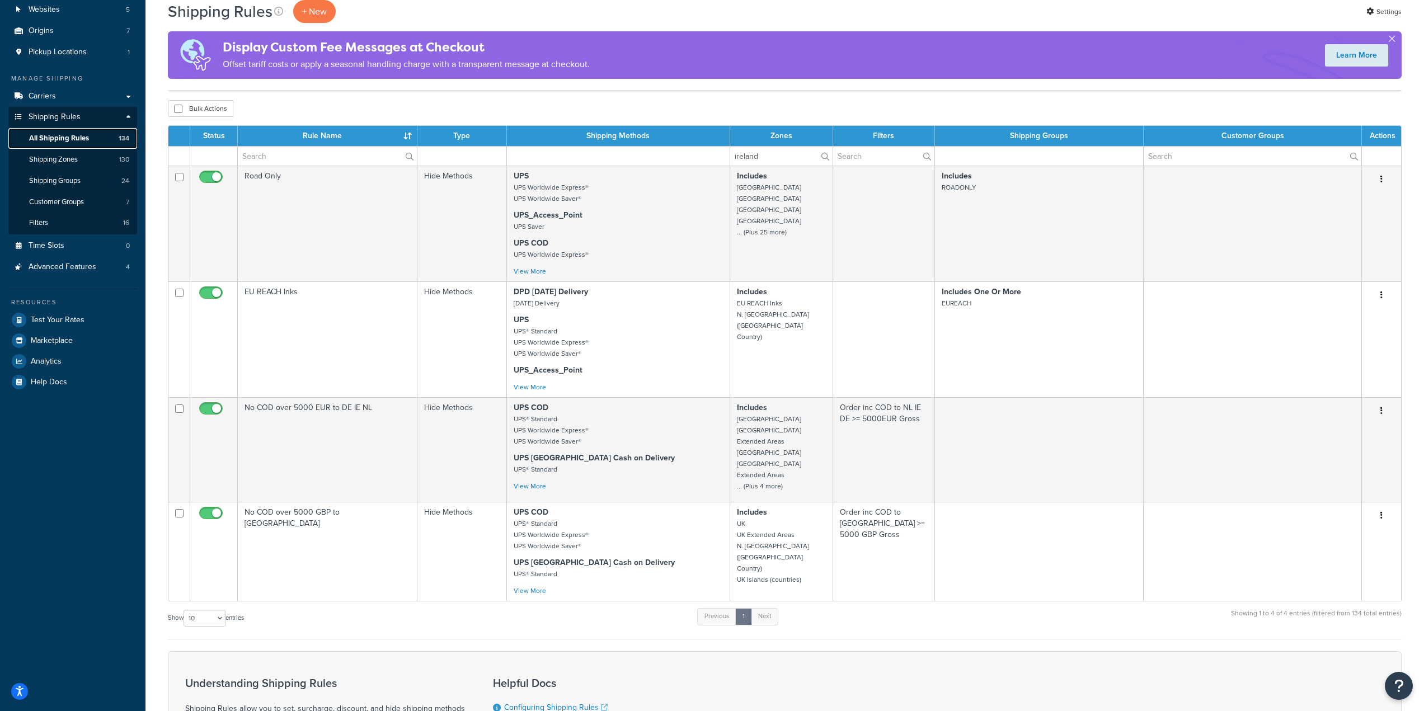
click at [74, 136] on span "All Shipping Rules" at bounding box center [59, 139] width 60 height 10
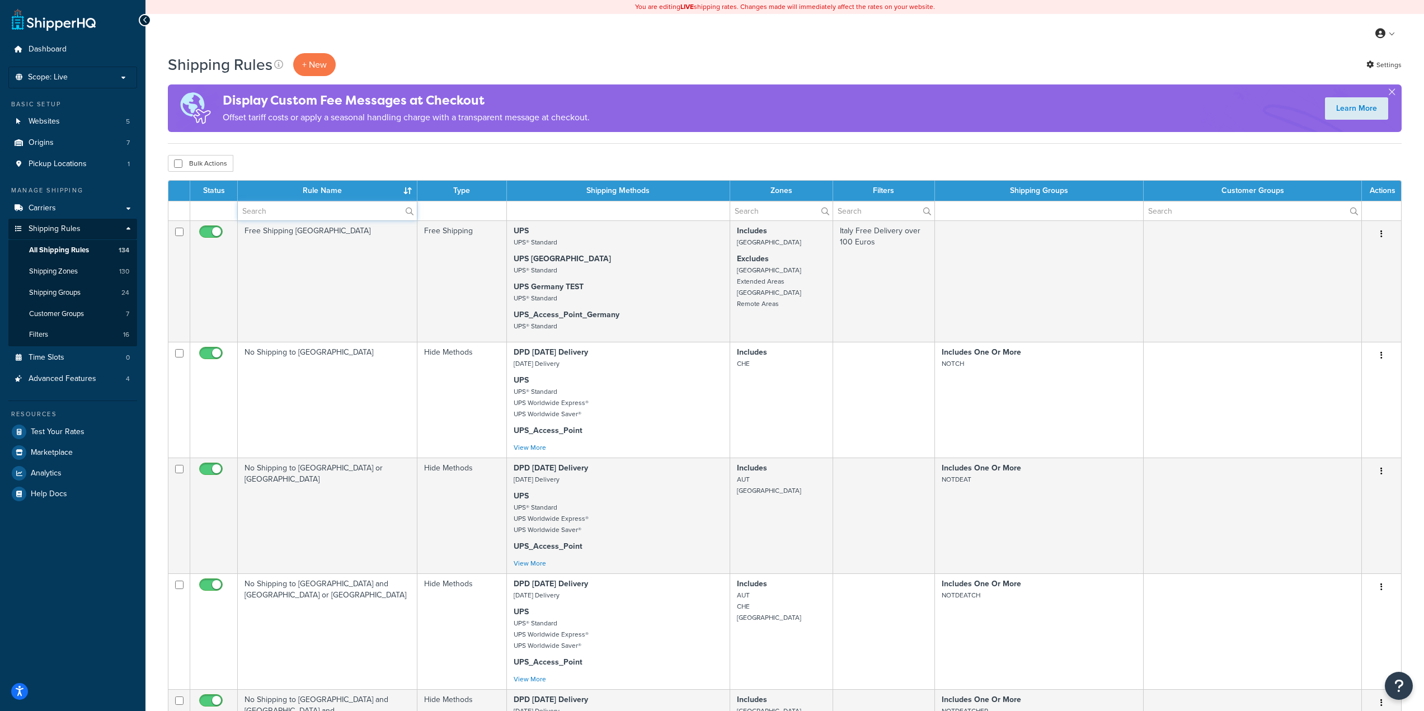
click at [313, 208] on input "text" at bounding box center [327, 210] width 179 height 19
paste input "UPS Access Point Zones 2; 3 & 4 Excluding [GEOGRAPHIC_DATA]"
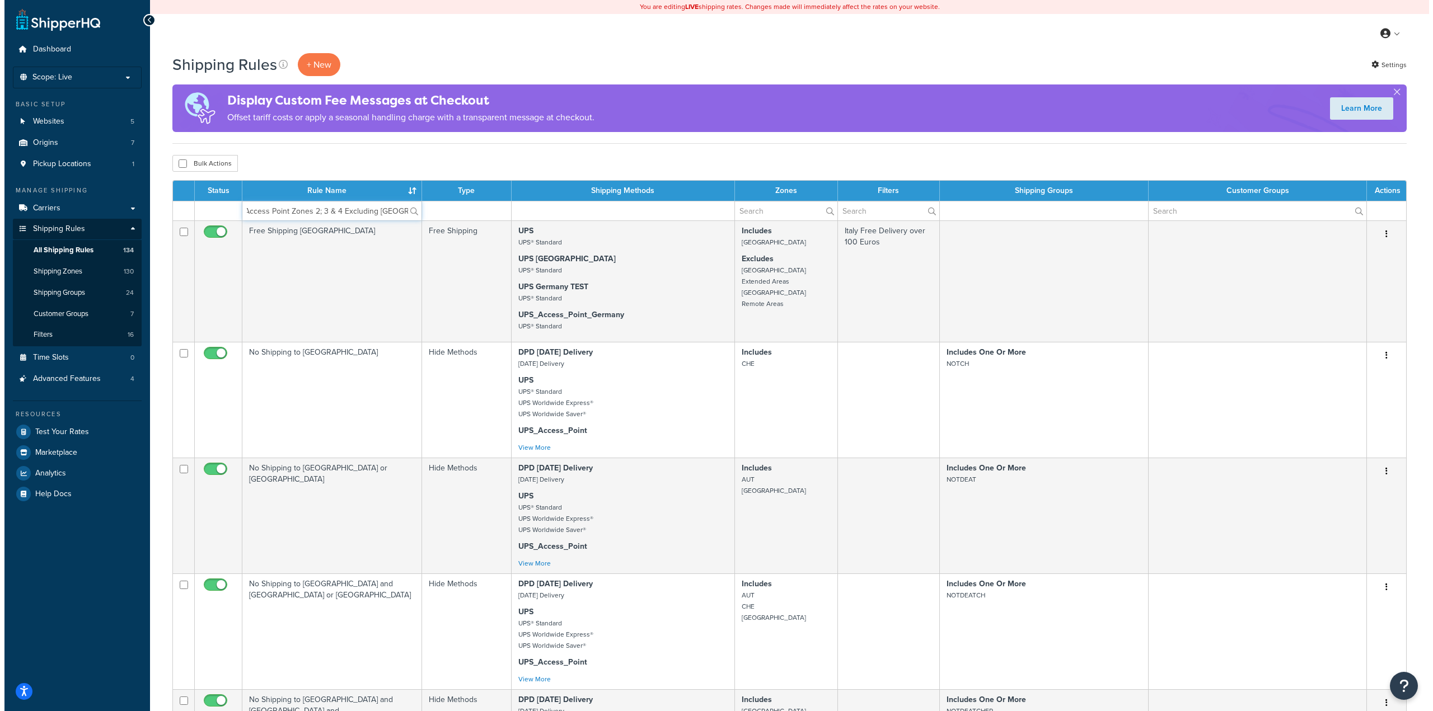
scroll to position [0, 17]
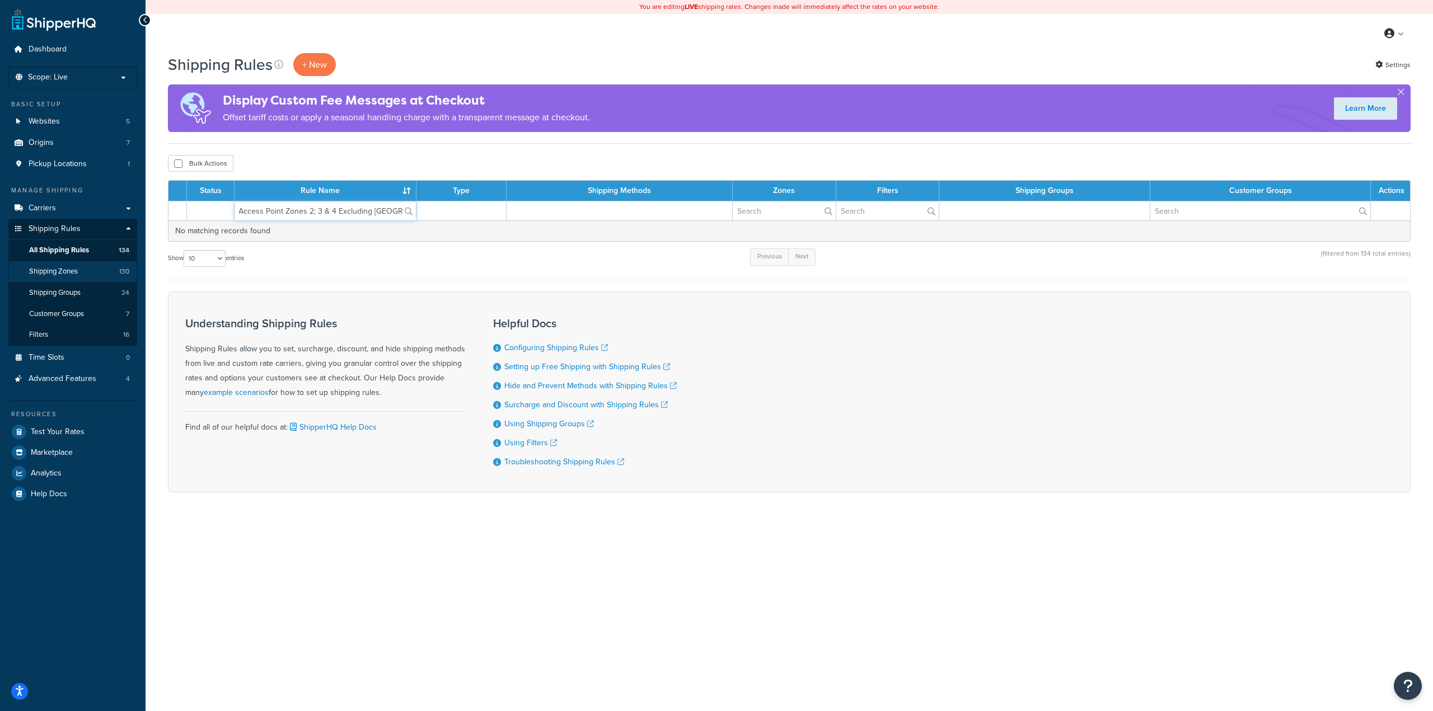
type input "UPS Access Point Zones 2; 3 & 4 Excluding [GEOGRAPHIC_DATA]"
click at [70, 280] on link "Shipping Zones 130" at bounding box center [72, 271] width 129 height 21
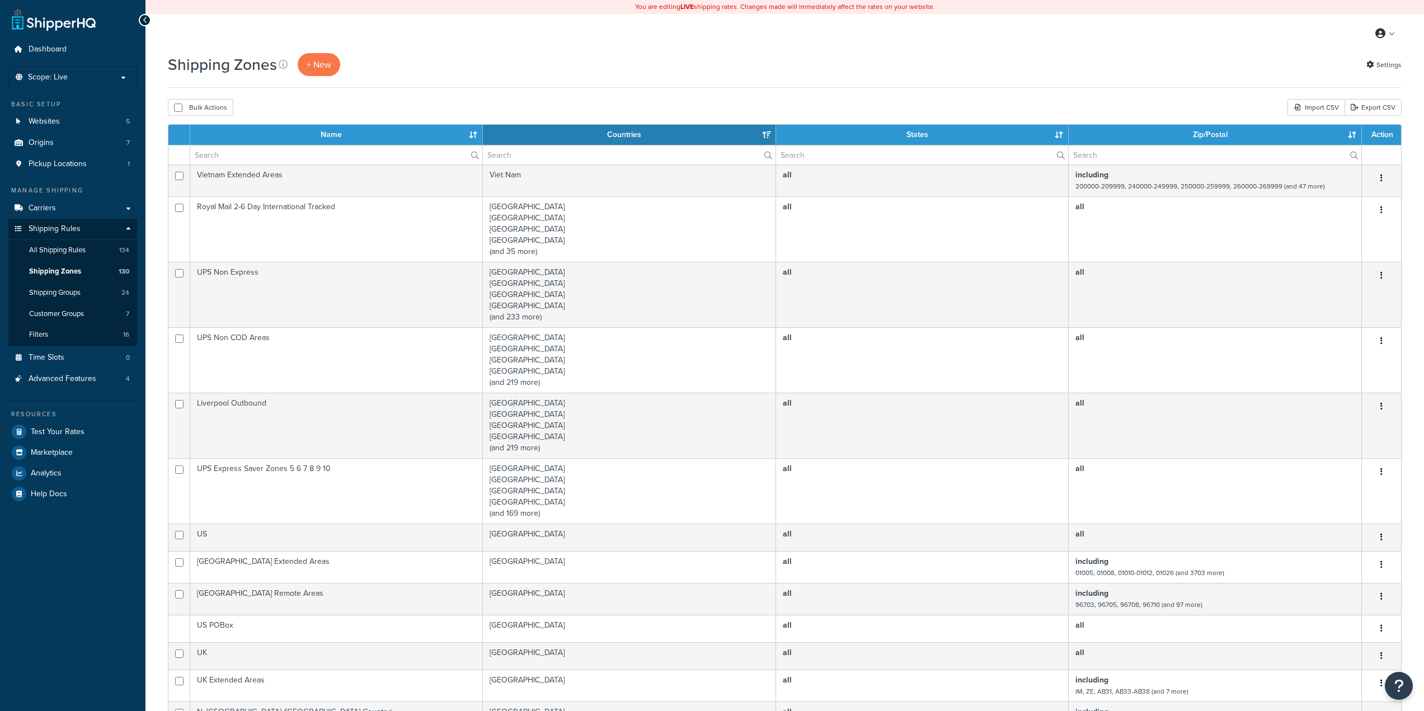
select select "15"
click at [281, 153] on input "text" at bounding box center [336, 154] width 292 height 19
paste input "UPS Access Point Zones 2; 3 & 4 Excluding [GEOGRAPHIC_DATA]"
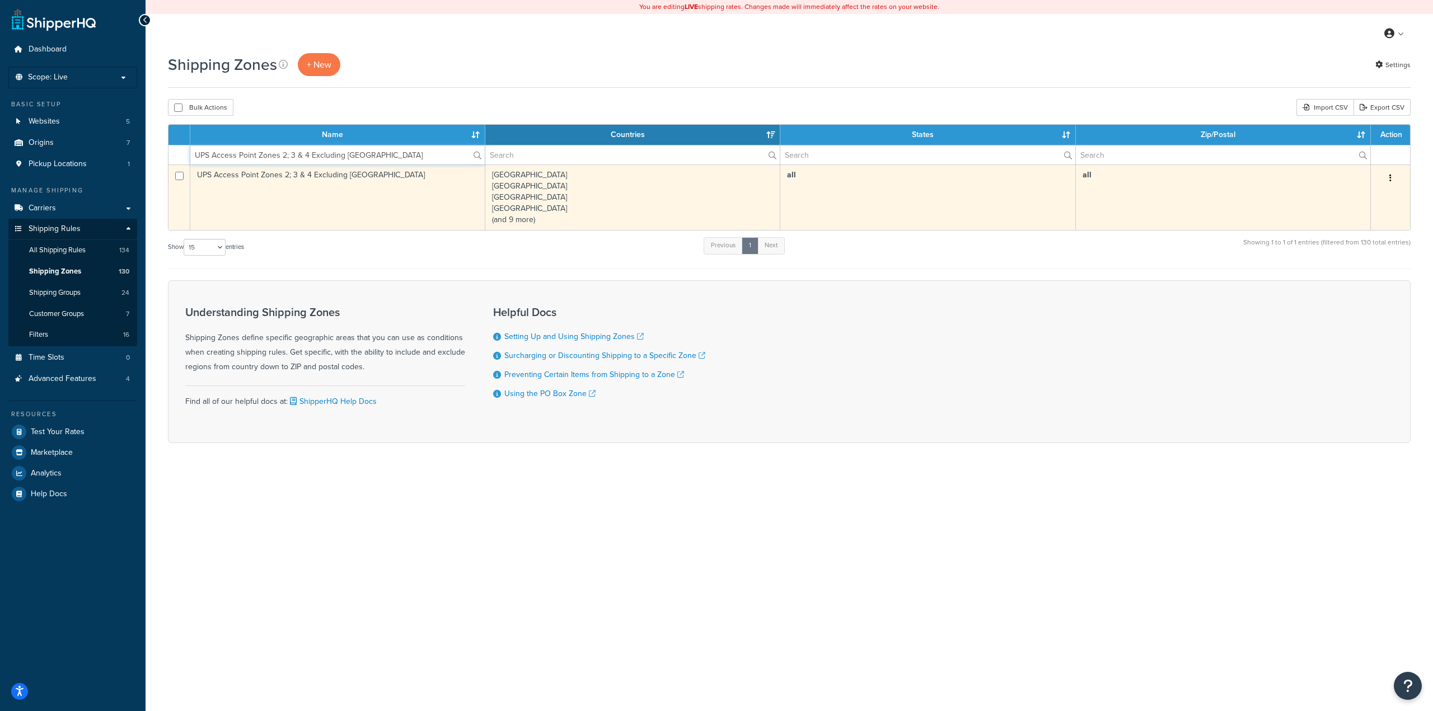
type input "UPS Access Point Zones 2; 3 & 4 Excluding [GEOGRAPHIC_DATA]"
click at [322, 174] on td "UPS Access Point Zones 2; 3 & 4 Excluding [GEOGRAPHIC_DATA]" at bounding box center [337, 197] width 295 height 65
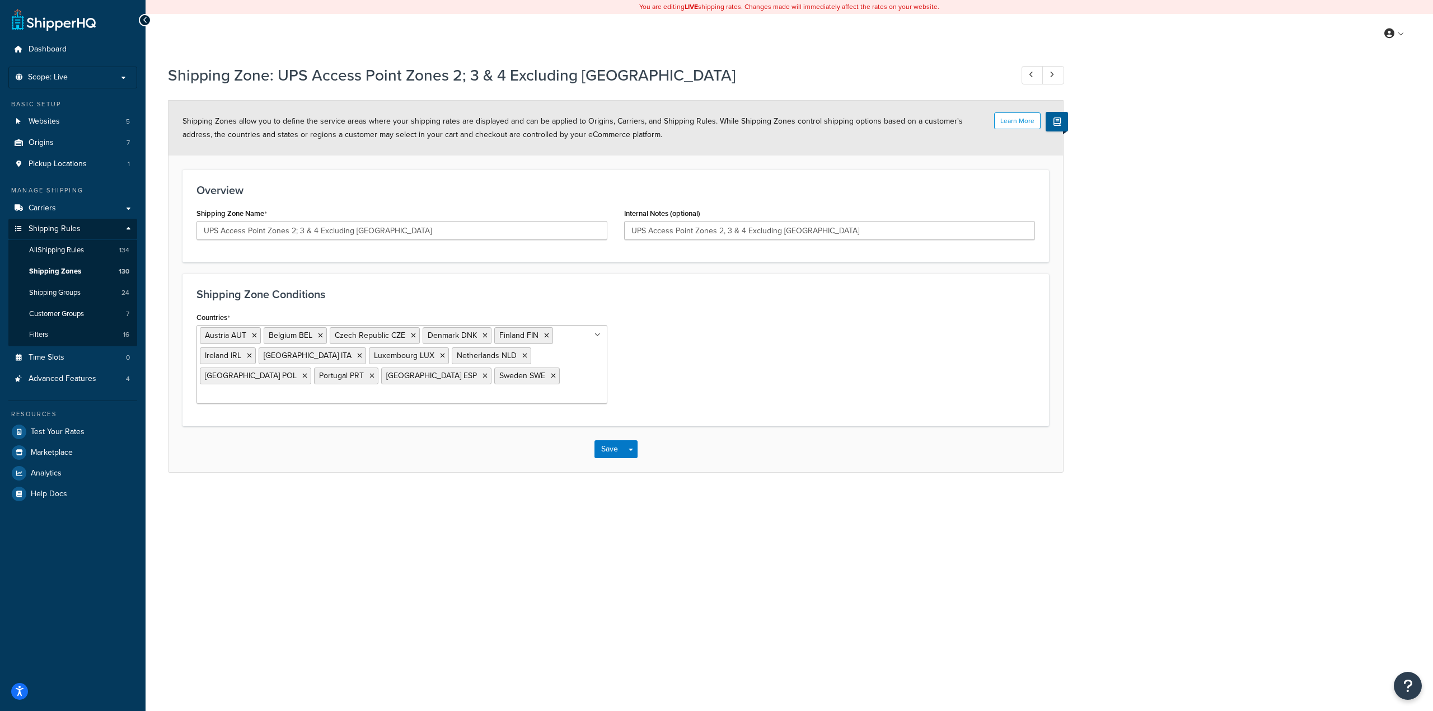
click at [692, 333] on div "Countries [GEOGRAPHIC_DATA] [GEOGRAPHIC_DATA] [GEOGRAPHIC_DATA] [GEOGRAPHIC_DAT…" at bounding box center [615, 360] width 855 height 103
